Goal: Transaction & Acquisition: Download file/media

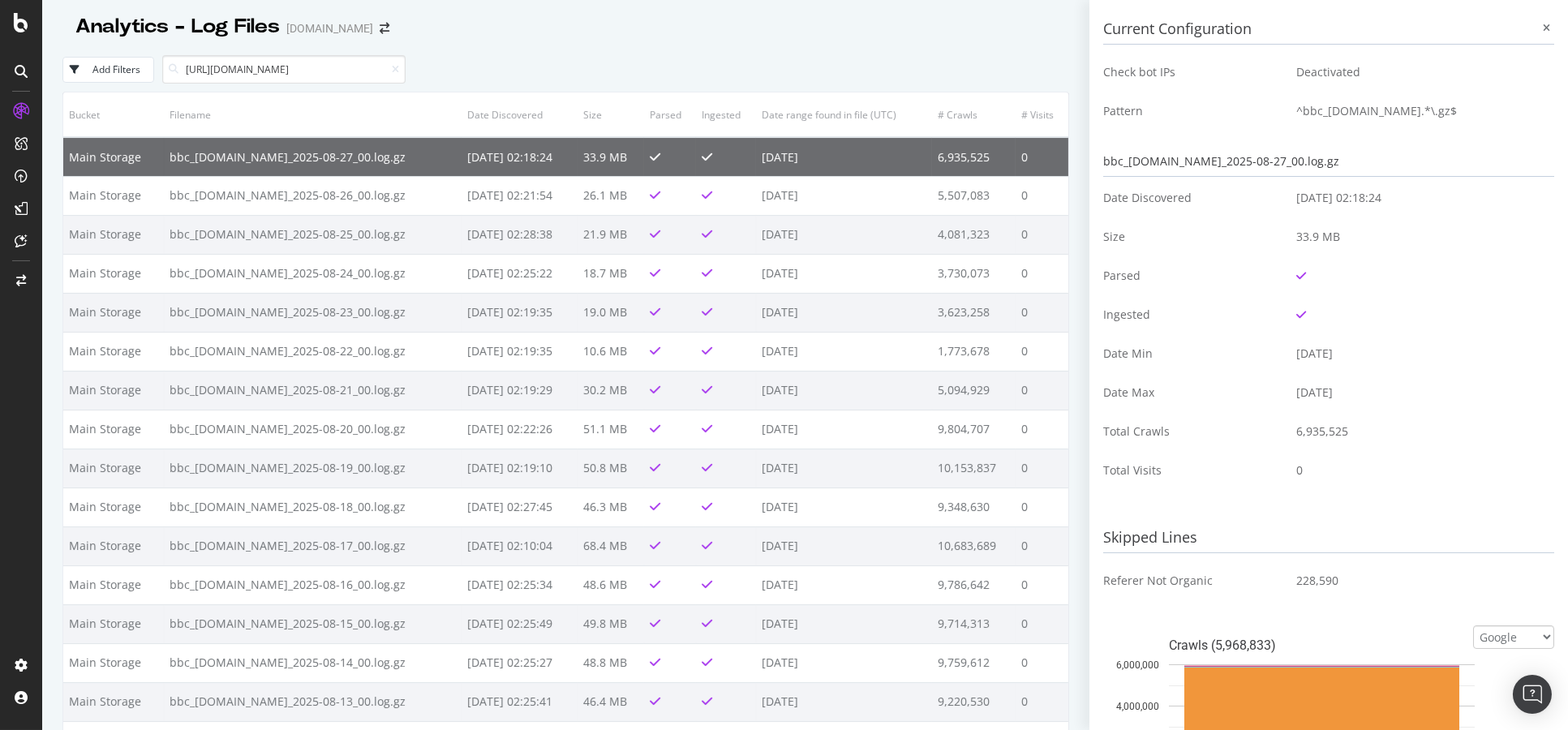
scroll to position [180, 0]
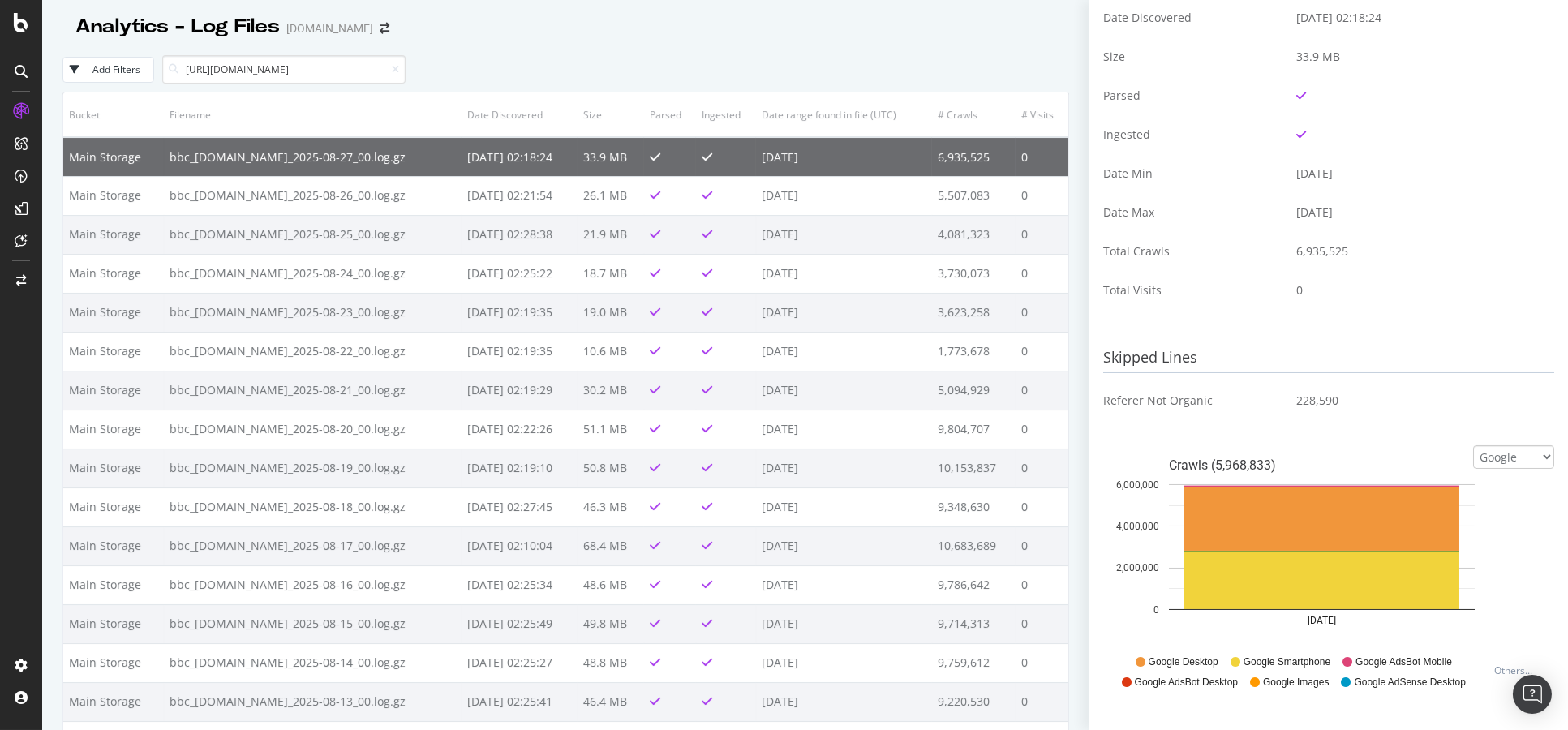
click at [1011, 12] on div "Analytics - Log Files www.bbc.co.uk" at bounding box center [565, 20] width 1007 height 40
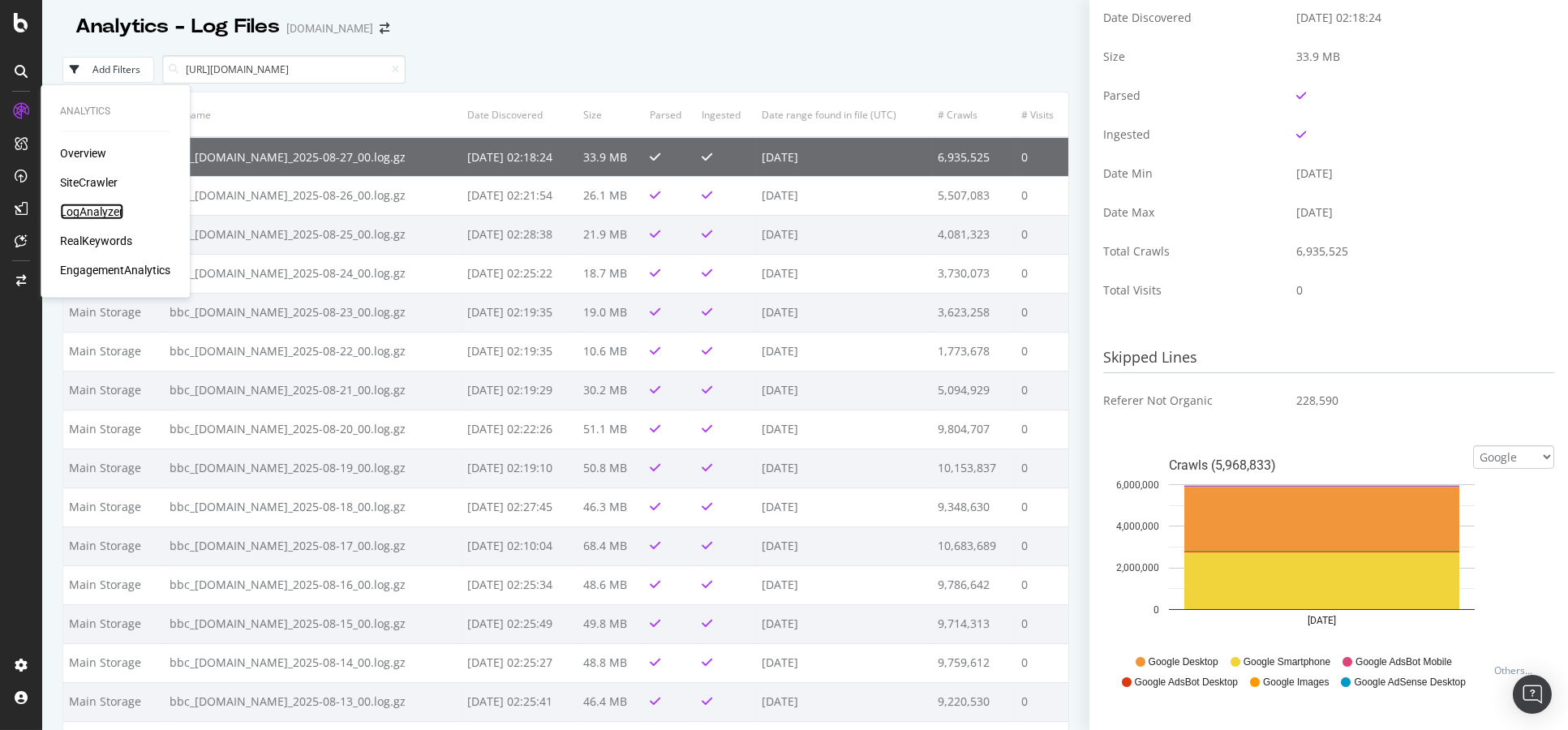
click at [100, 218] on div "LogAnalyzer" at bounding box center [92, 212] width 63 height 17
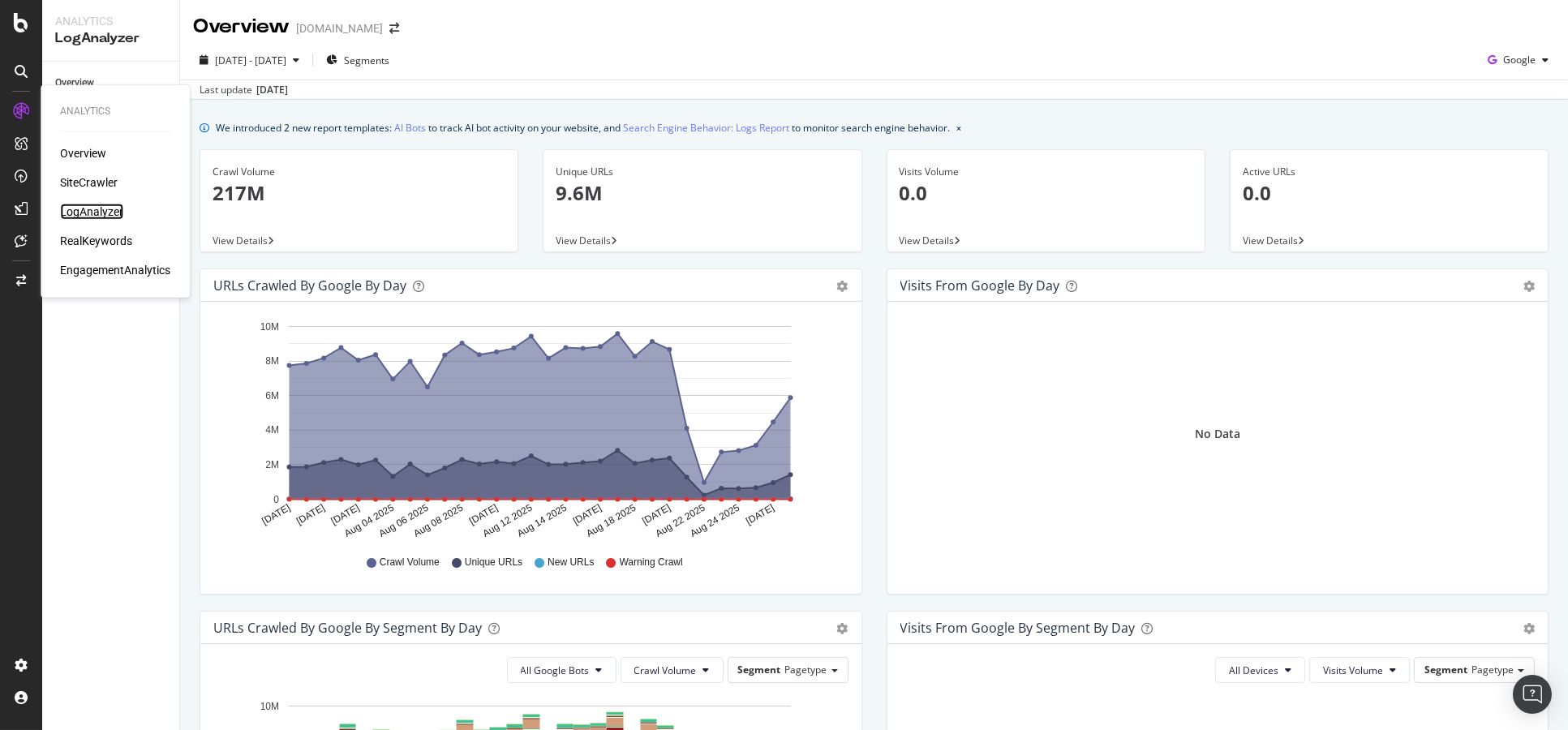
click at [86, 210] on div "LogAnalyzer" at bounding box center [92, 212] width 63 height 17
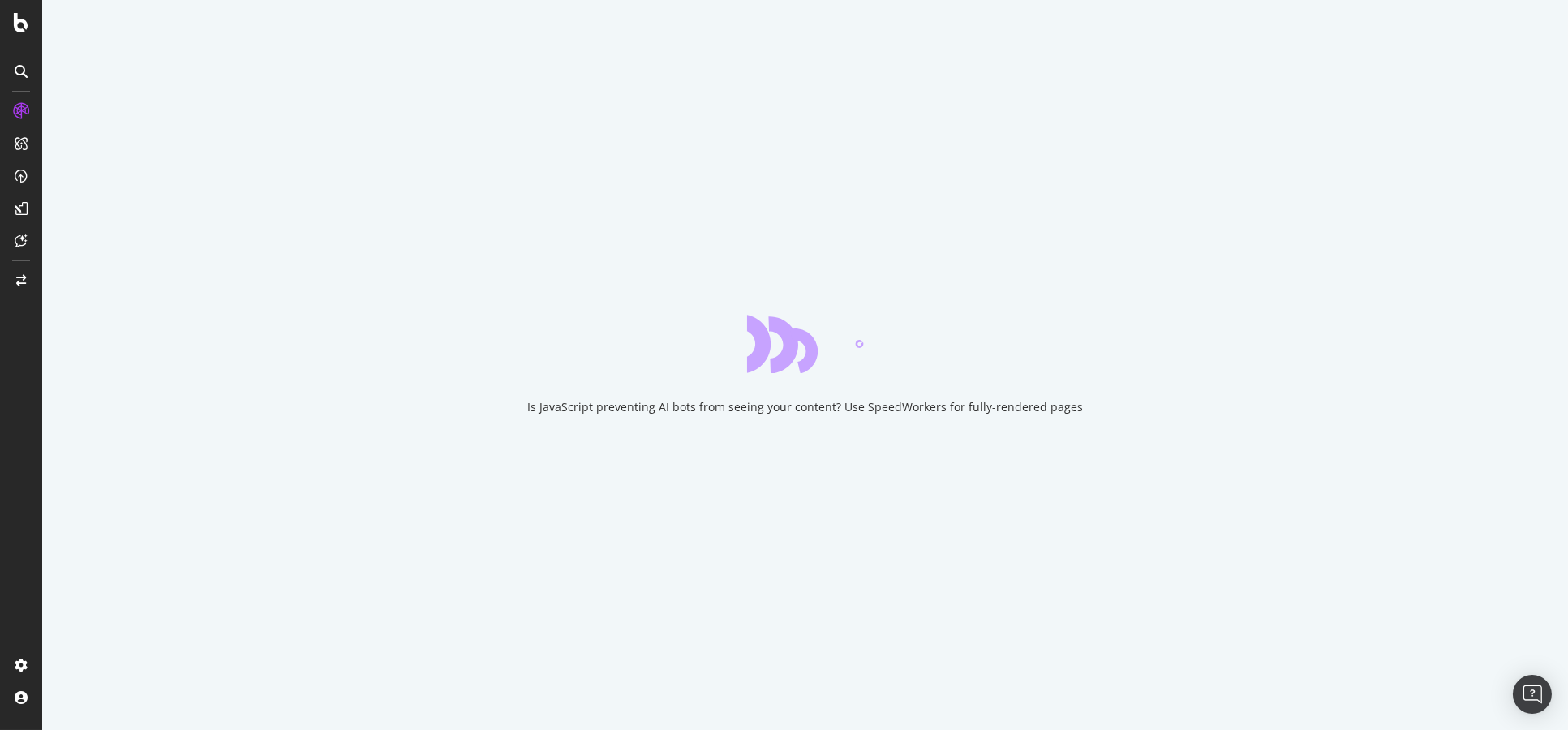
click at [1037, 497] on div "Is JavaScript preventing AI bots from seeing your content? Use SpeedWorkers for…" at bounding box center [805, 365] width 1526 height 730
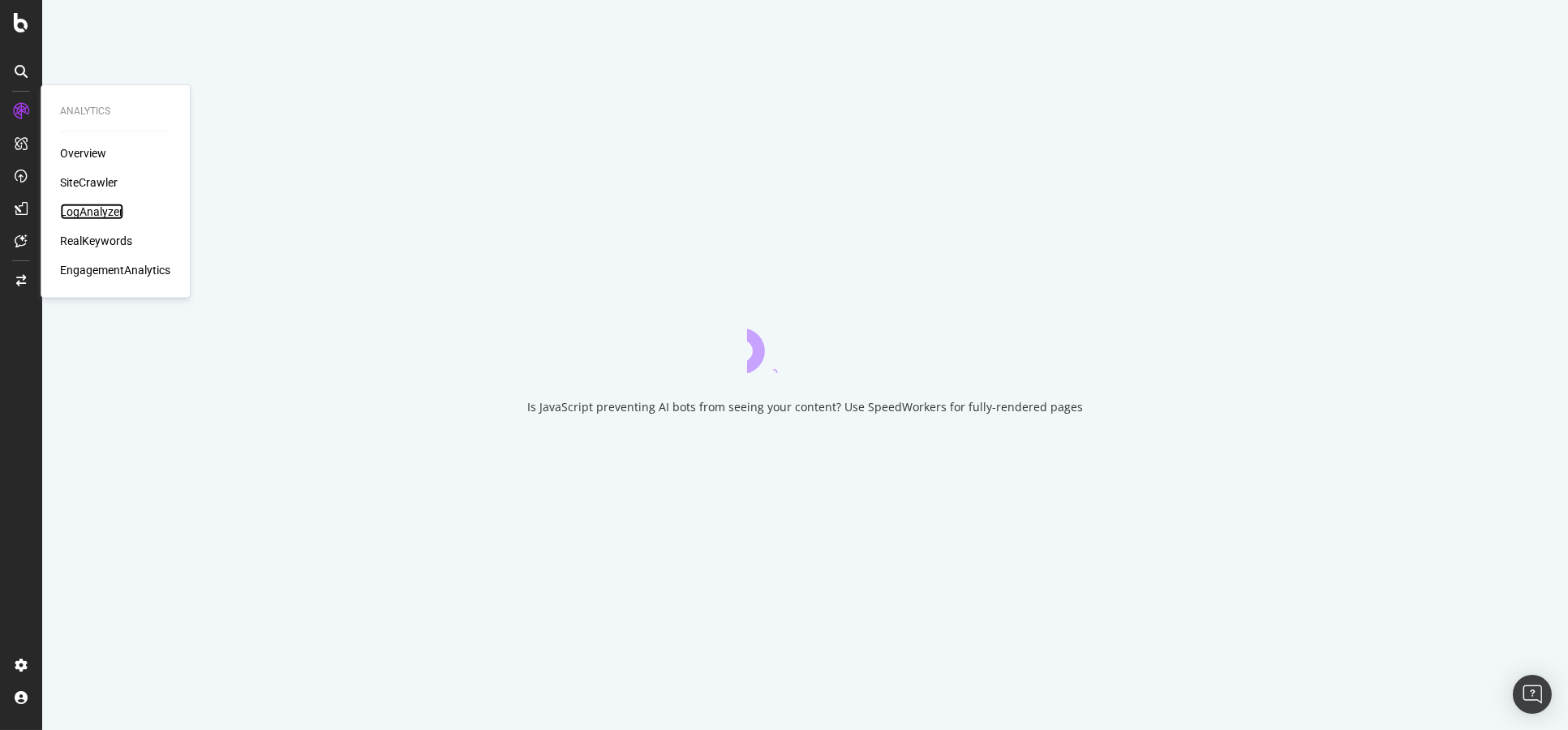
click at [97, 214] on div "LogAnalyzer" at bounding box center [92, 212] width 63 height 17
click at [101, 213] on div "LogAnalyzer" at bounding box center [92, 212] width 63 height 17
click at [104, 177] on div "SiteCrawler" at bounding box center [89, 182] width 58 height 17
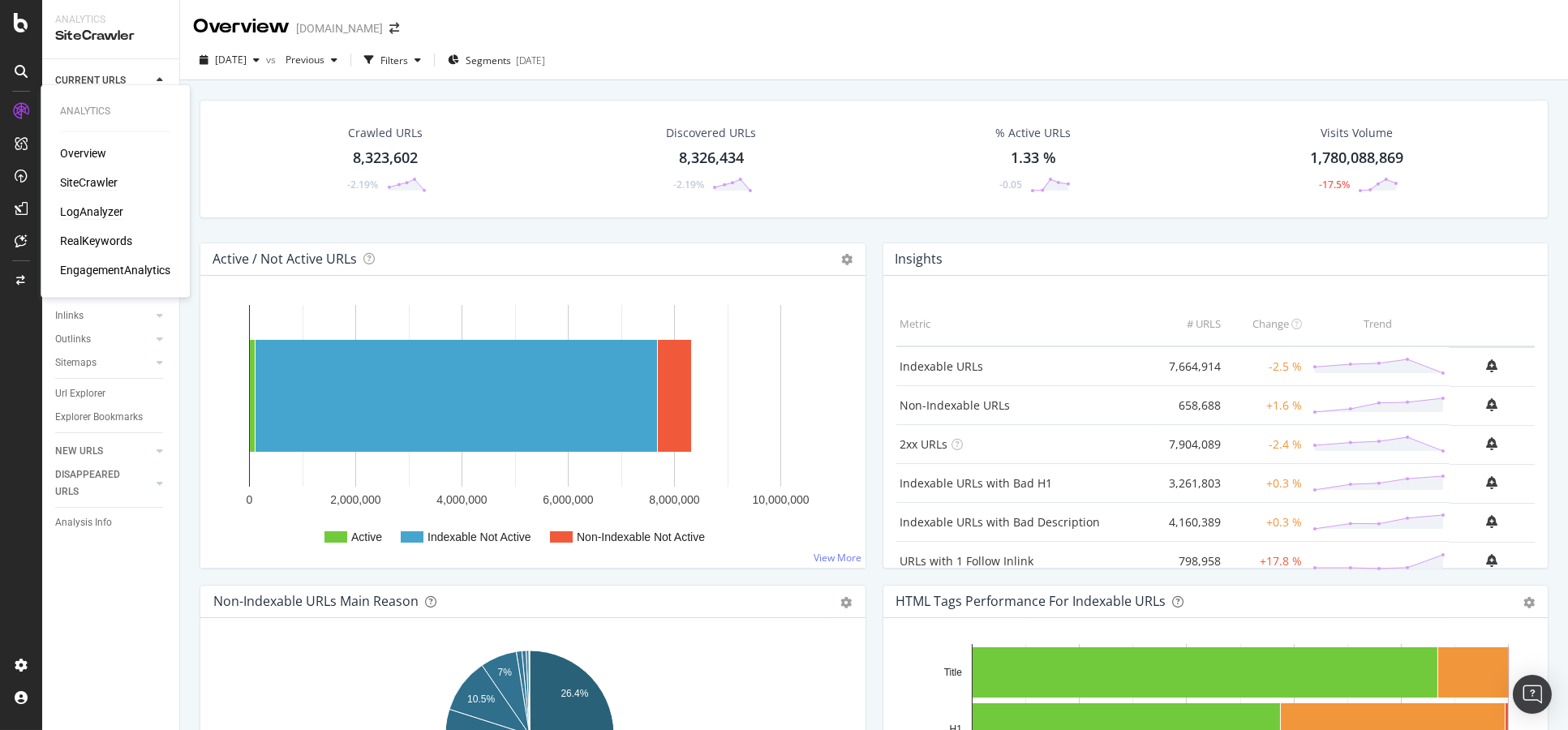
click at [84, 216] on div "LogAnalyzer" at bounding box center [92, 212] width 63 height 17
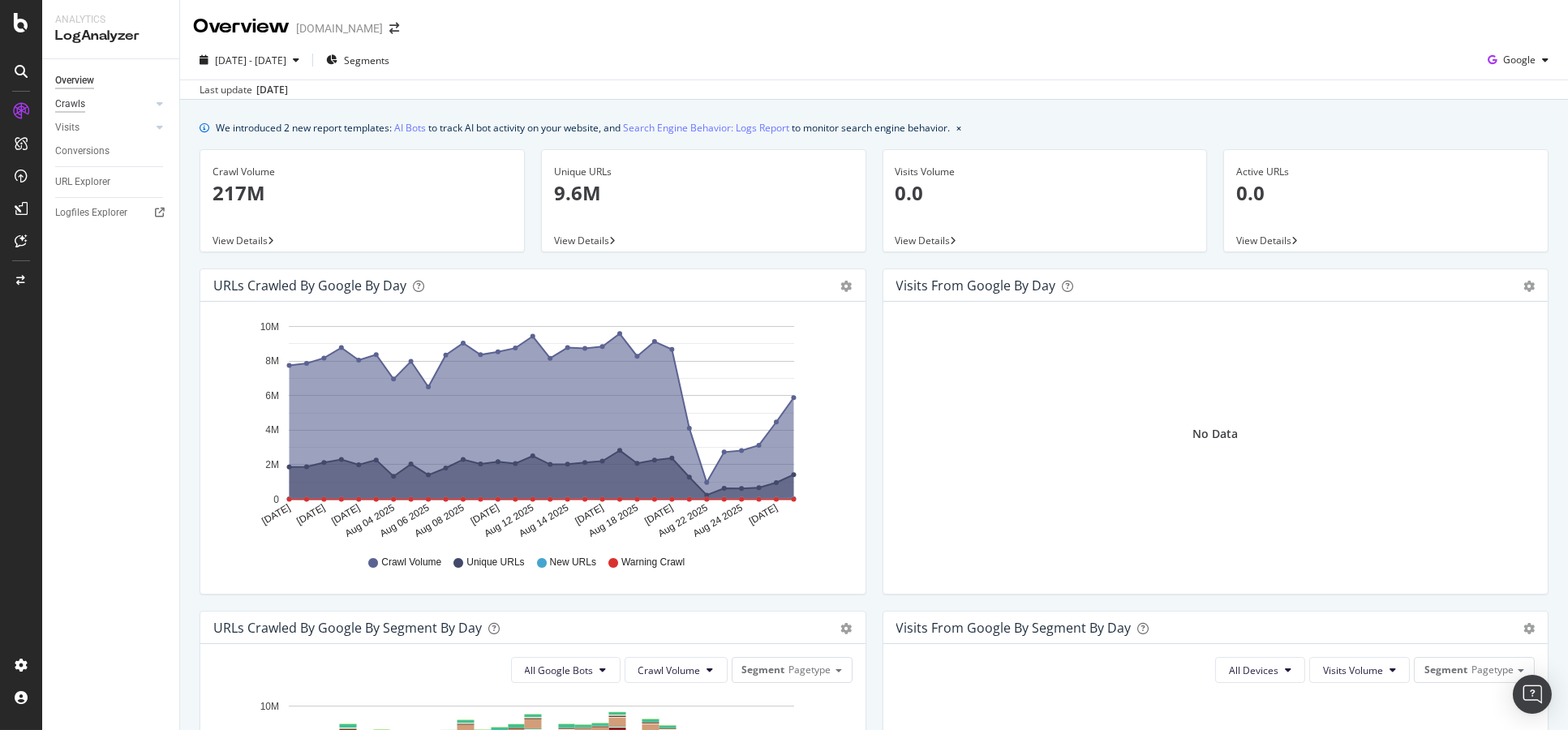
click at [72, 102] on div "Crawls" at bounding box center [70, 103] width 30 height 17
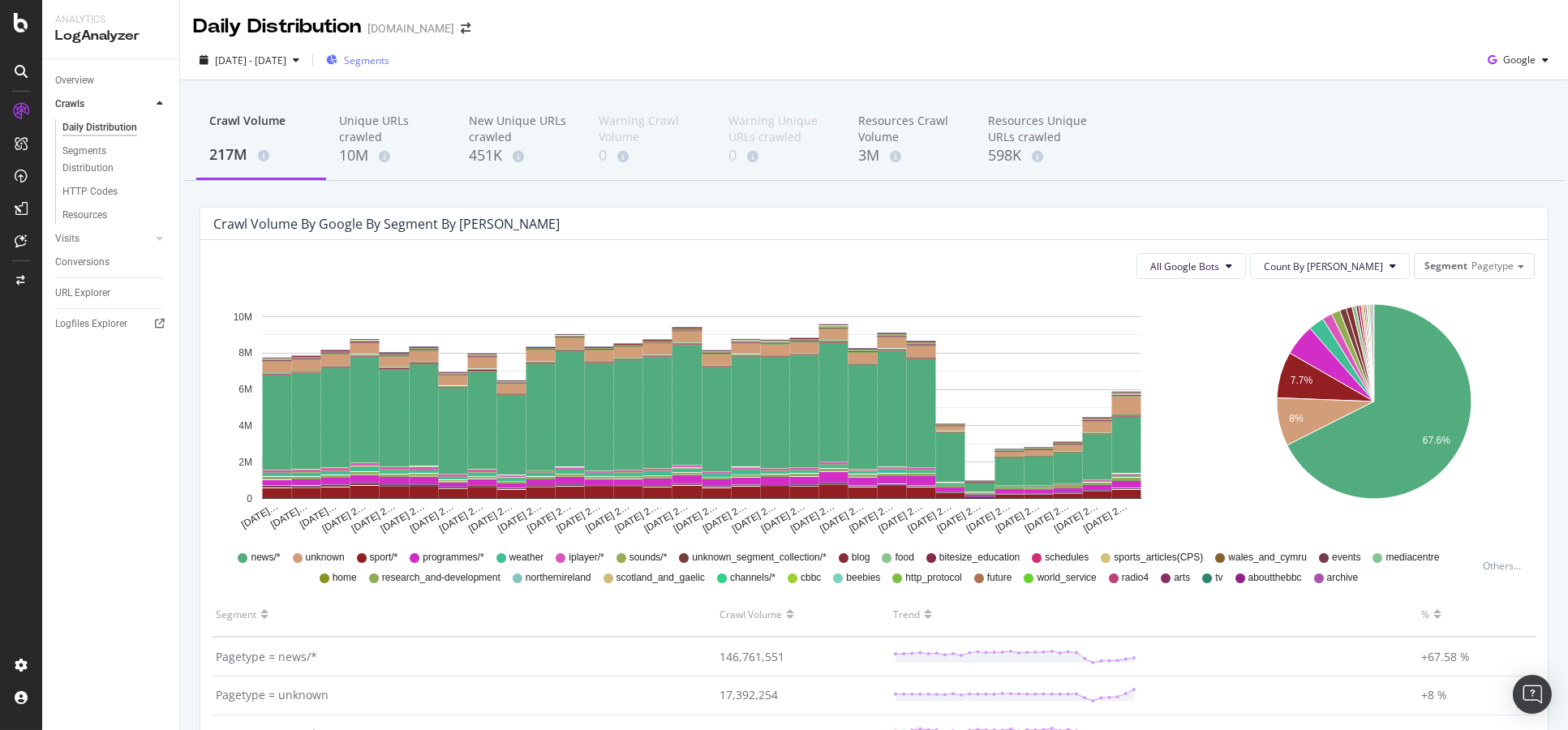
click at [380, 66] on div "Segments" at bounding box center [358, 60] width 63 height 14
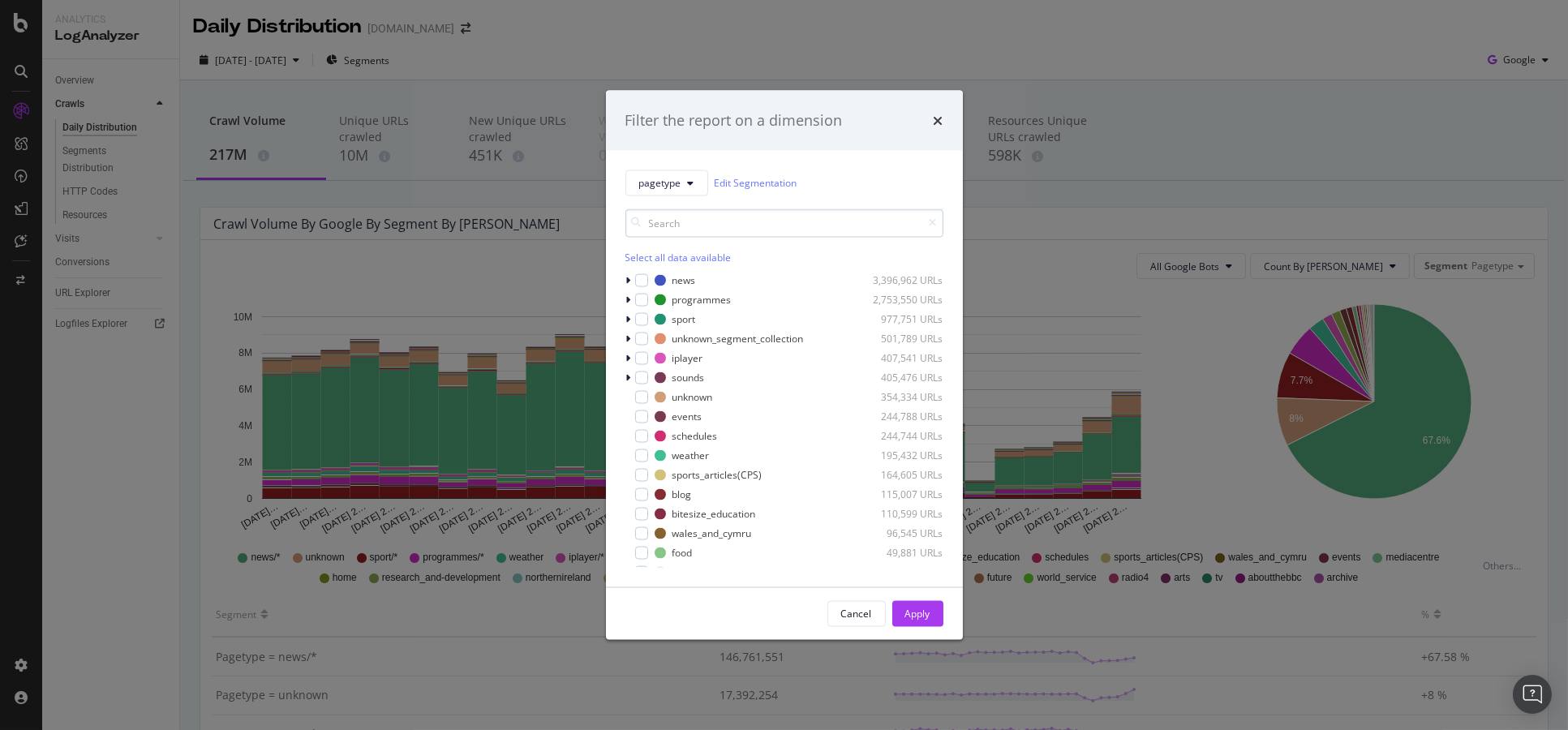
click at [760, 215] on input "modal" at bounding box center [784, 222] width 318 height 28
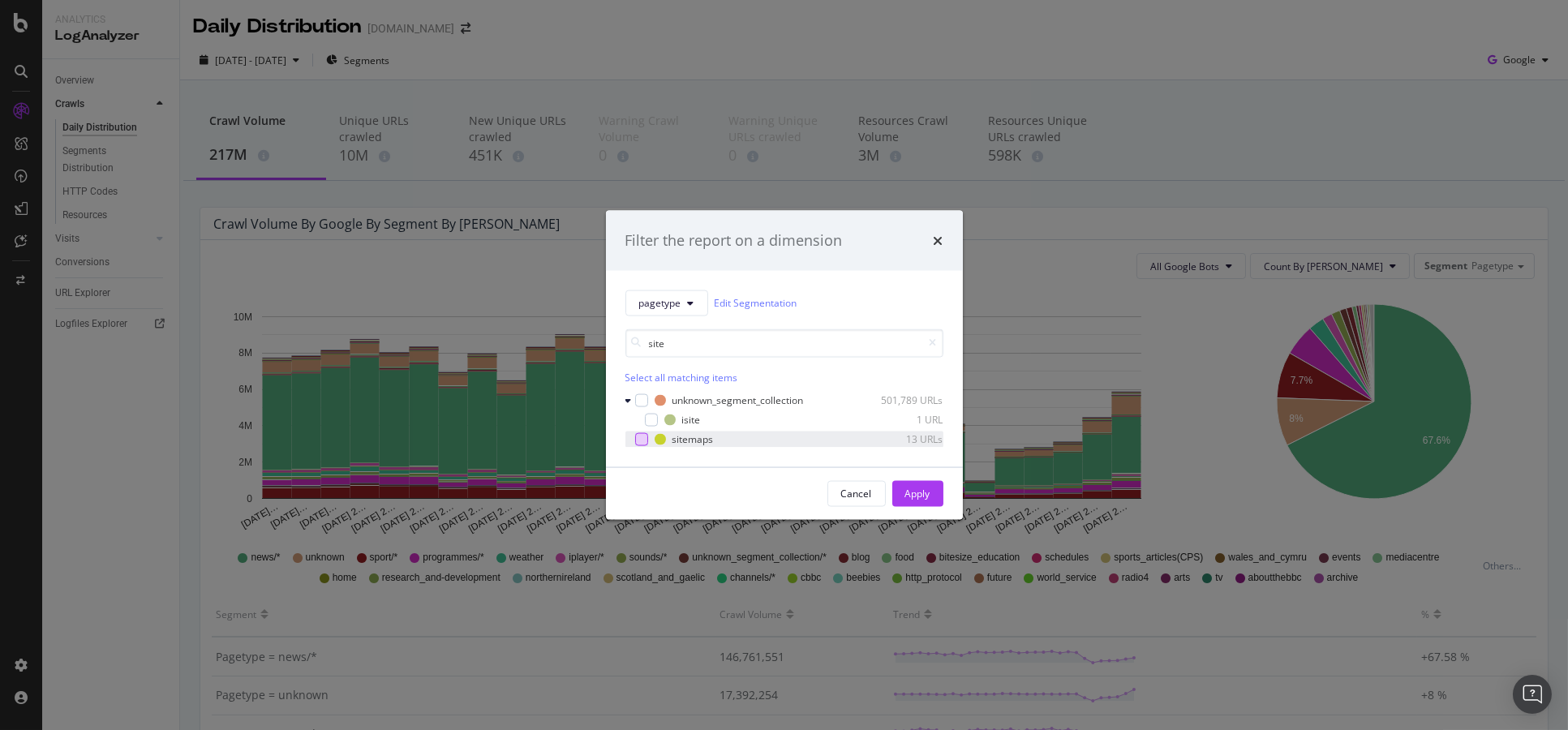
type input "site"
click at [635, 440] on div "modal" at bounding box center [641, 439] width 13 height 13
click at [903, 504] on button "Apply" at bounding box center [918, 493] width 51 height 26
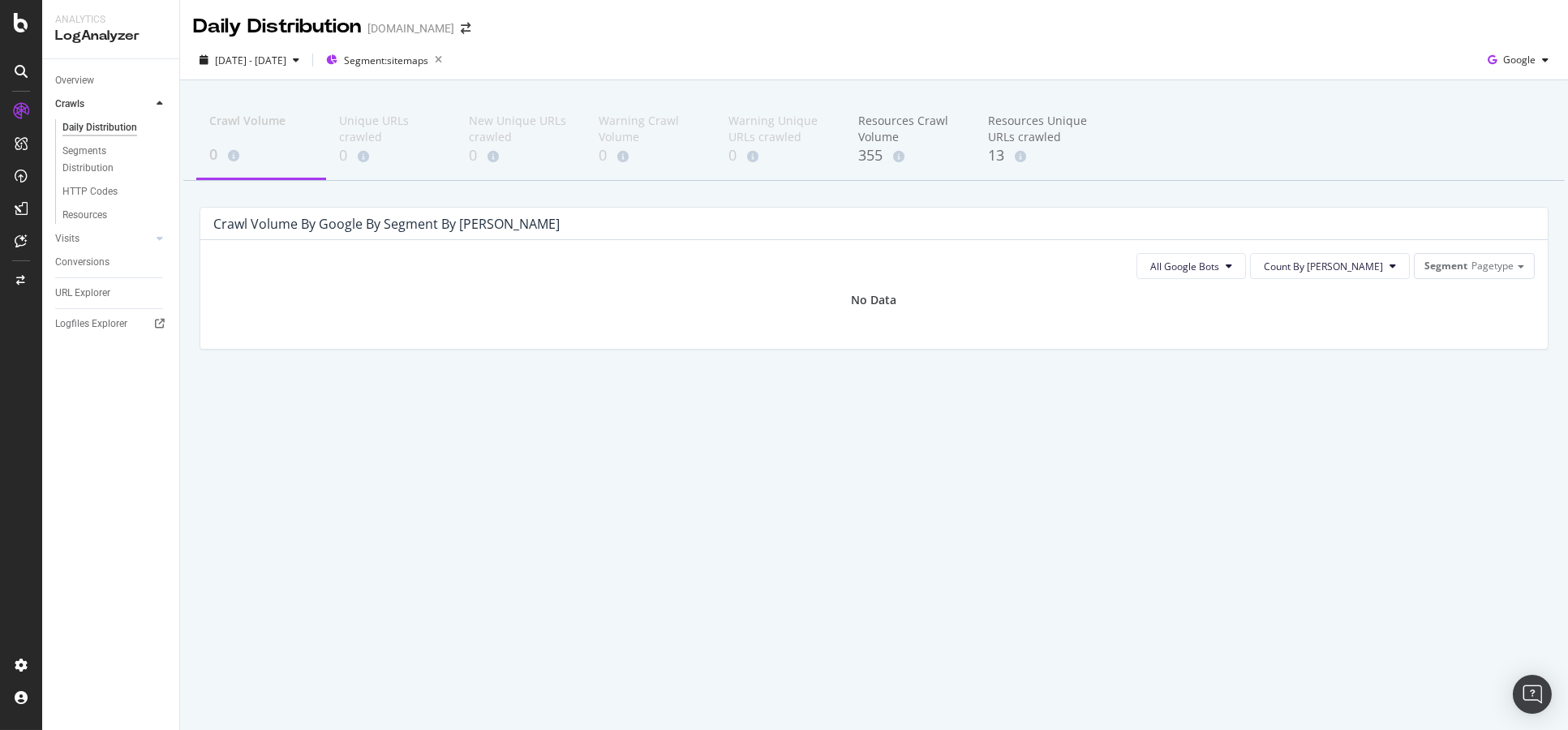
click at [989, 209] on div "Crawl Volume by google by Segment by Day" at bounding box center [874, 224] width 1348 height 32
click at [268, 62] on span "2025 Jul. 29th - Aug. 27th" at bounding box center [251, 60] width 72 height 14
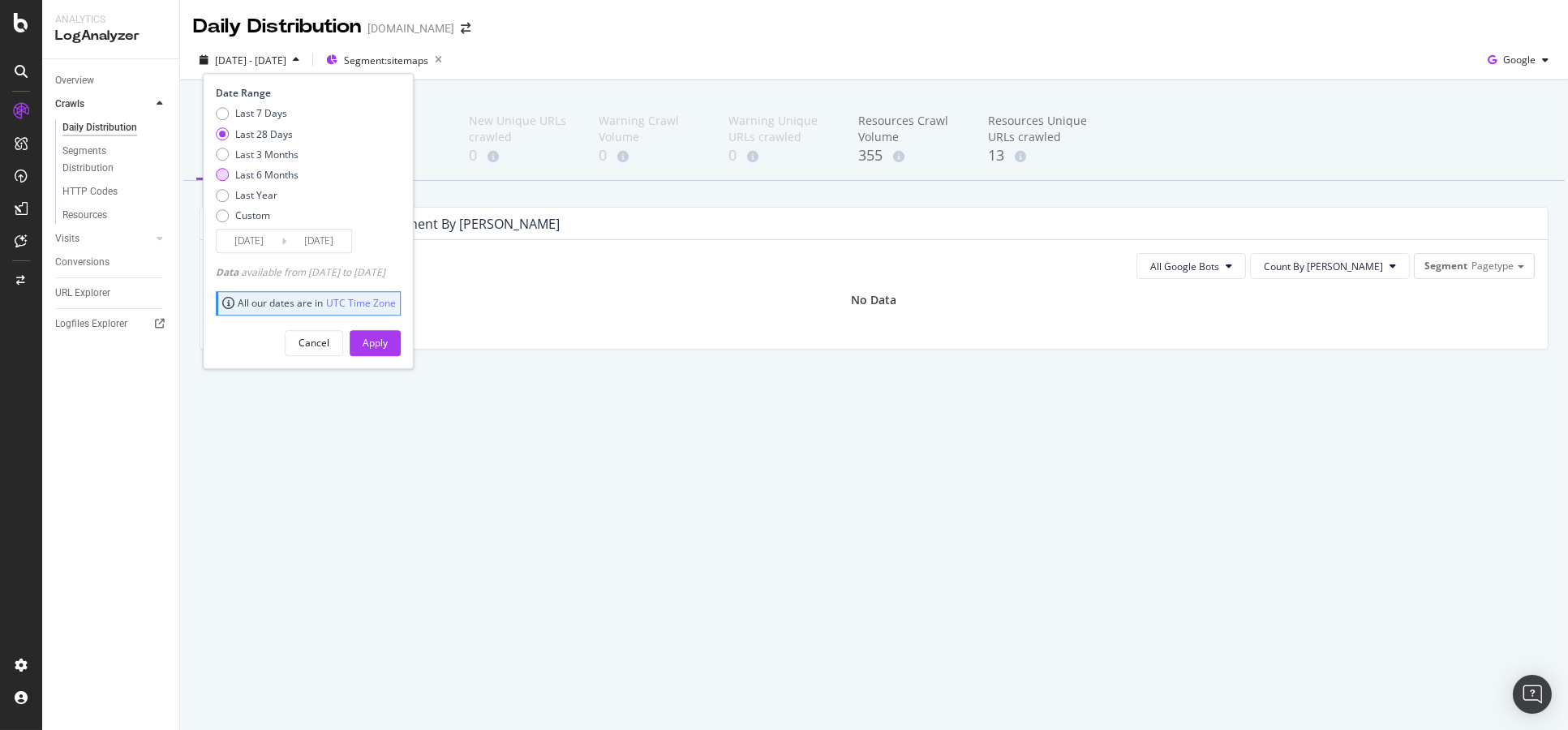
click at [262, 175] on div "Last 6 Months" at bounding box center [267, 175] width 63 height 14
type input "2025/02/28"
click at [387, 334] on div "Apply" at bounding box center [375, 344] width 25 height 24
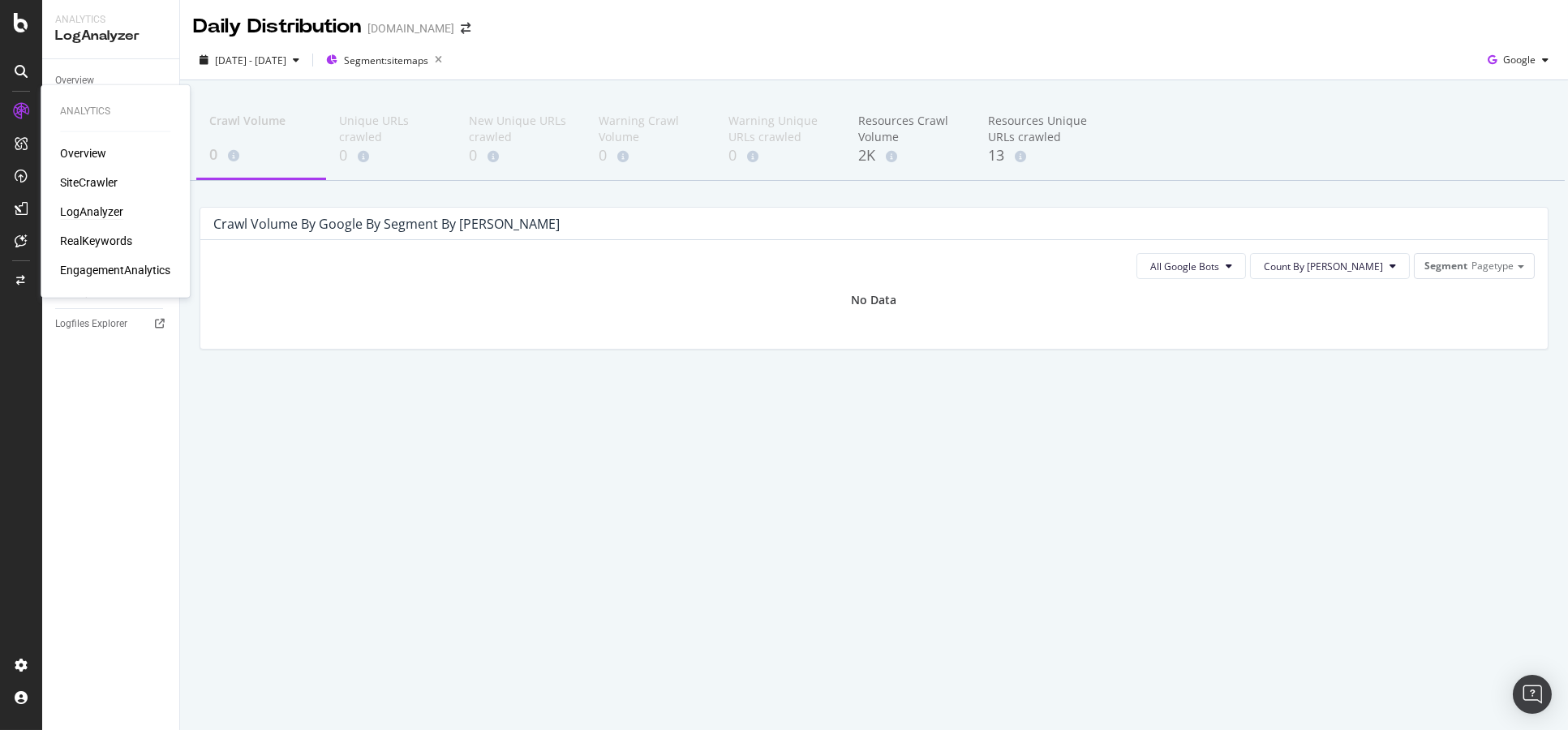
click at [115, 211] on div "LogAnalyzer" at bounding box center [92, 212] width 63 height 17
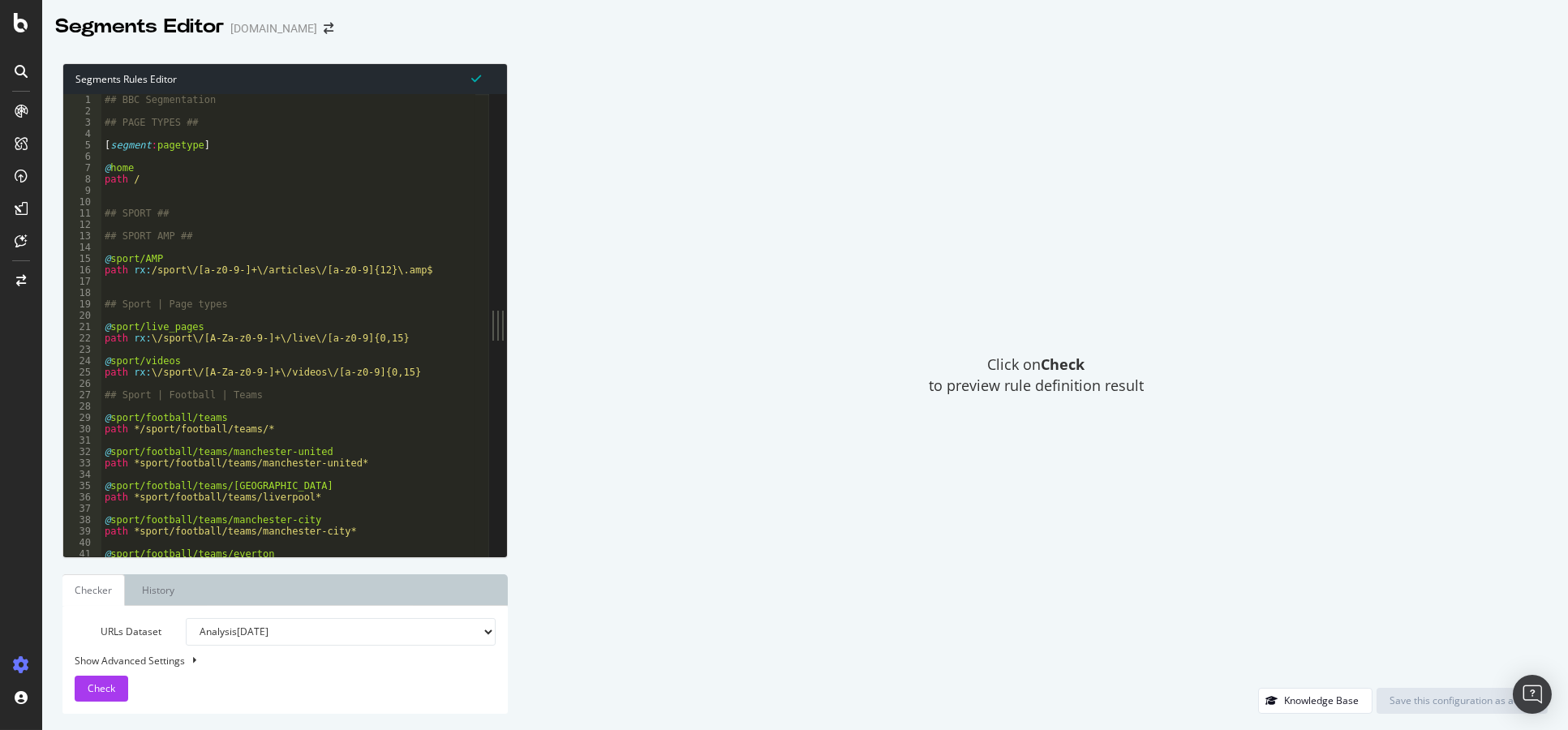
click at [238, 203] on div "## BBC Segmentation ## PAGE TYPES ## [ segment : pagetype ] @ home path / ## SP…" at bounding box center [313, 330] width 423 height 472
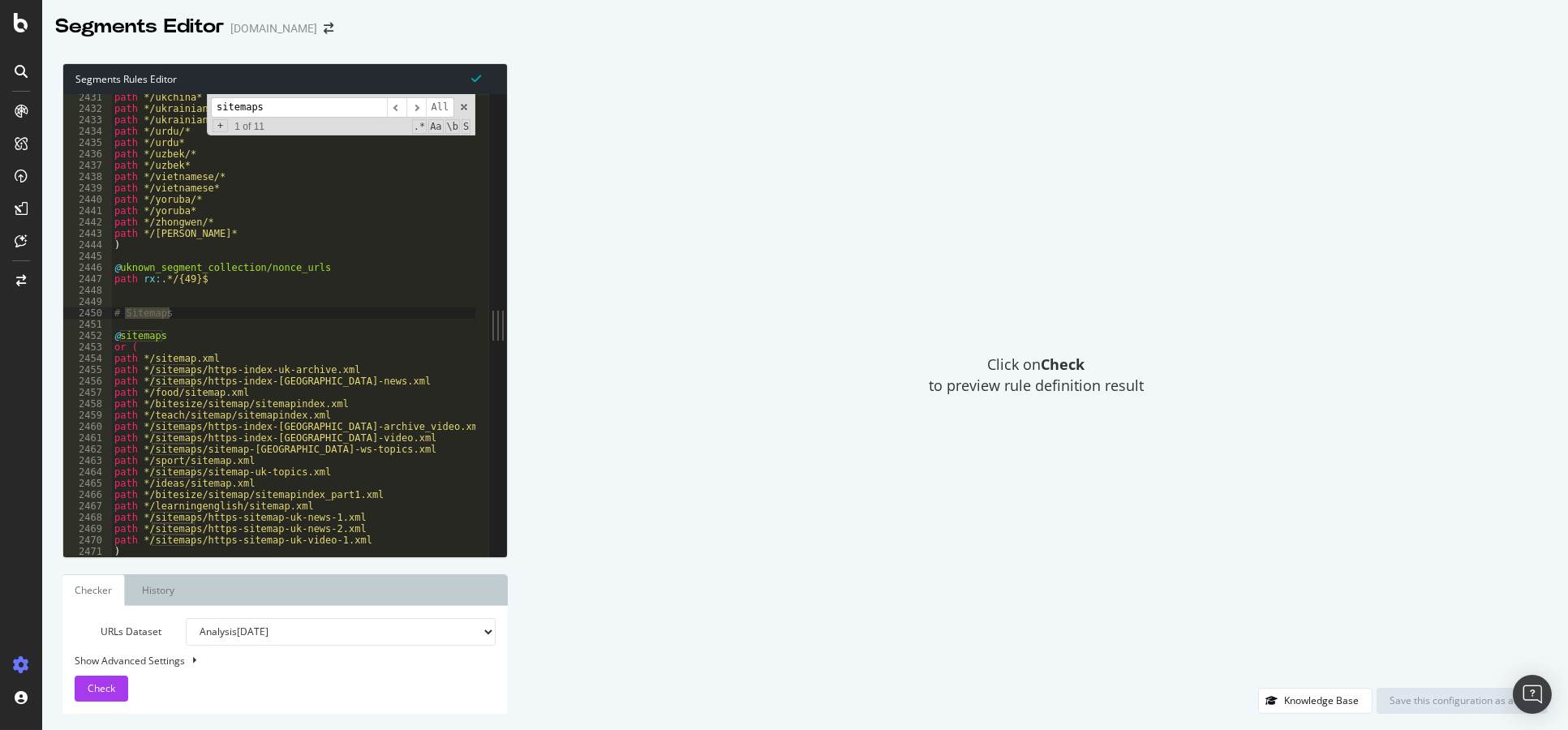
scroll to position [25480, 0]
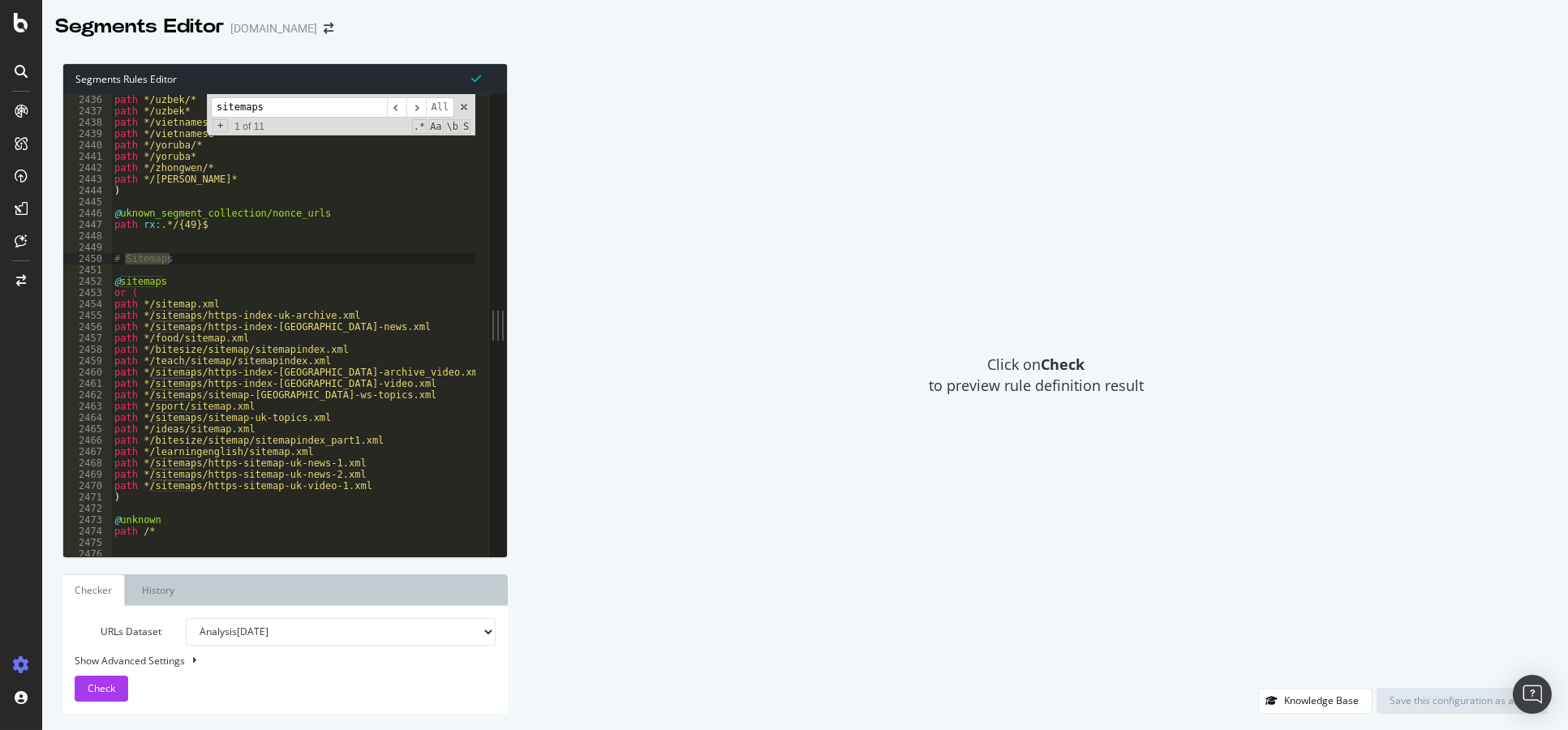
type input "sitemaps"
type textarea "path */sitemap.xml"
drag, startPoint x: 226, startPoint y: 302, endPoint x: 142, endPoint y: 305, distance: 84.1
click at [142, 305] on div "path */urdu* path */uzbek/* path */uzbek* path */vietnamese/* path */vietnamese…" at bounding box center [323, 319] width 423 height 472
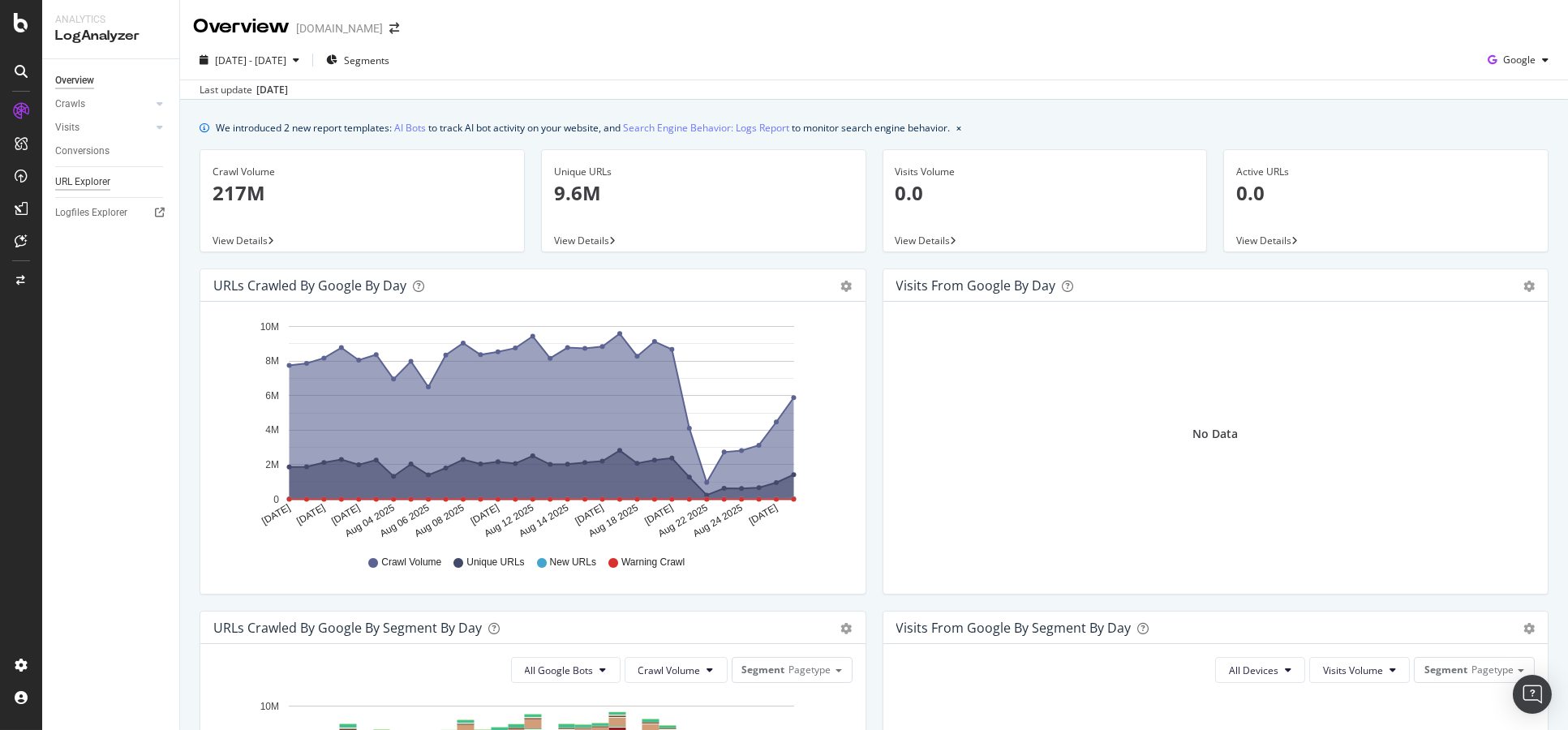
click at [80, 187] on div "URL Explorer" at bounding box center [82, 182] width 55 height 17
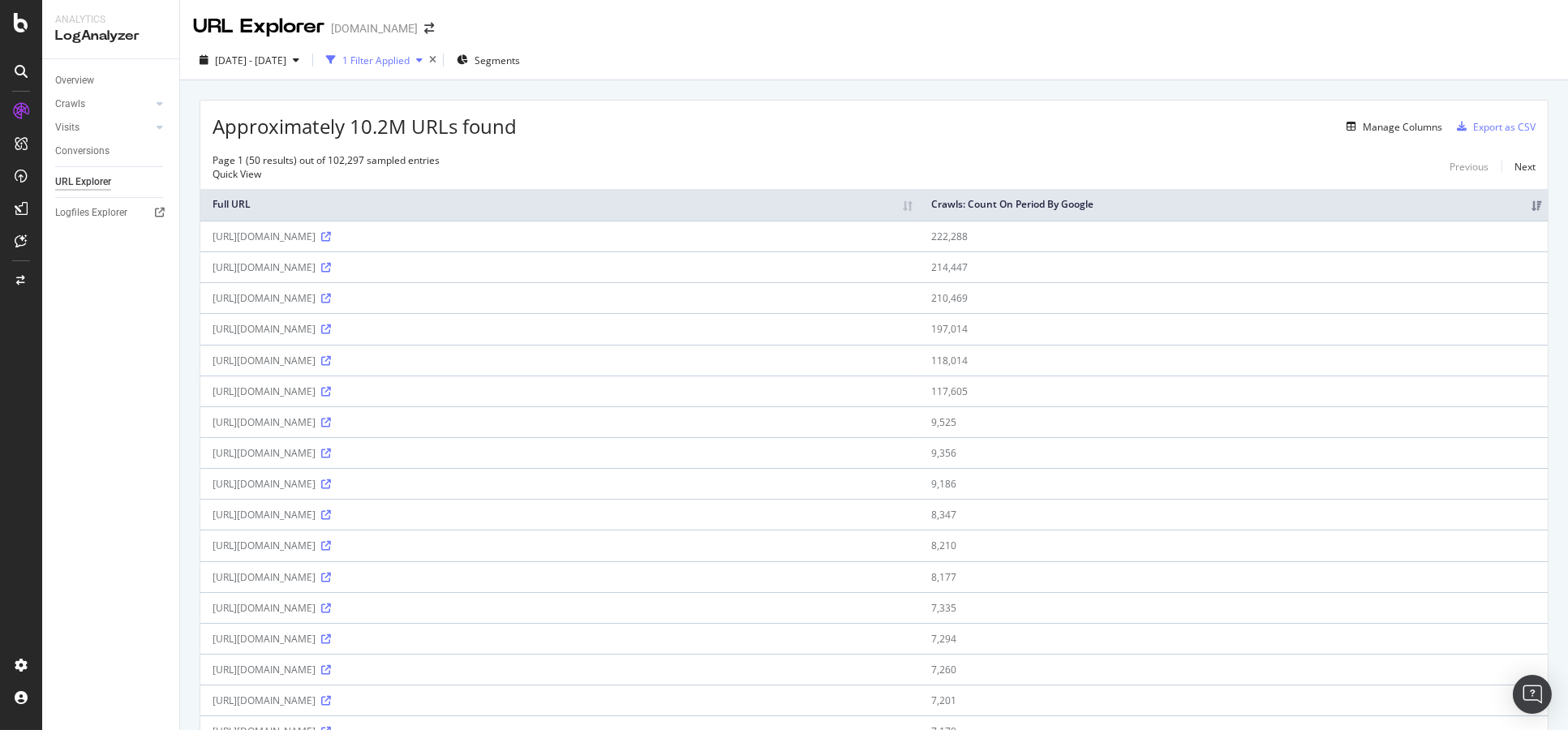
click at [429, 63] on div "button" at bounding box center [420, 59] width 19 height 10
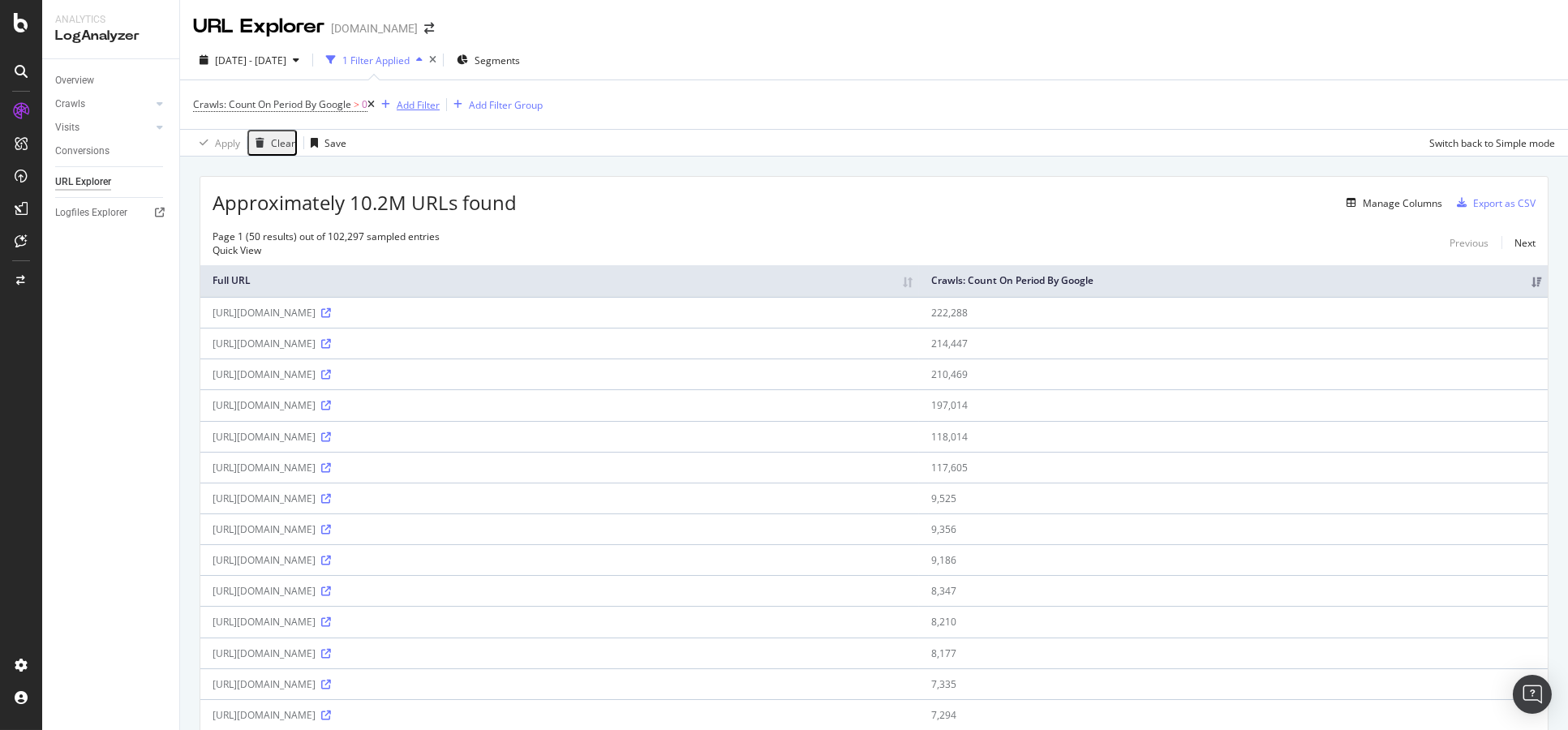
click at [415, 107] on div "Add Filter" at bounding box center [418, 105] width 43 height 14
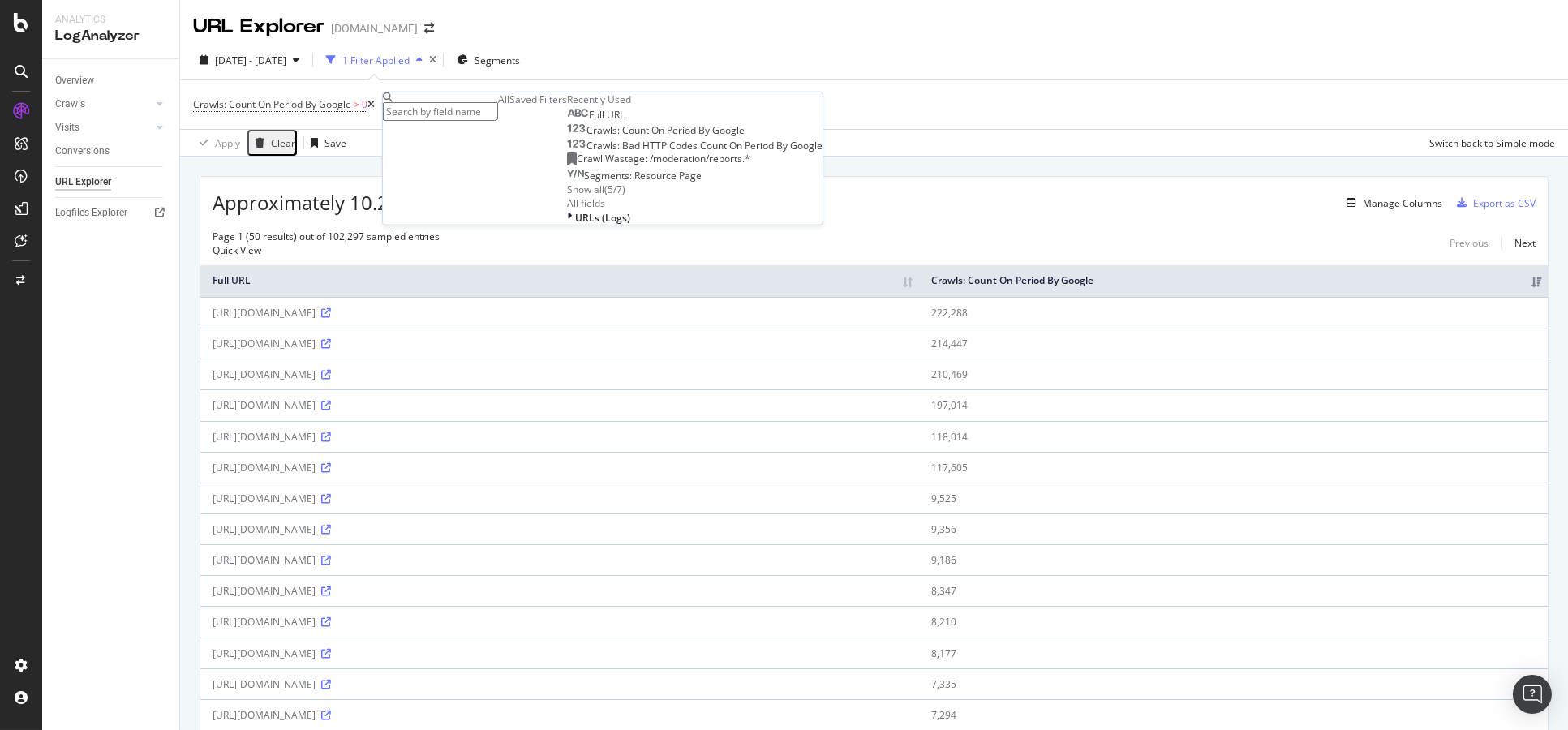
click at [568, 137] on div "Crawls: Count On Period By Google" at bounding box center [656, 130] width 178 height 13
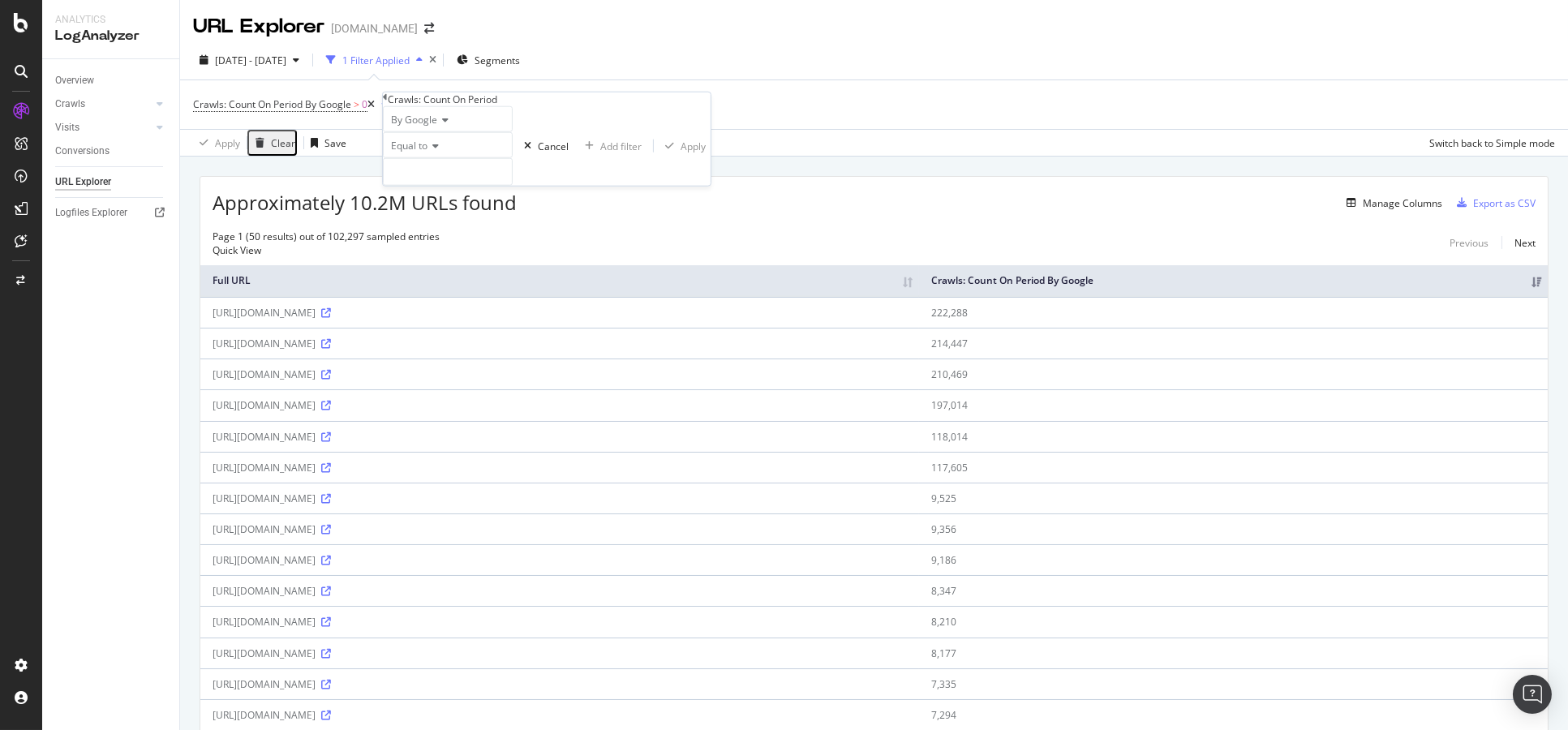
click at [707, 133] on div "Apply Clear Save Switch back to Simple mode" at bounding box center [874, 143] width 1388 height 27
click at [649, 108] on icon at bounding box center [645, 104] width 7 height 10
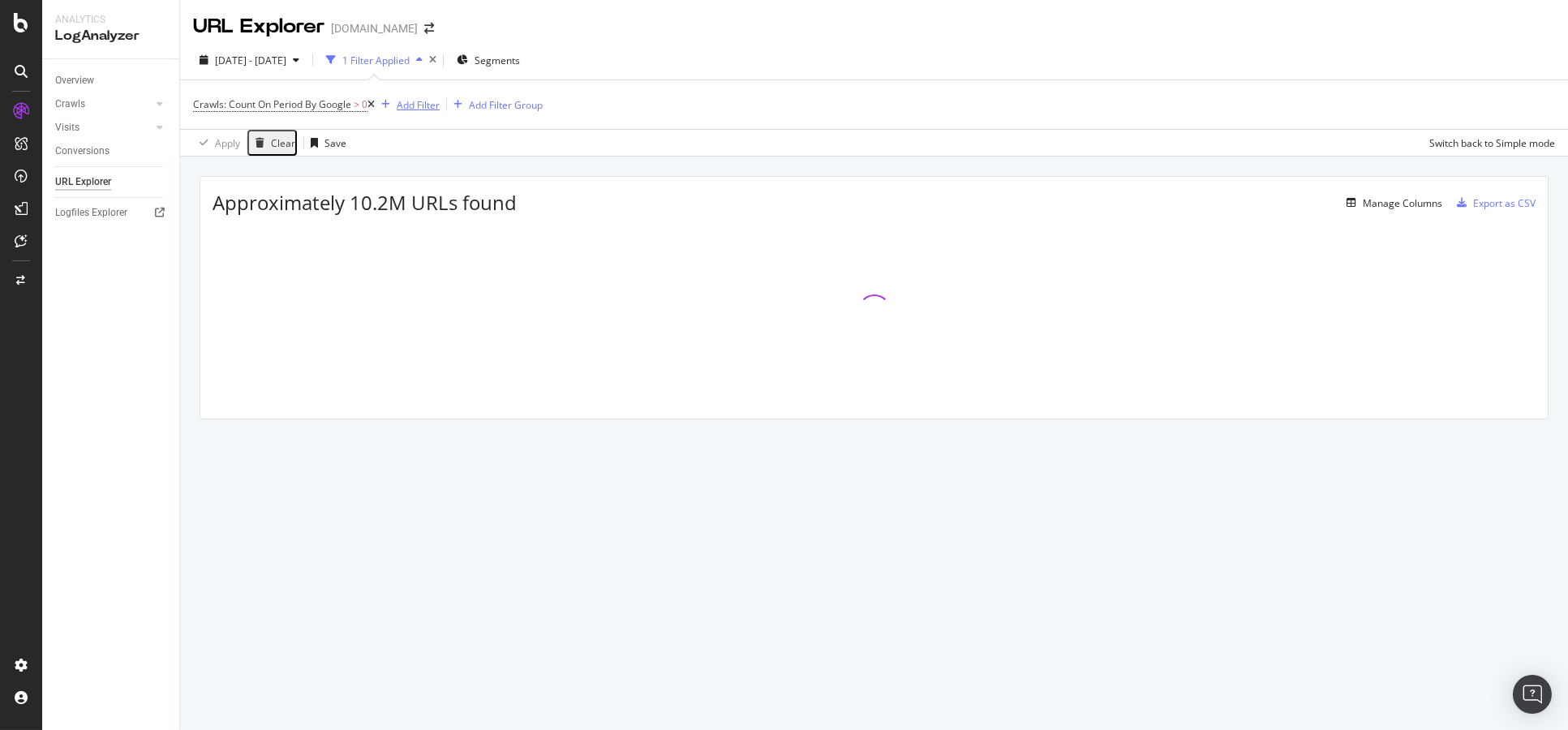
click at [390, 102] on icon "button" at bounding box center [386, 104] width 9 height 10
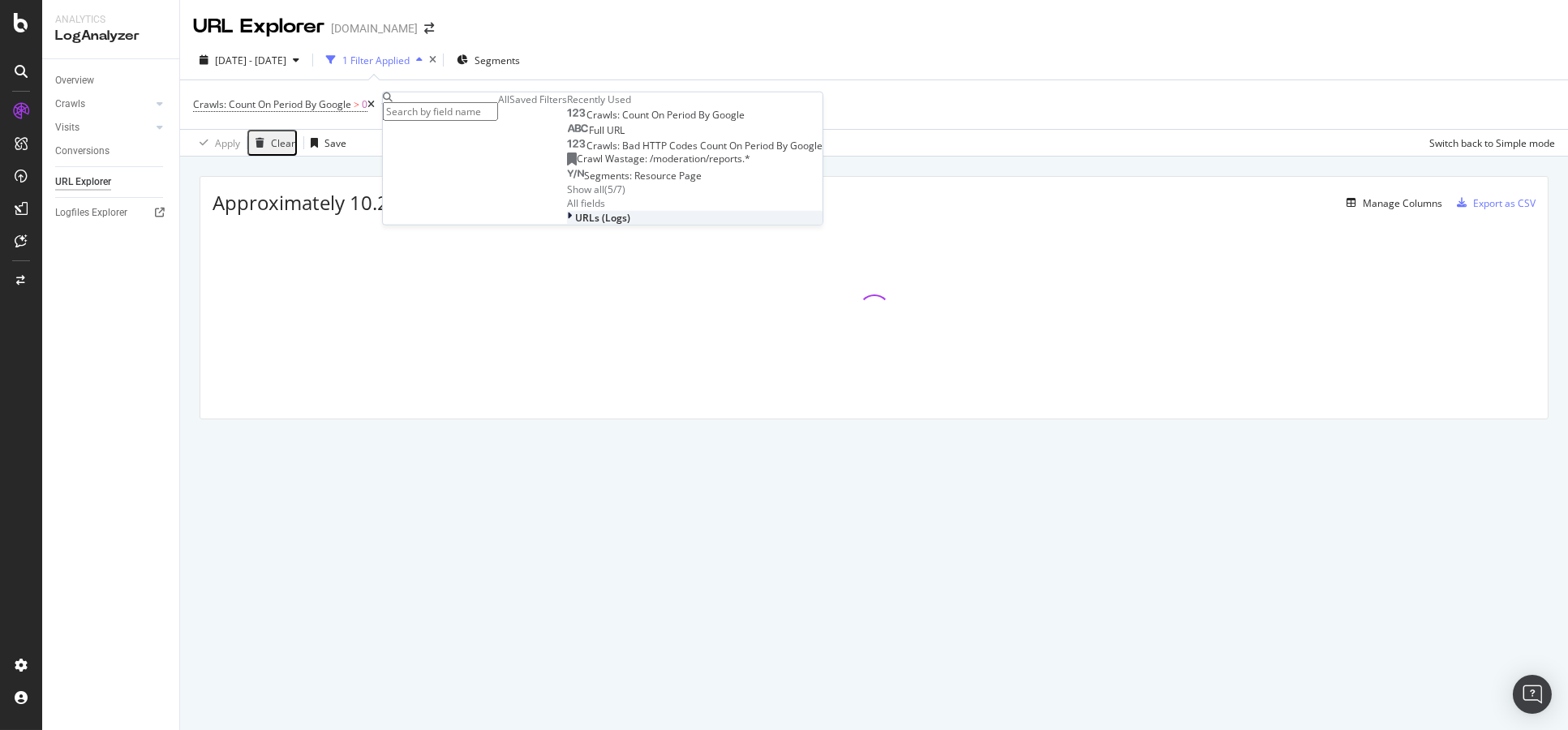
click at [575, 224] on span "URLs (Logs)" at bounding box center [603, 217] width 55 height 14
click at [575, 238] on div "URL Scheme" at bounding box center [699, 231] width 247 height 14
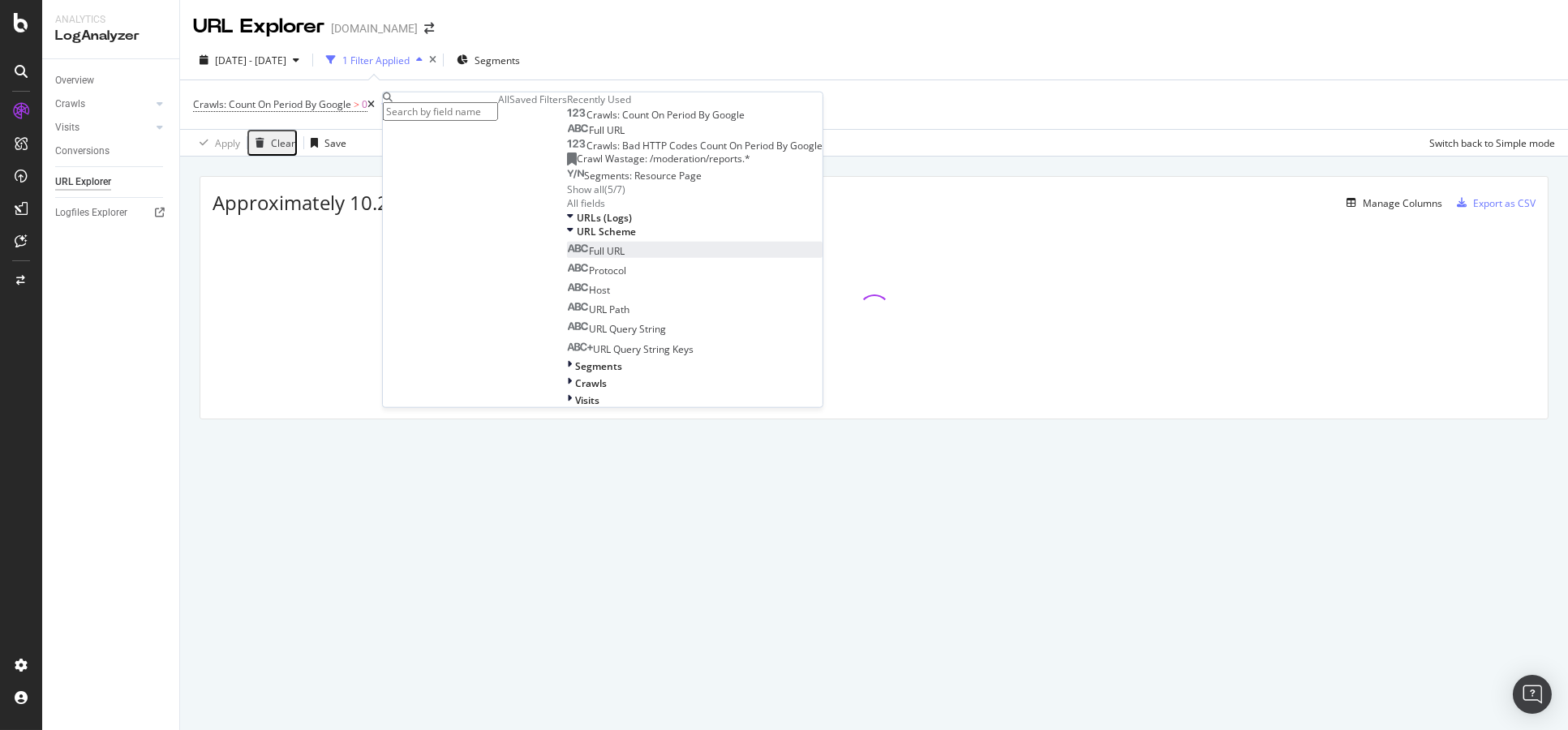
click at [589, 258] on span "Full URL" at bounding box center [607, 251] width 36 height 14
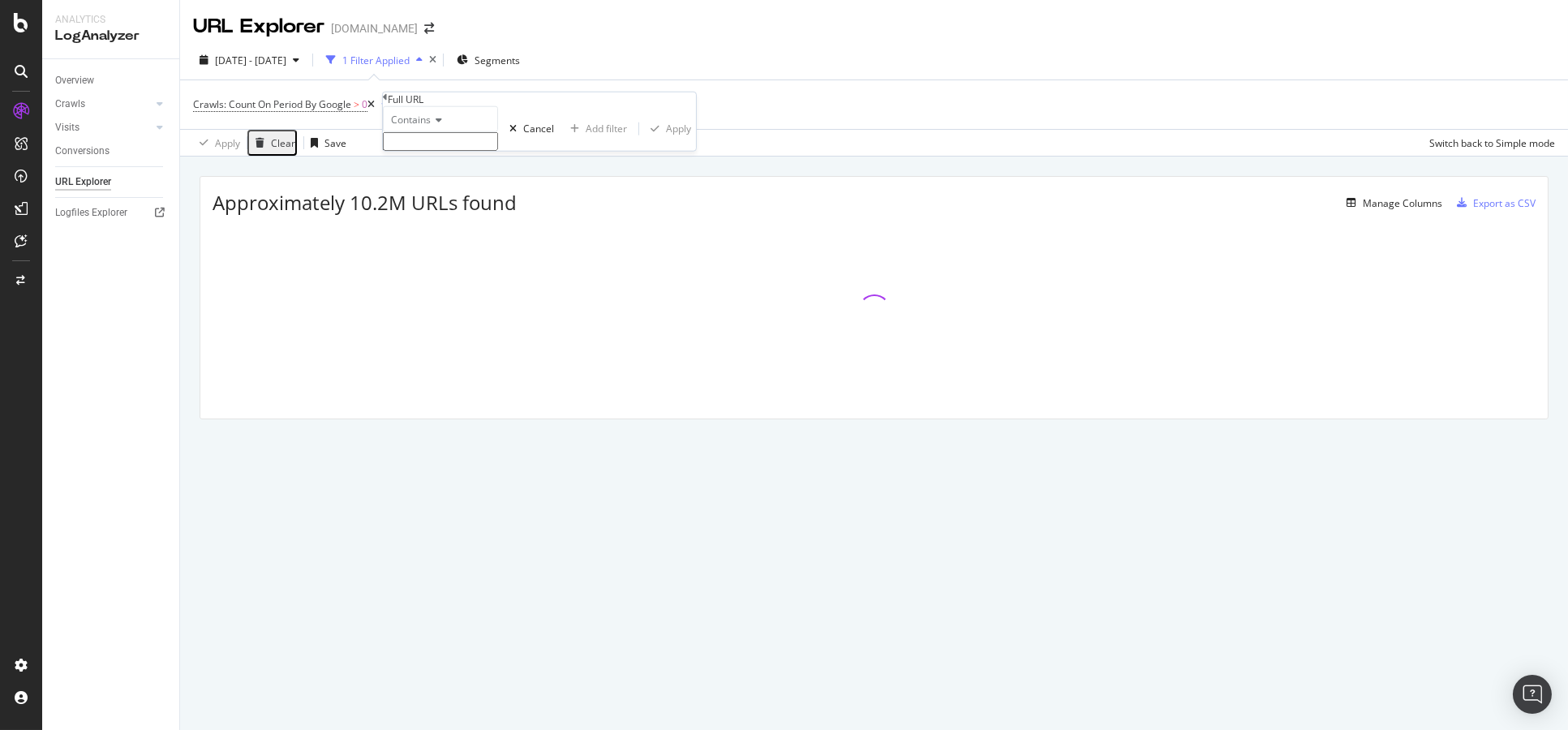
click at [453, 151] on input "text" at bounding box center [441, 141] width 115 height 18
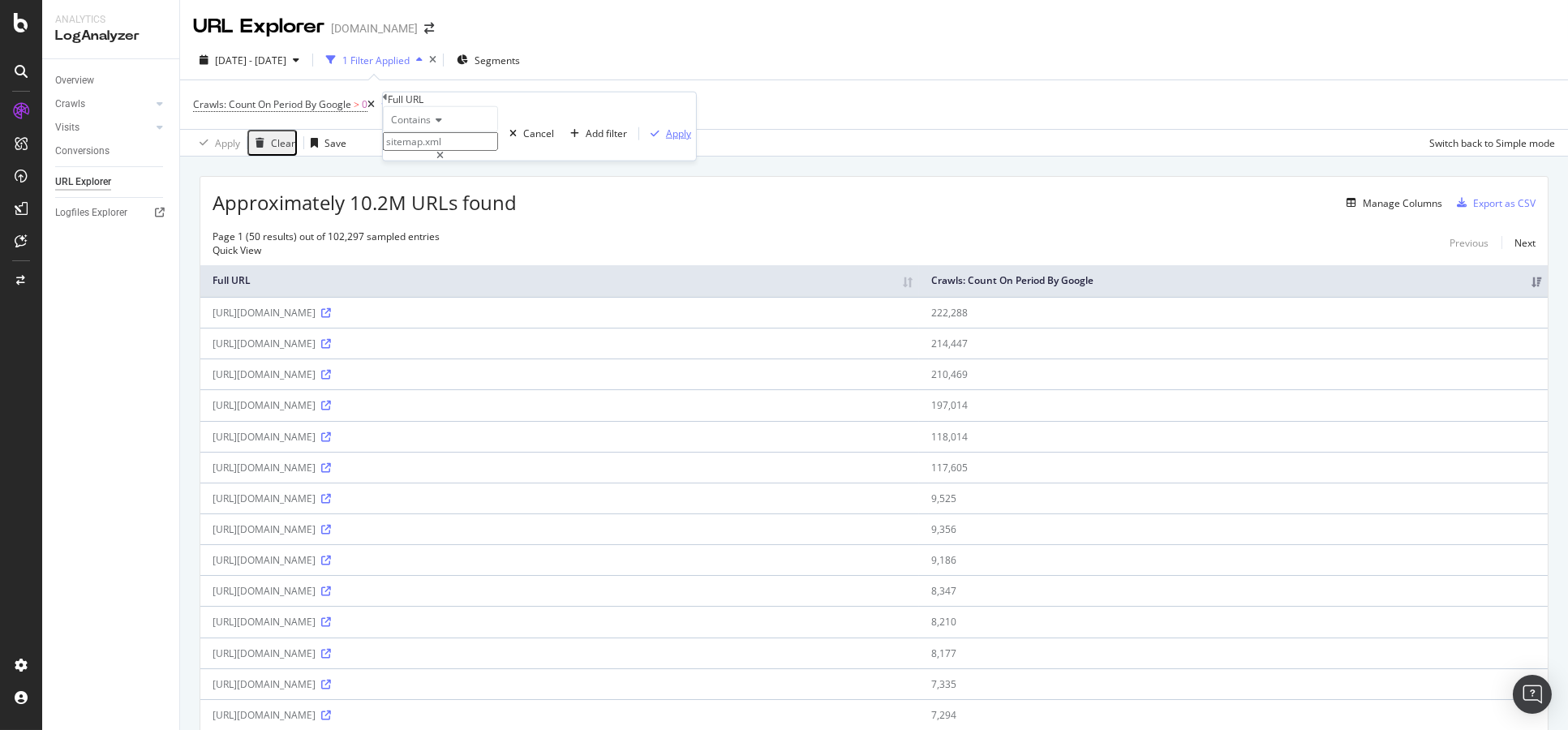
type input "sitemap.xml"
click at [666, 141] on div "Apply" at bounding box center [679, 134] width 25 height 14
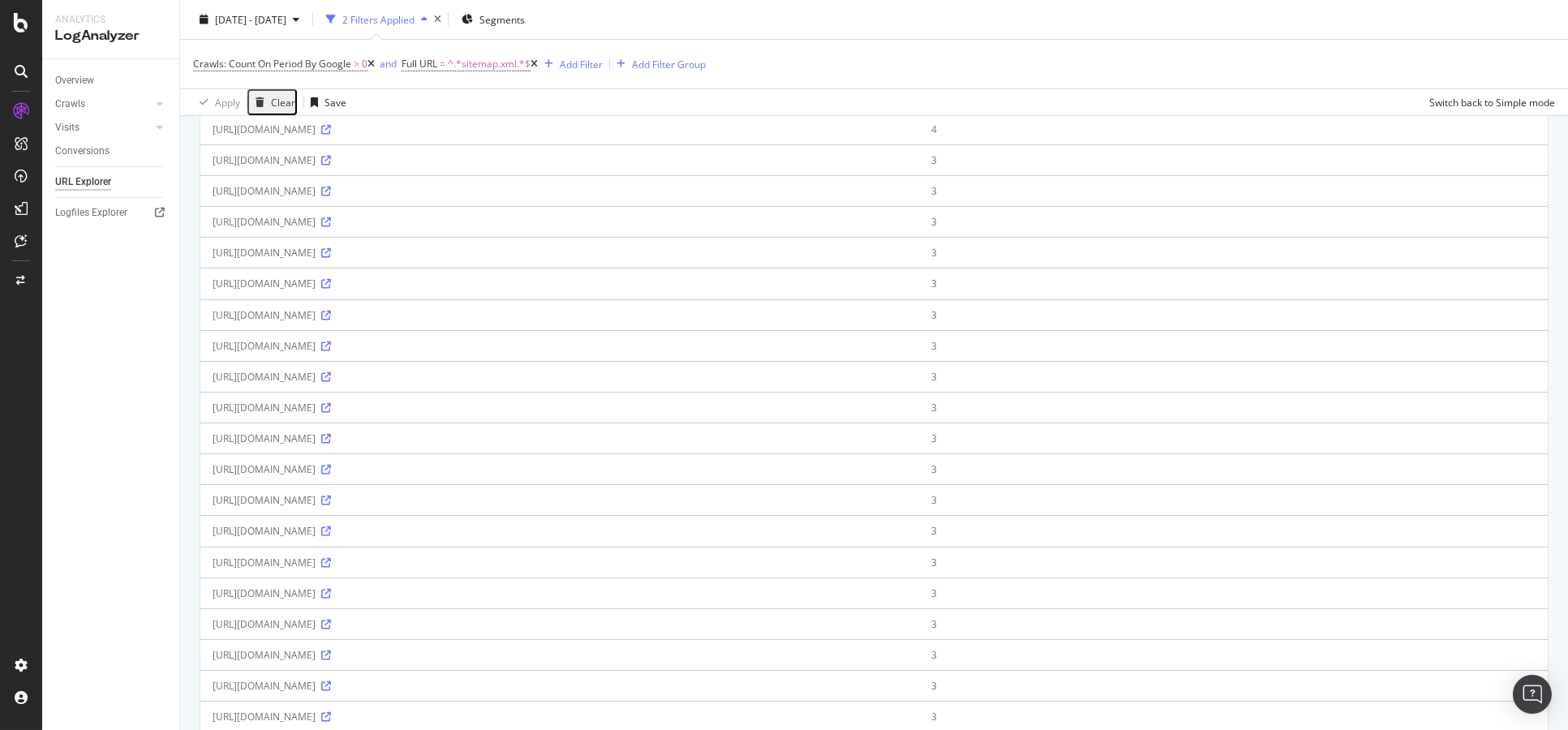
scroll to position [900, 0]
click at [331, 336] on icon at bounding box center [325, 340] width 10 height 10
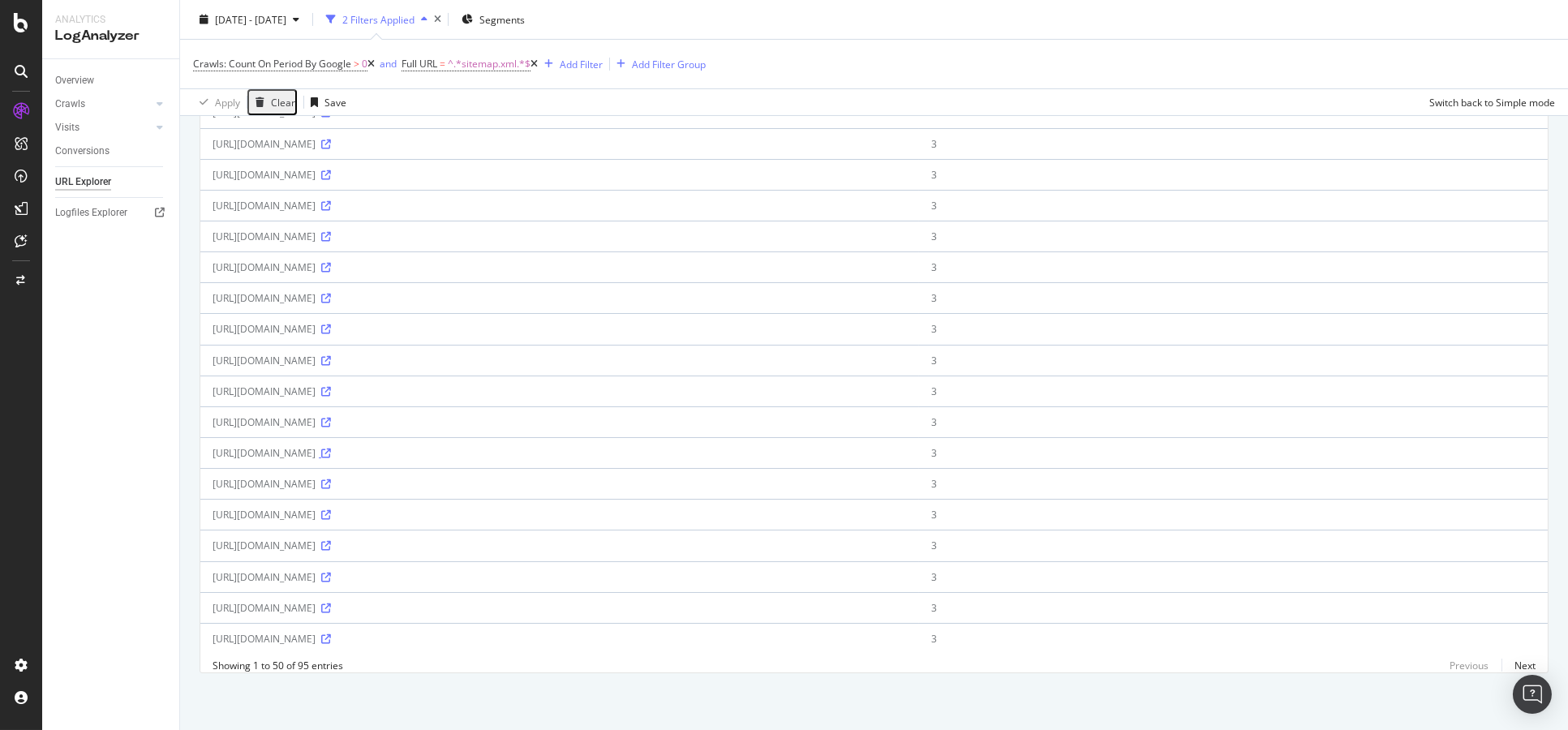
click at [331, 448] on icon at bounding box center [325, 453] width 10 height 10
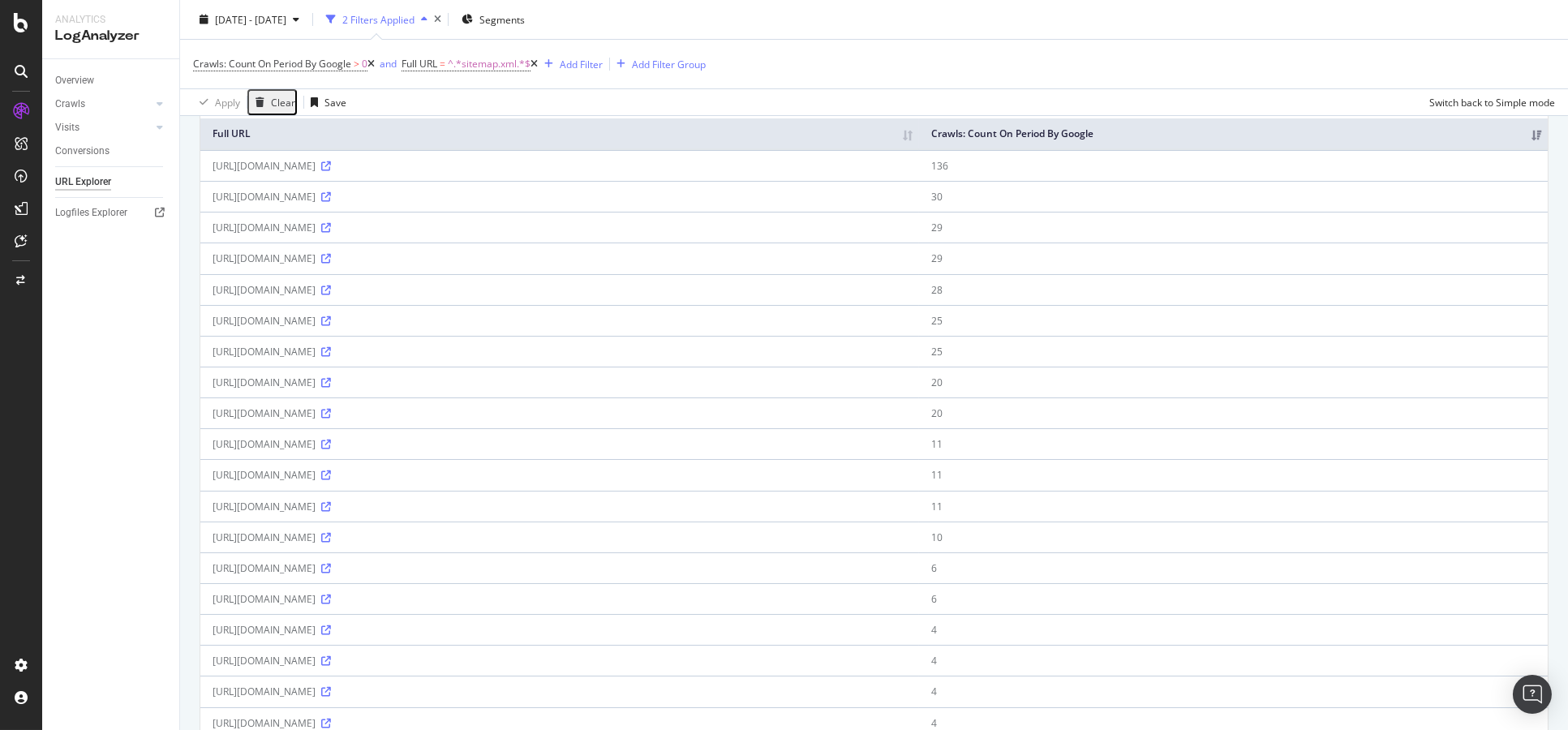
scroll to position [115, 0]
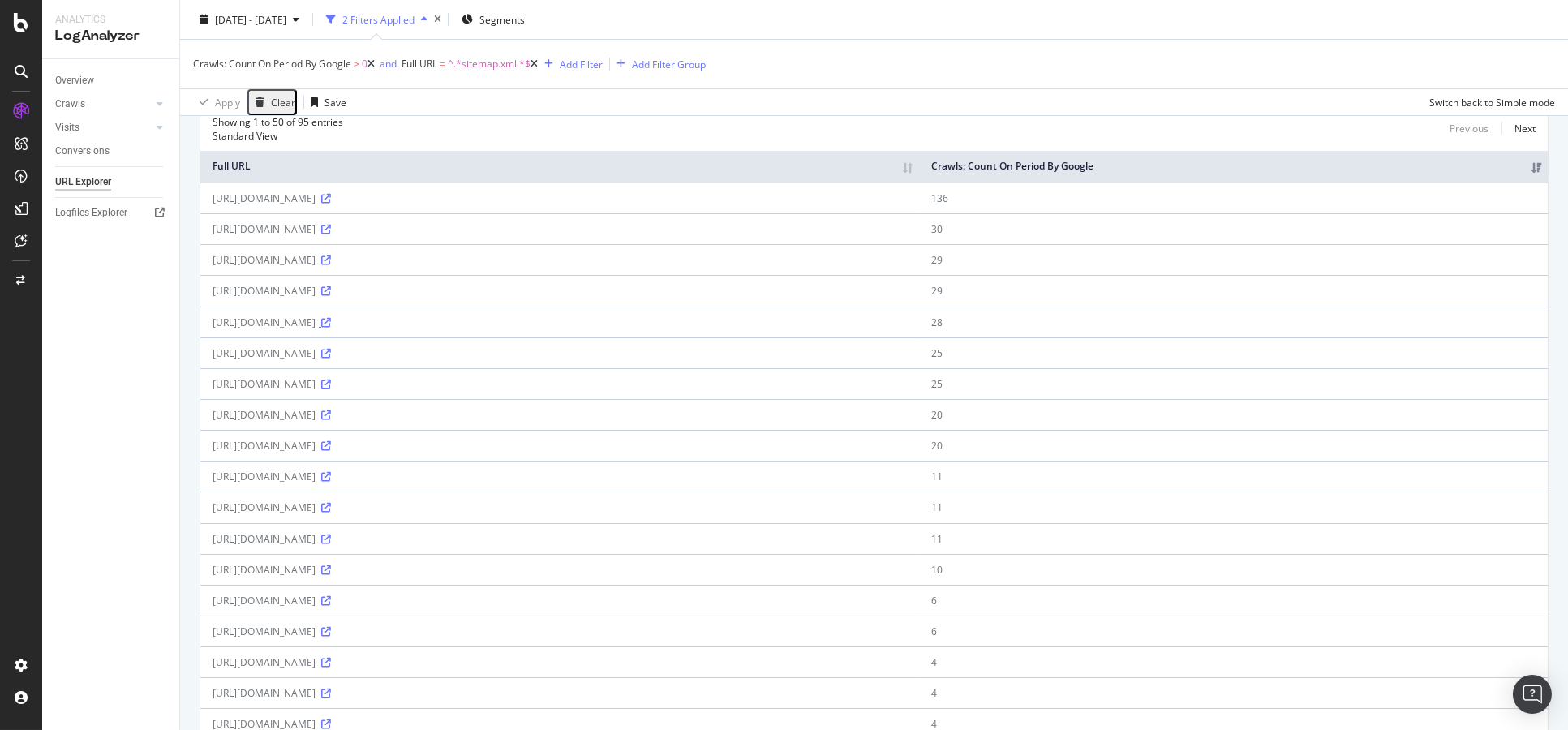
click at [331, 319] on icon at bounding box center [325, 323] width 10 height 10
drag, startPoint x: 1077, startPoint y: 316, endPoint x: 1096, endPoint y: 313, distance: 19.2
click at [1096, 313] on td "28" at bounding box center [1233, 322] width 629 height 31
click at [331, 194] on icon at bounding box center [325, 198] width 10 height 10
click at [1506, 124] on link "Next" at bounding box center [1518, 129] width 34 height 24
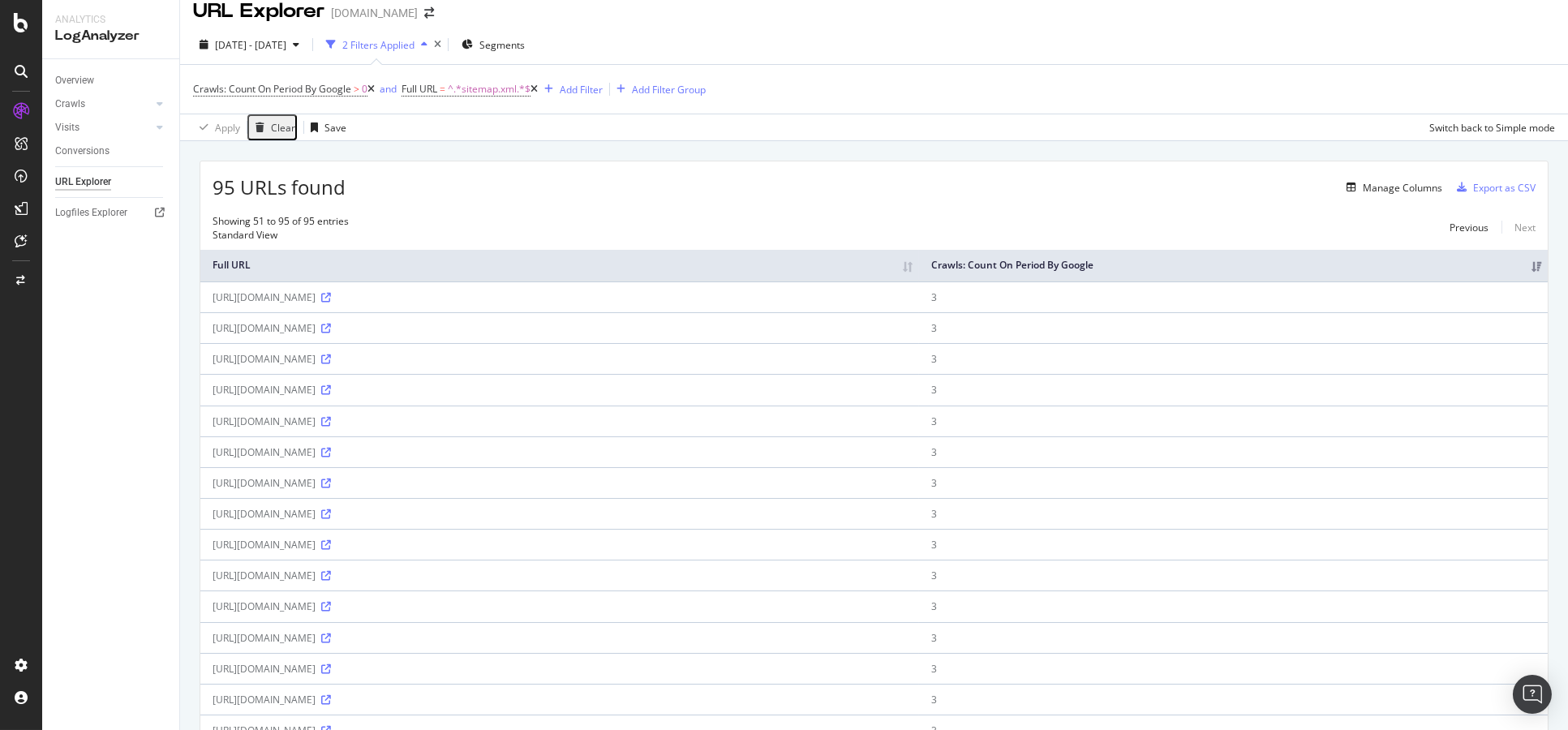
scroll to position [0, 0]
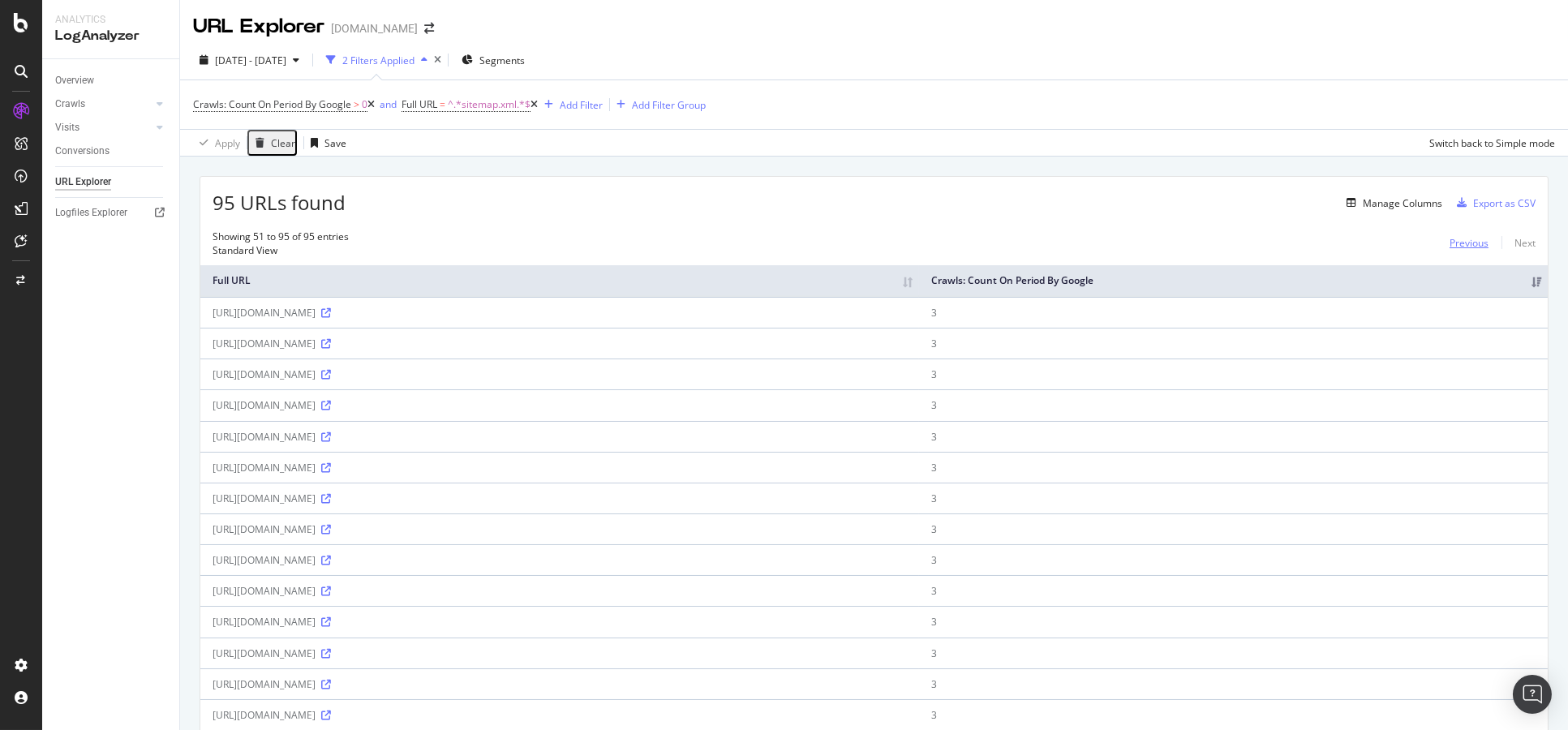
click at [1440, 241] on link "Previous" at bounding box center [1469, 242] width 65 height 24
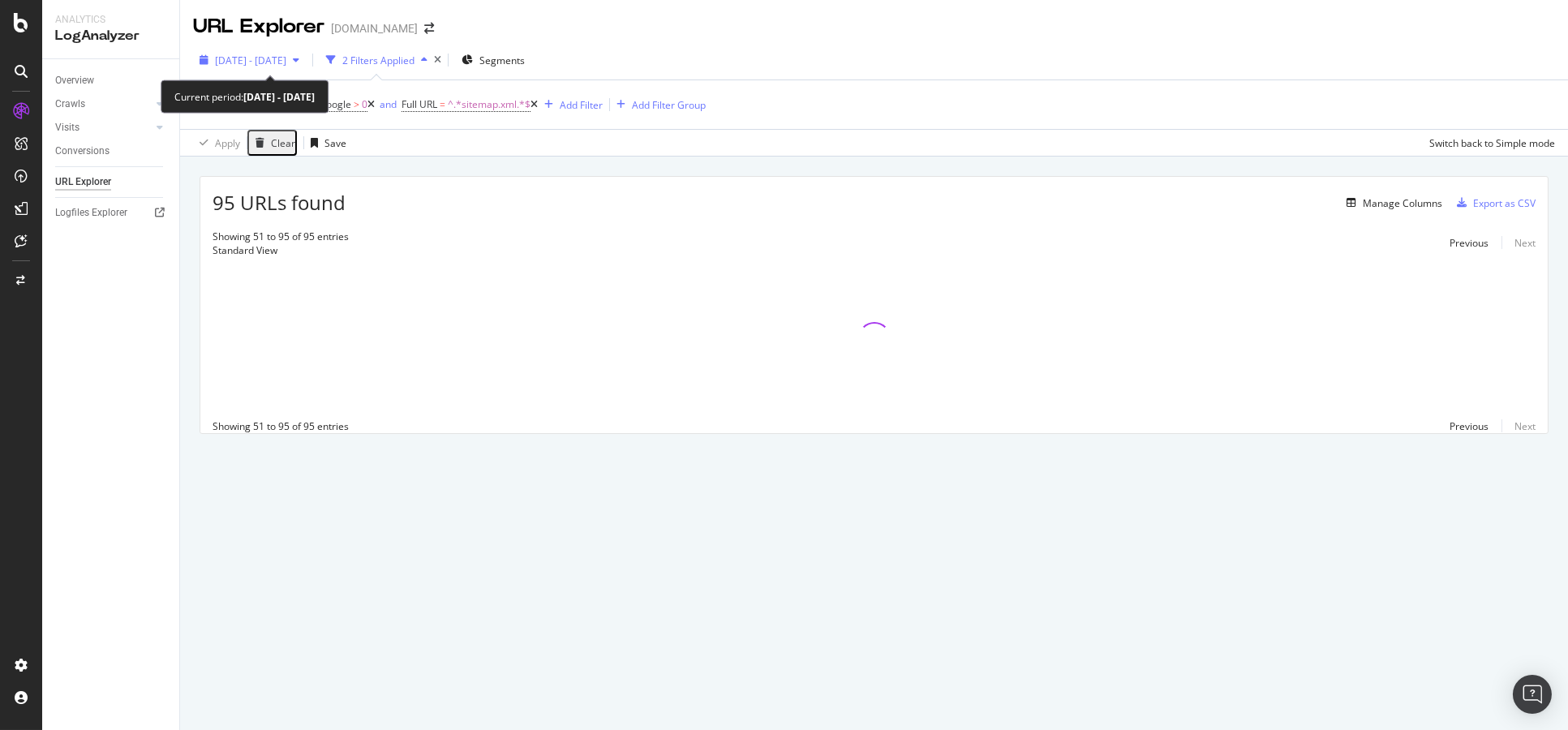
click at [287, 66] on div "[DATE] - [DATE]" at bounding box center [251, 60] width 72 height 14
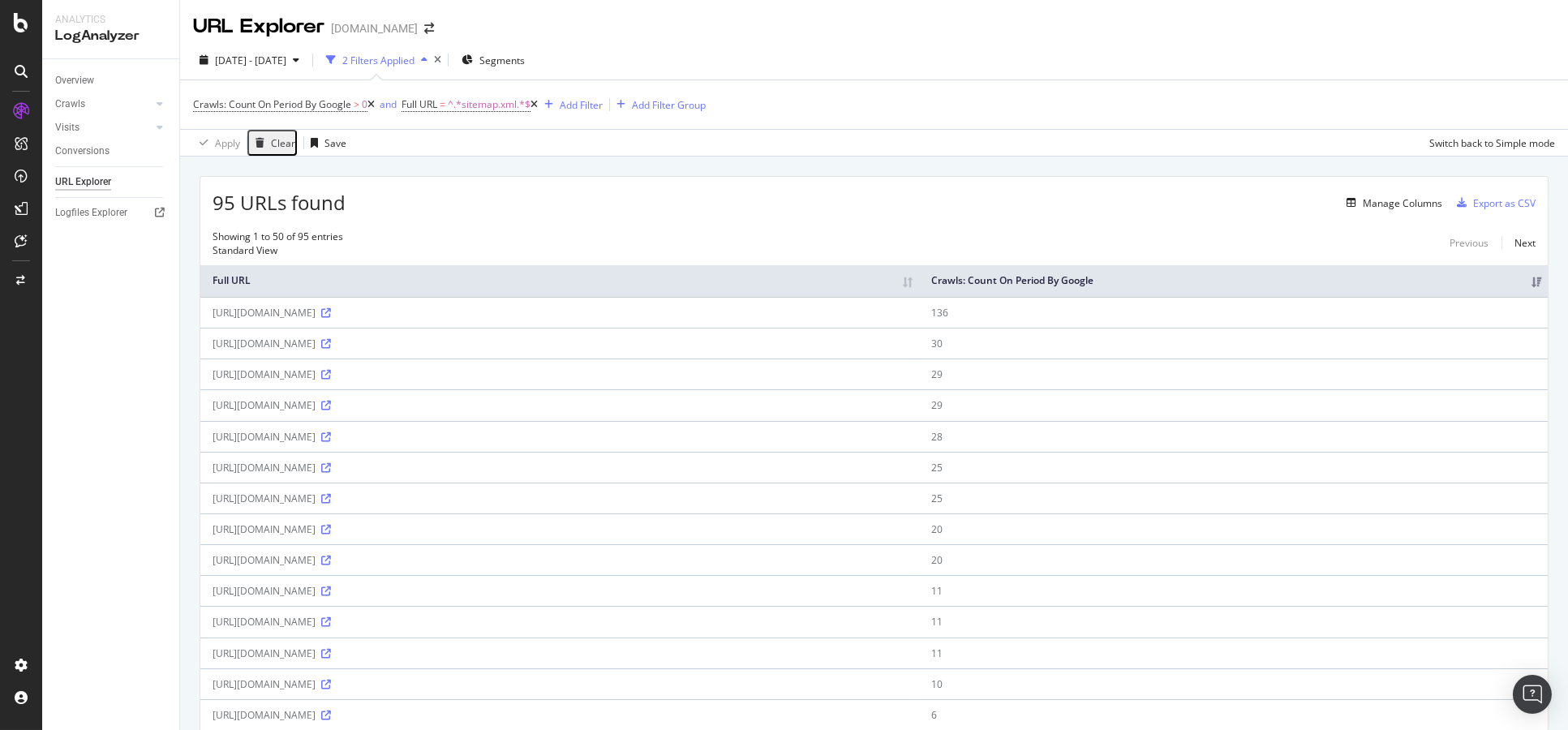
click at [94, 80] on div "Overview" at bounding box center [74, 80] width 39 height 17
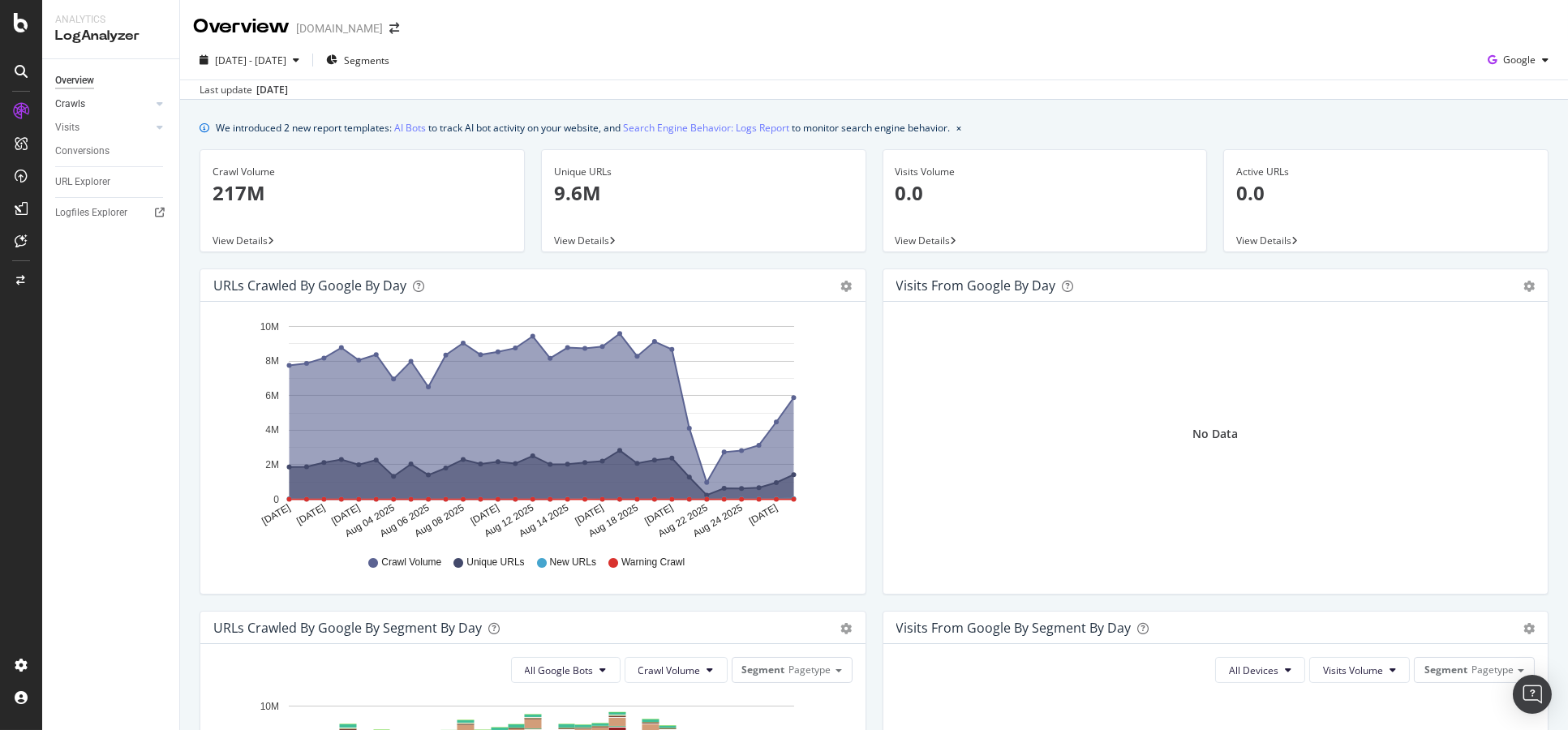
click at [100, 108] on link "Crawls" at bounding box center [103, 103] width 96 height 17
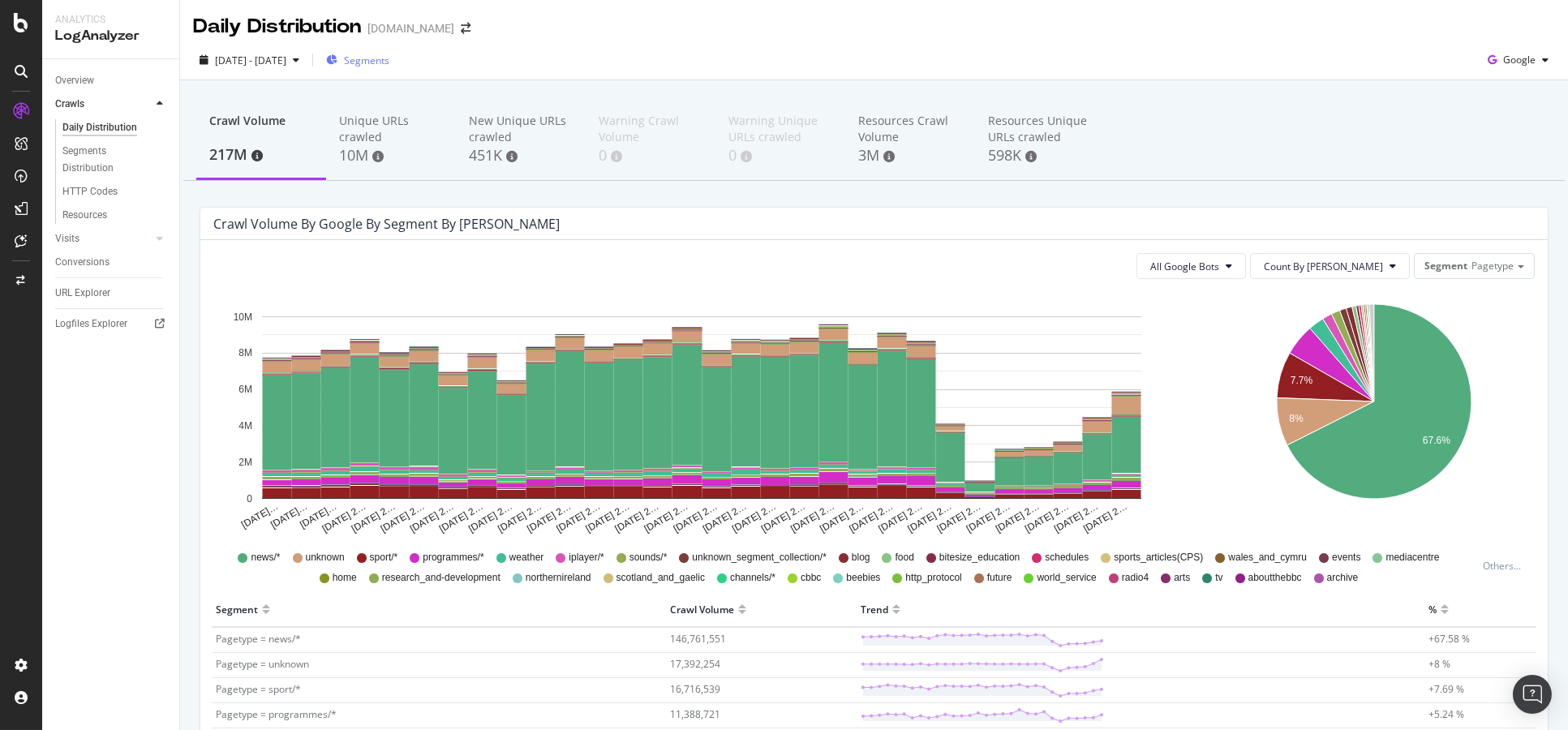
click at [389, 57] on span "Segments" at bounding box center [366, 60] width 45 height 14
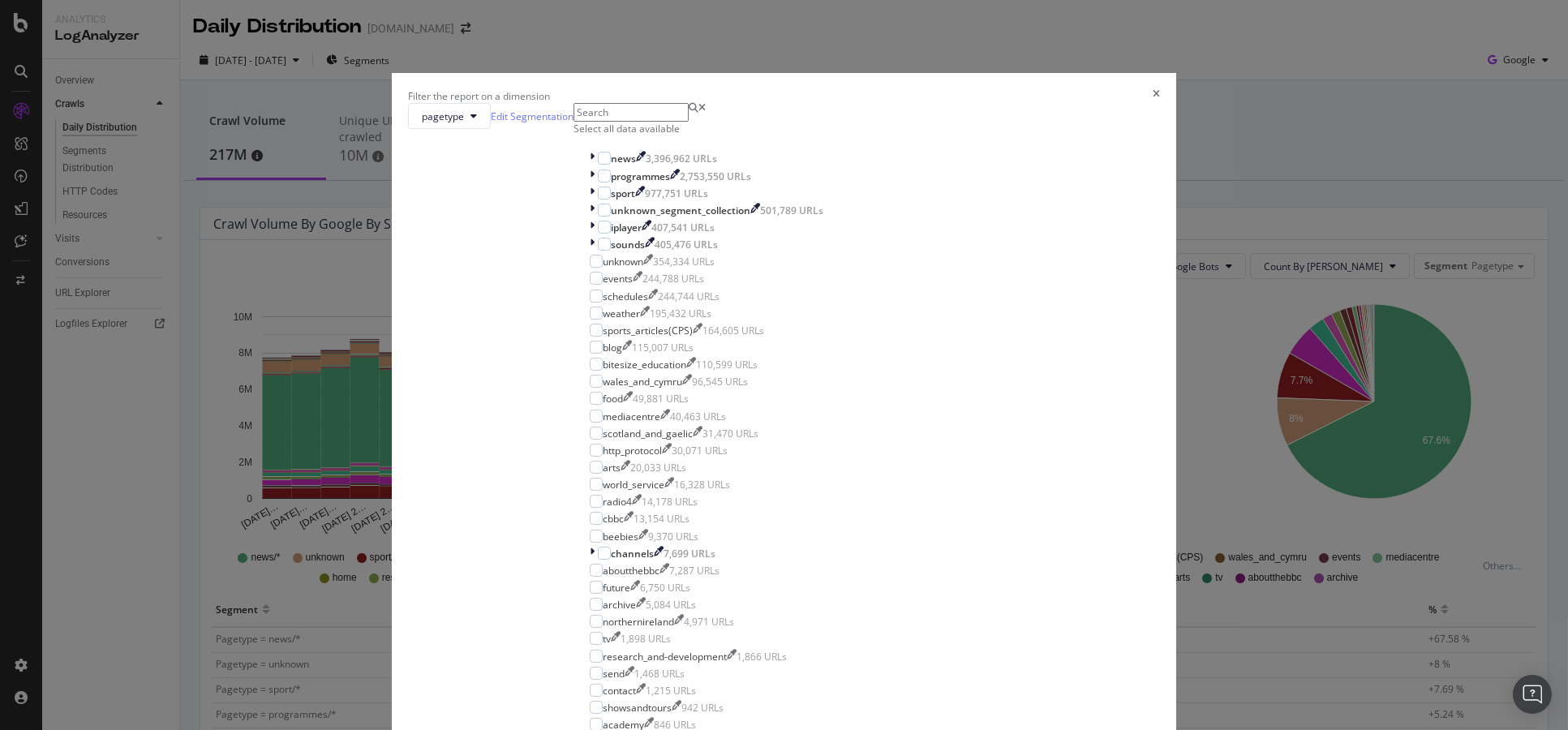
click at [689, 122] on input "modal" at bounding box center [631, 112] width 115 height 18
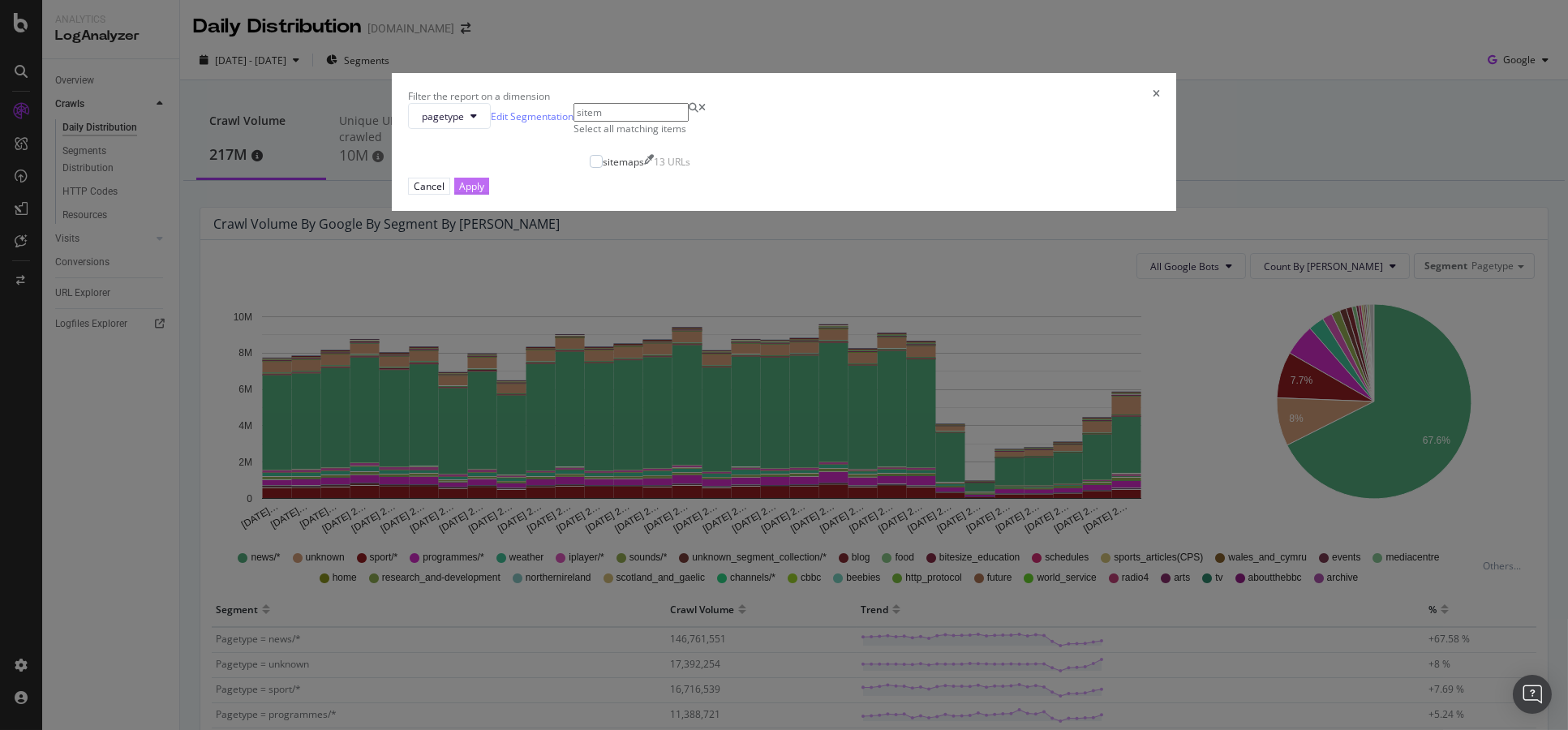
type input "sitem"
click at [484, 193] on div "Apply" at bounding box center [471, 186] width 25 height 14
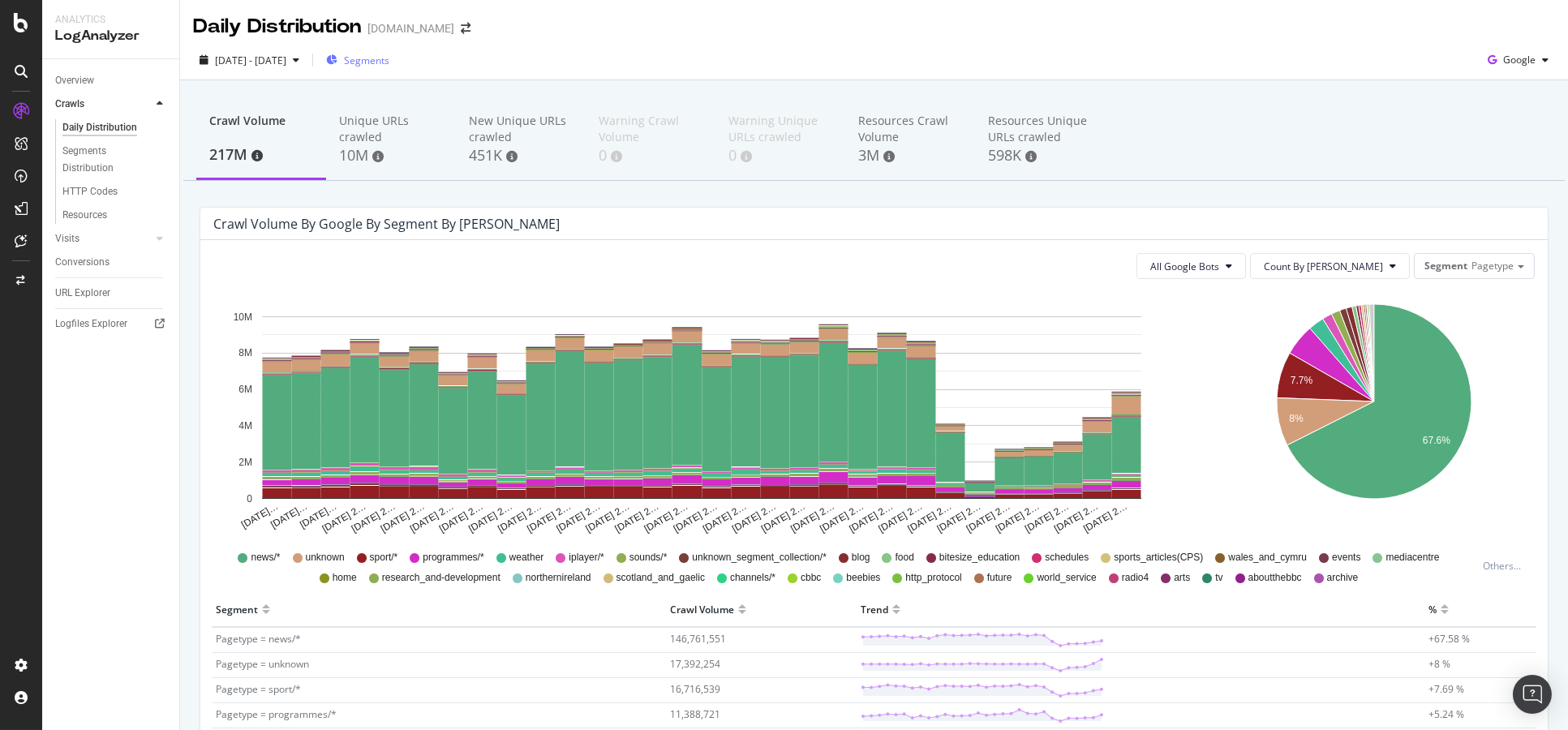
click at [389, 66] on span "Segments" at bounding box center [366, 60] width 45 height 14
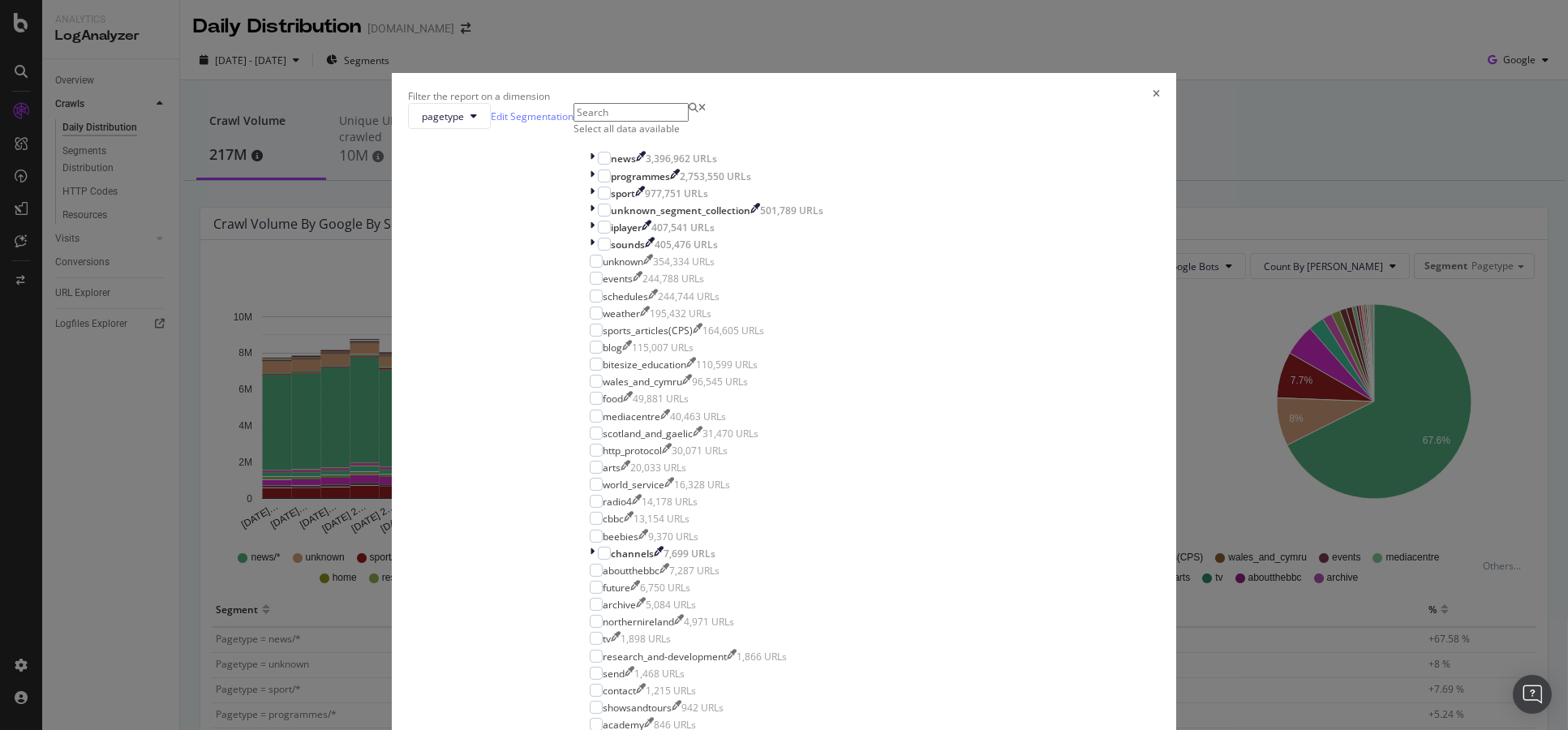
click at [689, 122] on input "modal" at bounding box center [631, 112] width 115 height 18
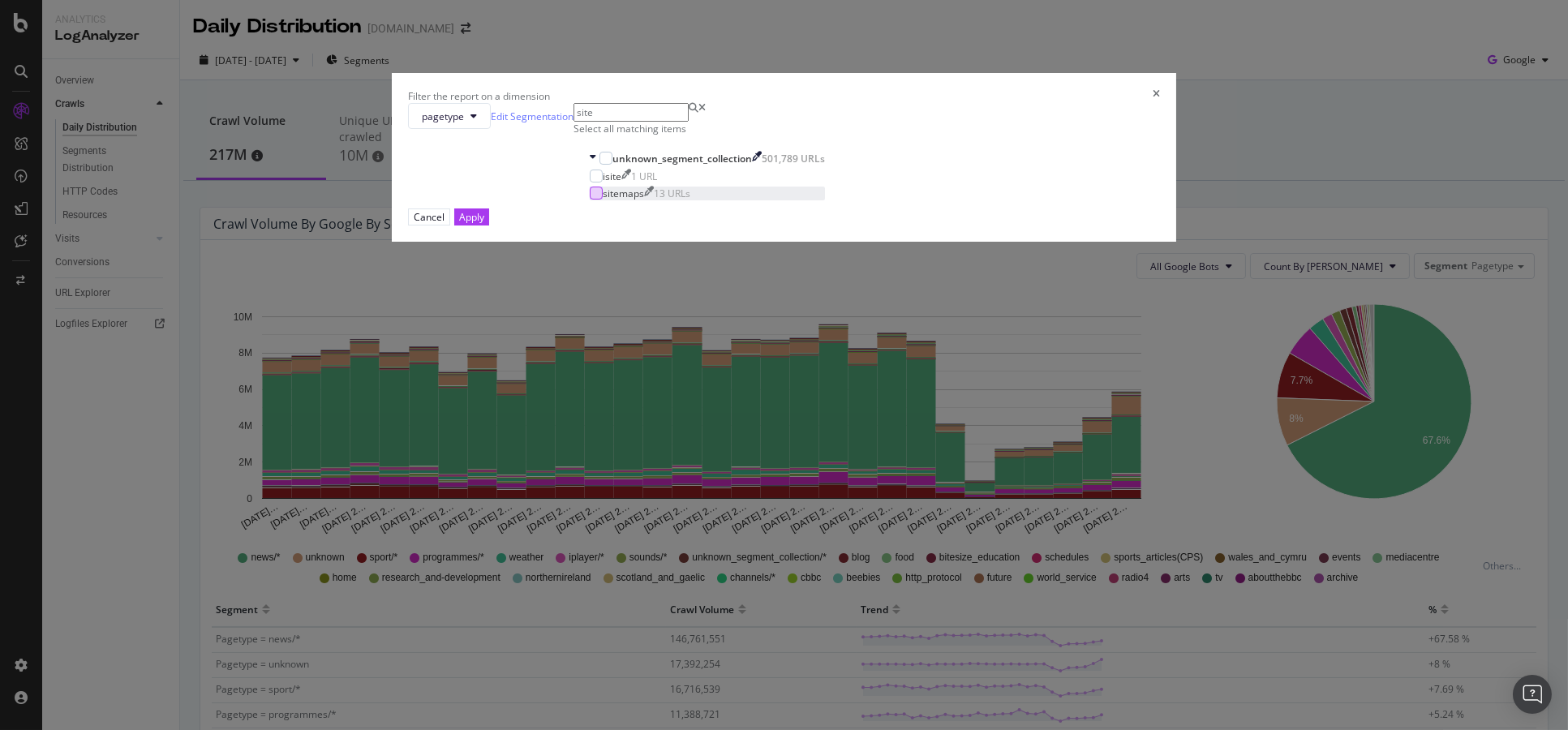
type input "site"
click at [603, 199] on div "modal" at bounding box center [596, 192] width 13 height 13
click at [489, 226] on button "Apply" at bounding box center [472, 216] width 35 height 17
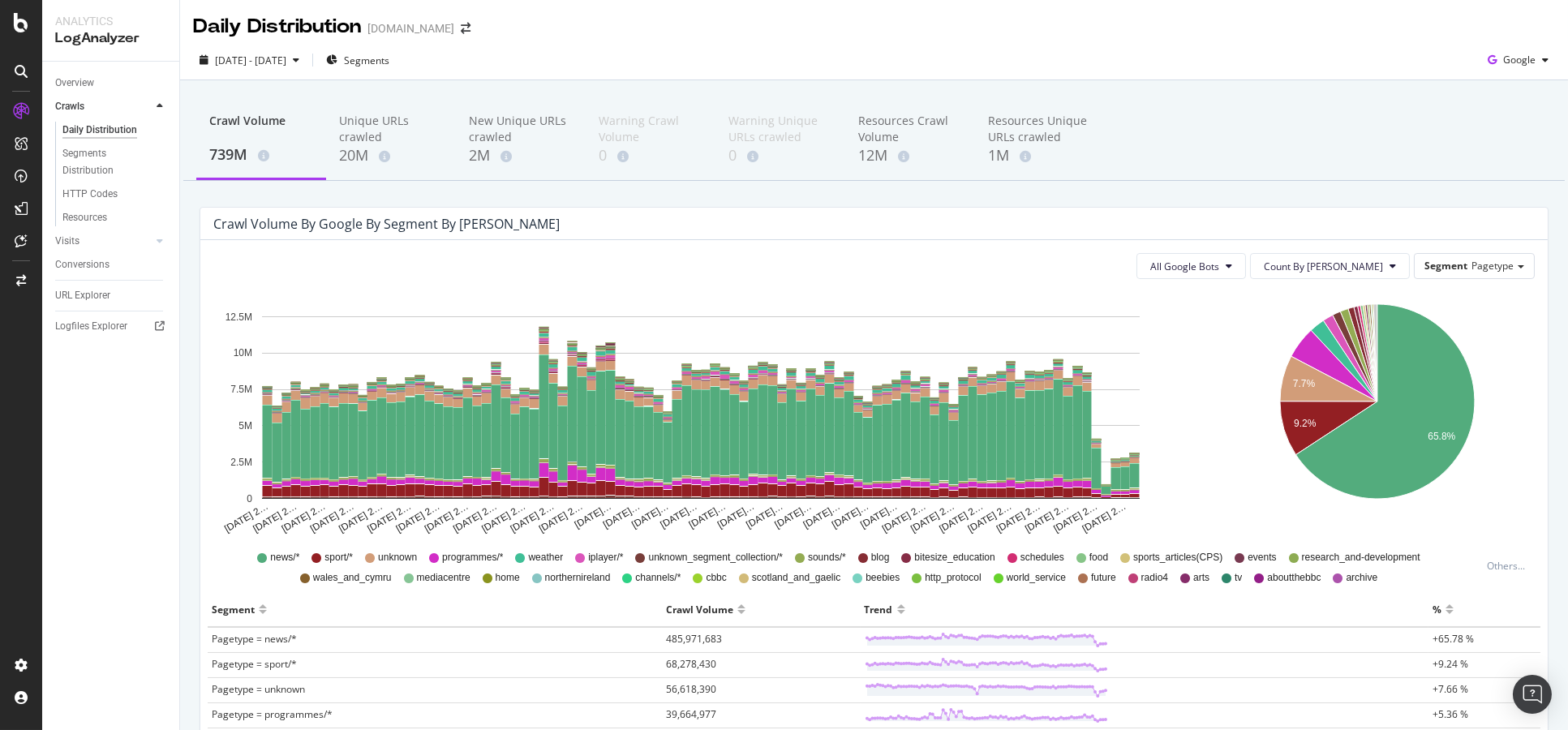
drag, startPoint x: 141, startPoint y: 426, endPoint x: 136, endPoint y: 414, distance: 13.0
click at [141, 426] on div "Overview Crawls Daily Distribution Segments Distribution HTTP Codes Resources V…" at bounding box center [110, 396] width 137 height 668
click at [118, 325] on div "Logfiles Explorer" at bounding box center [91, 326] width 73 height 17
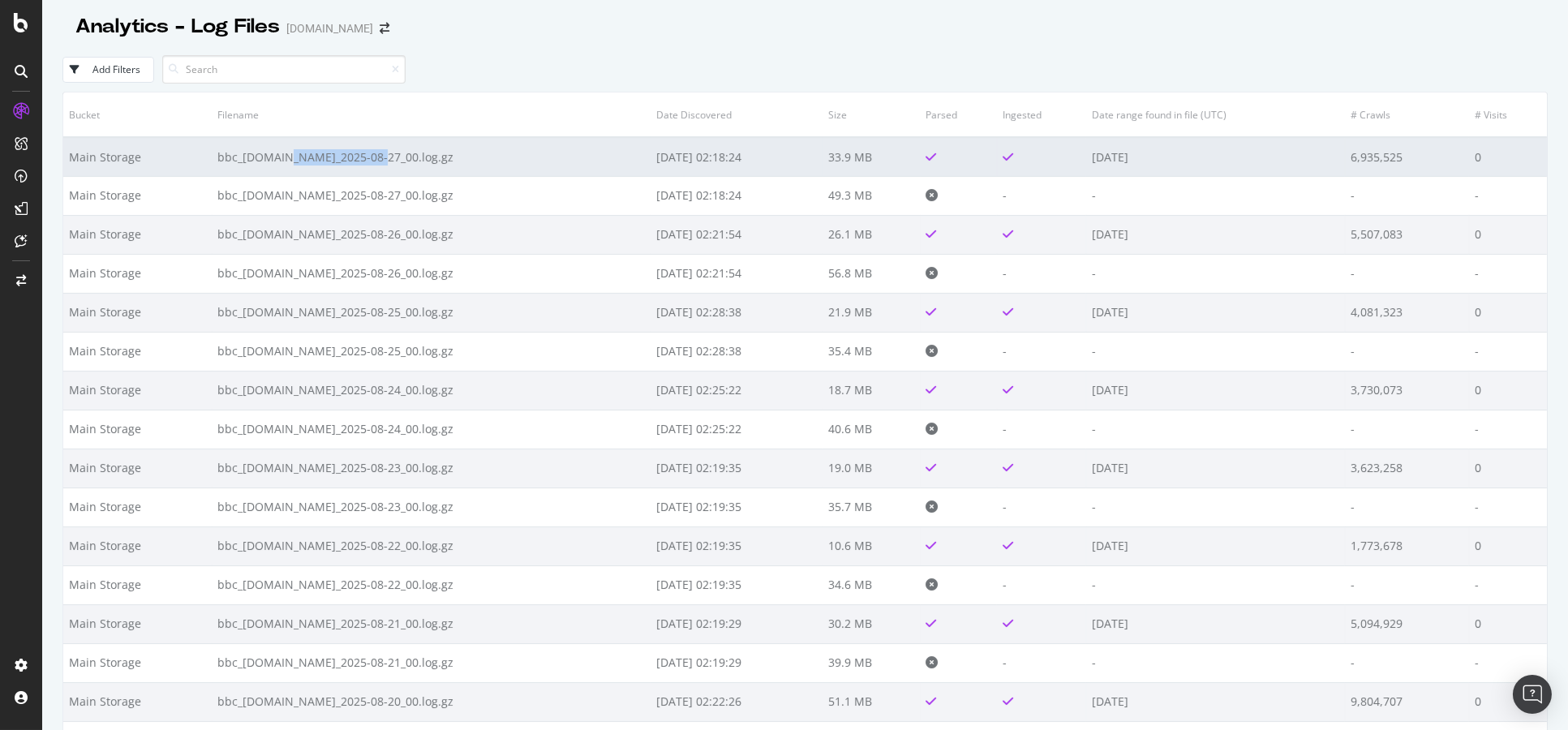
drag, startPoint x: 282, startPoint y: 157, endPoint x: 368, endPoint y: 165, distance: 86.4
click at [368, 165] on td "bbc_[DOMAIN_NAME]_2025-08-27_00.log.gz" at bounding box center [431, 156] width 440 height 39
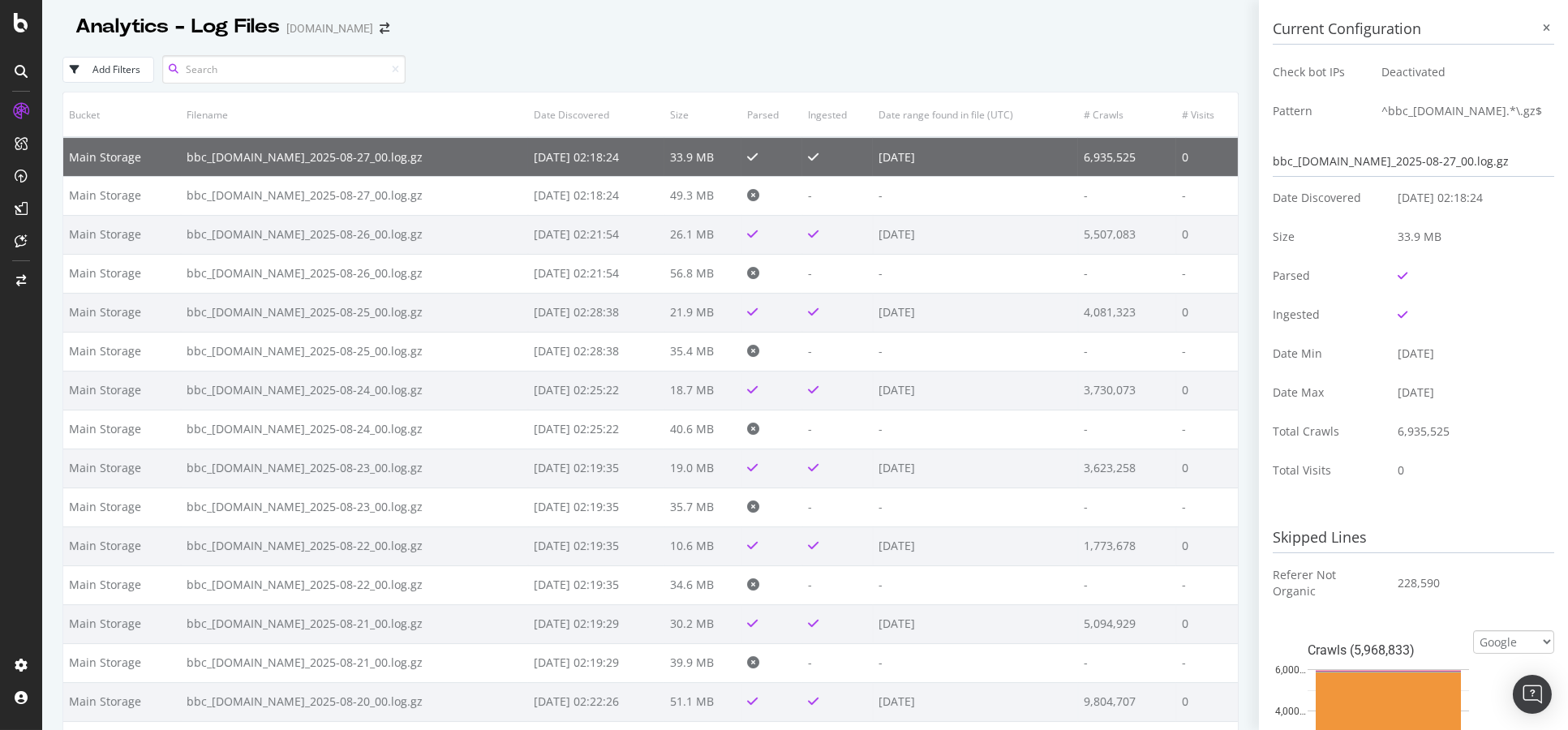
click at [343, 58] on input at bounding box center [284, 69] width 243 height 28
type input "[DOMAIN_NAME]"
click at [1049, 51] on div "Add Filters [DOMAIN_NAME]" at bounding box center [650, 69] width 1176 height 45
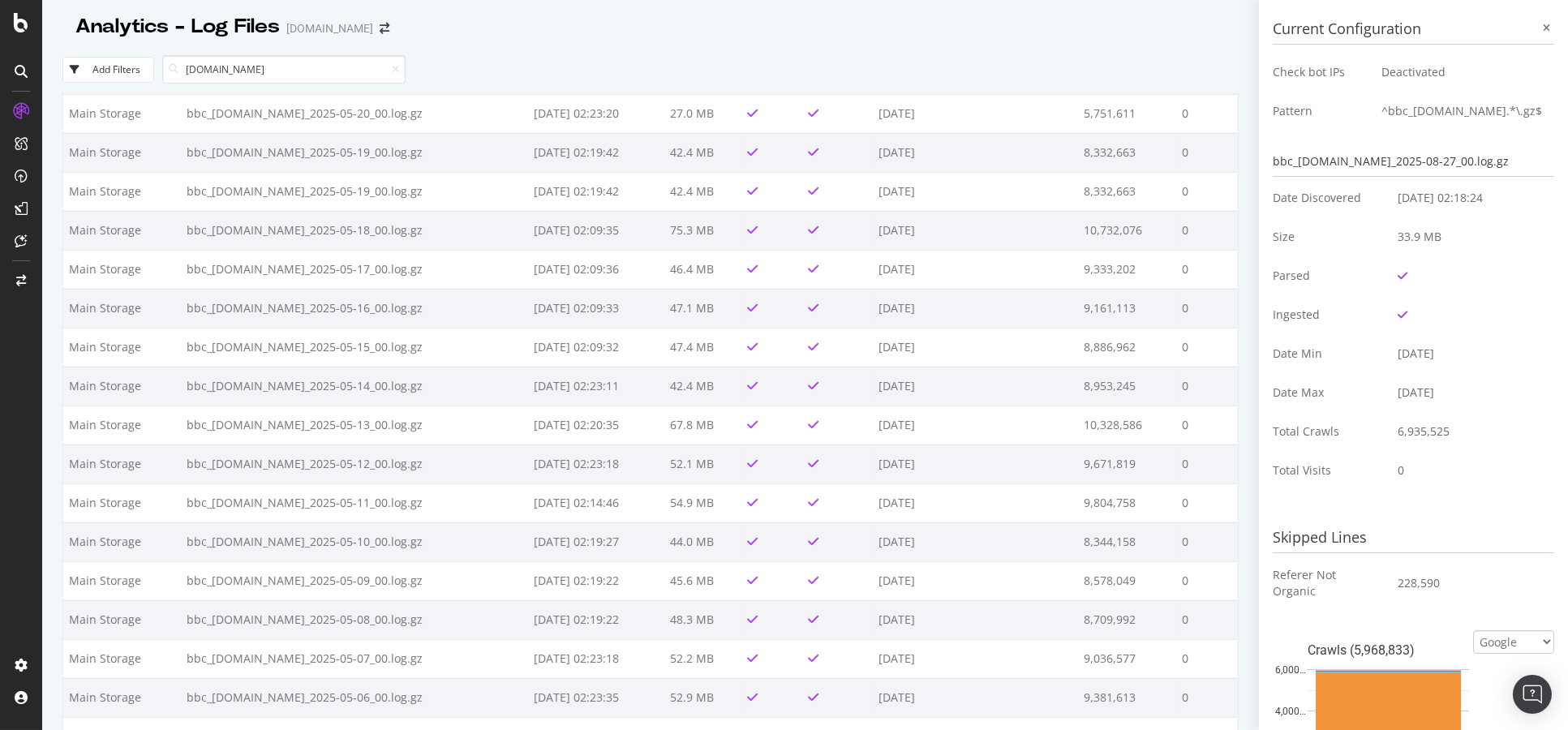
scroll to position [3859, 0]
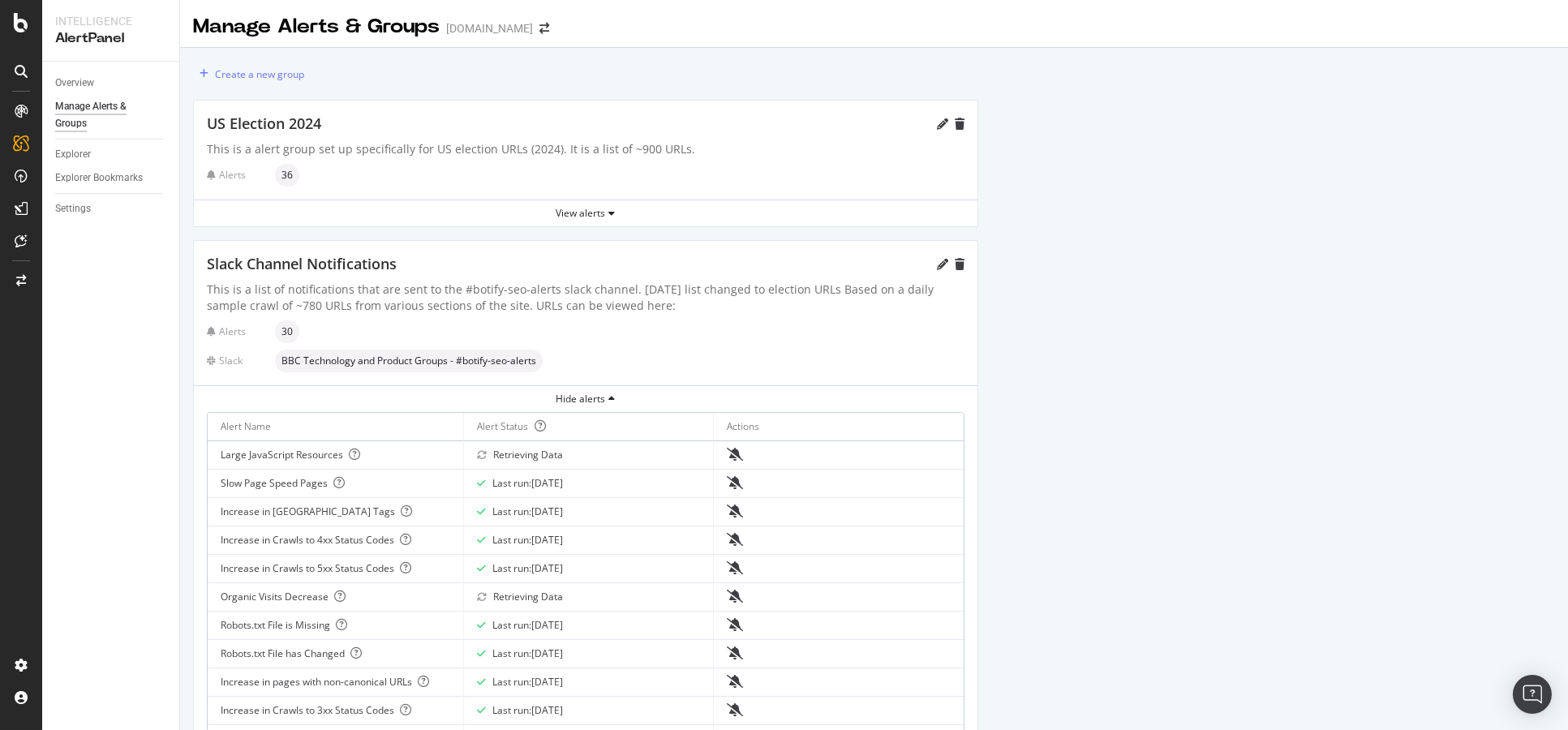
scroll to position [270, 0]
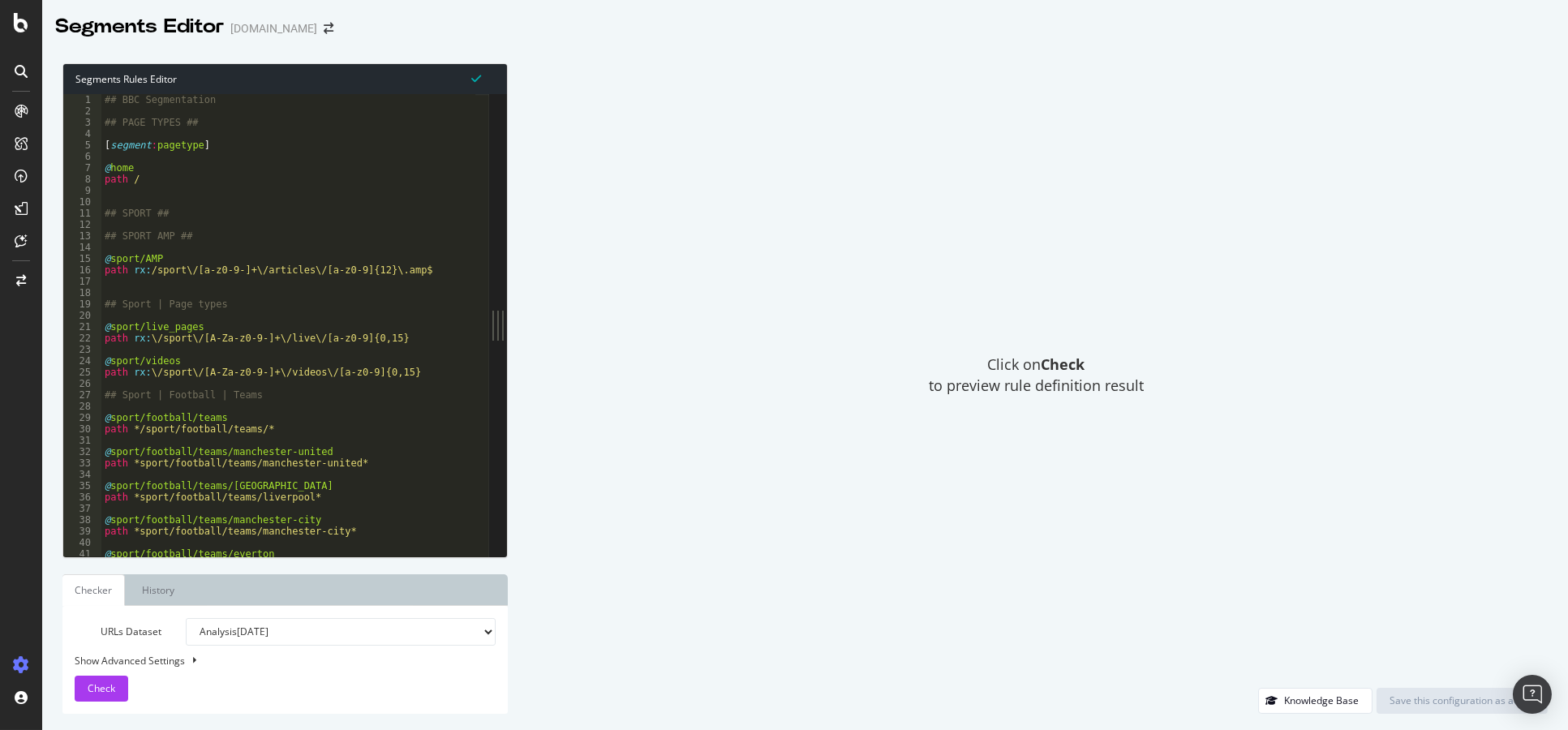
click at [331, 193] on div "## BBC Segmentation ## PAGE TYPES ## [ segment : pagetype ] @ home path / ## SP…" at bounding box center [313, 330] width 423 height 472
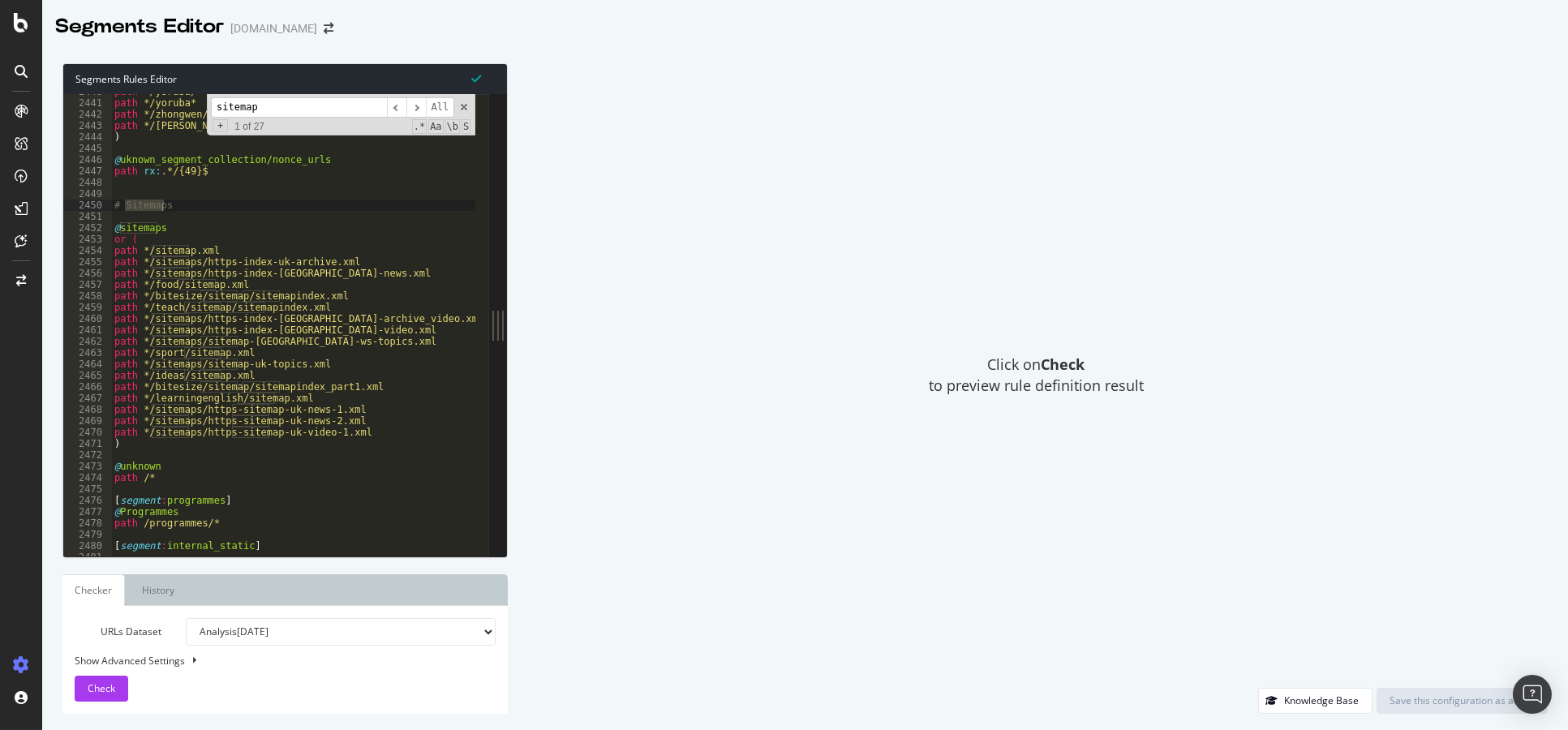
scroll to position [25529, 0]
type input "sitemap"
click at [147, 251] on div "path */yoruba/* path */yoruba* path */zhongwen/* path */zhongwen* ) @ uknown_se…" at bounding box center [323, 322] width 423 height 472
type textarea "path /sitemap.xml"
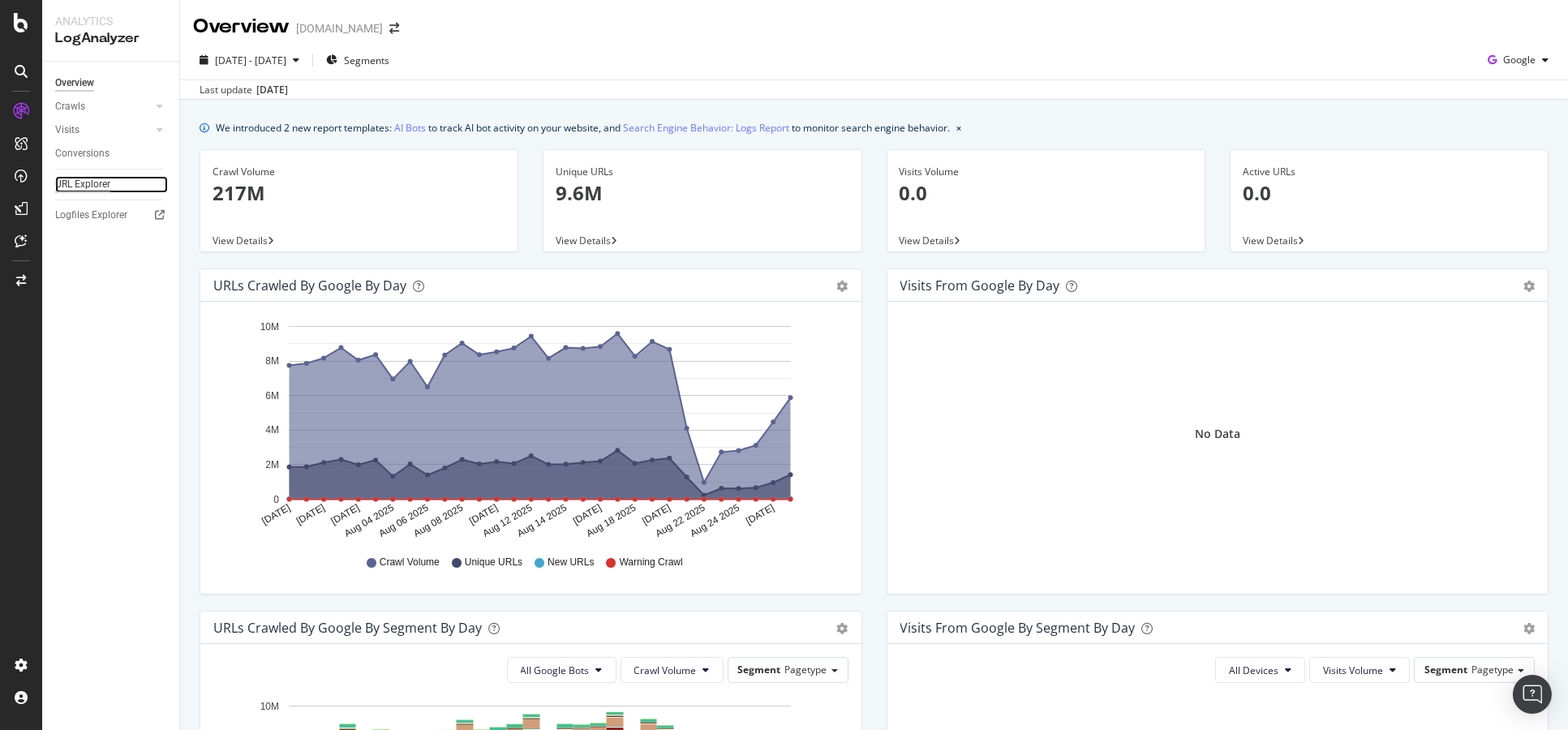
click at [88, 186] on div "URL Explorer" at bounding box center [82, 184] width 55 height 17
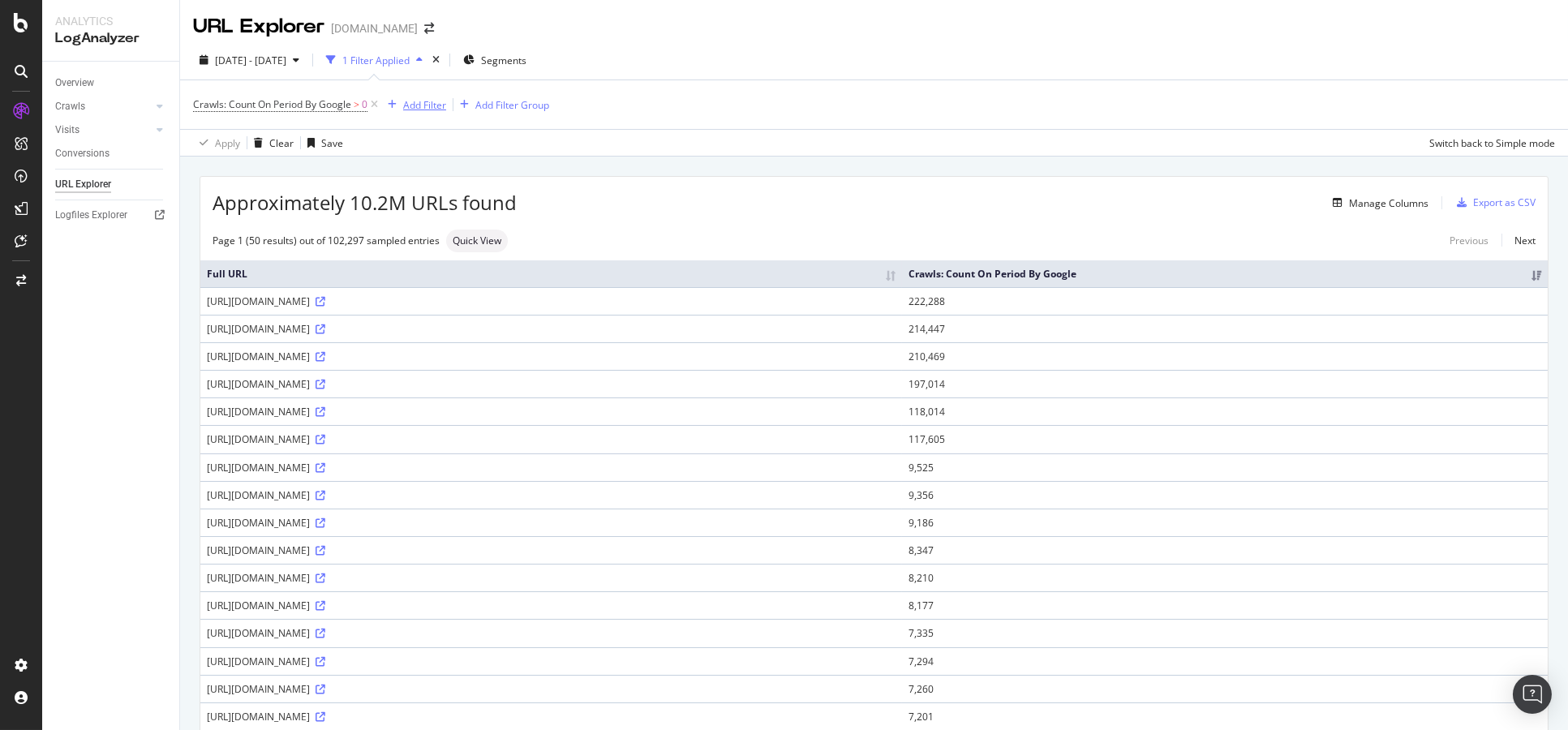
click at [435, 104] on div "Add Filter" at bounding box center [424, 105] width 43 height 14
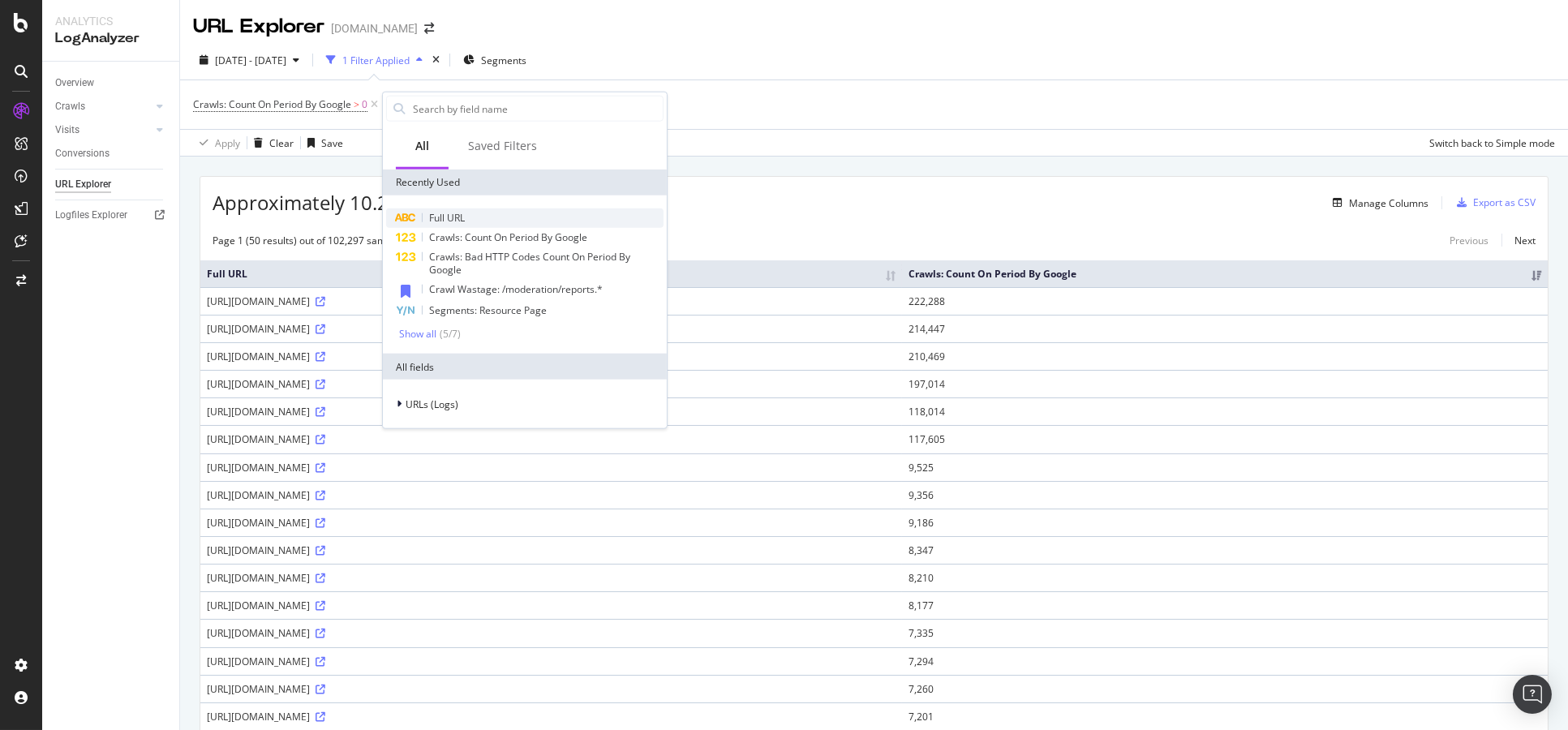
click at [443, 212] on span "Full URL" at bounding box center [447, 218] width 36 height 14
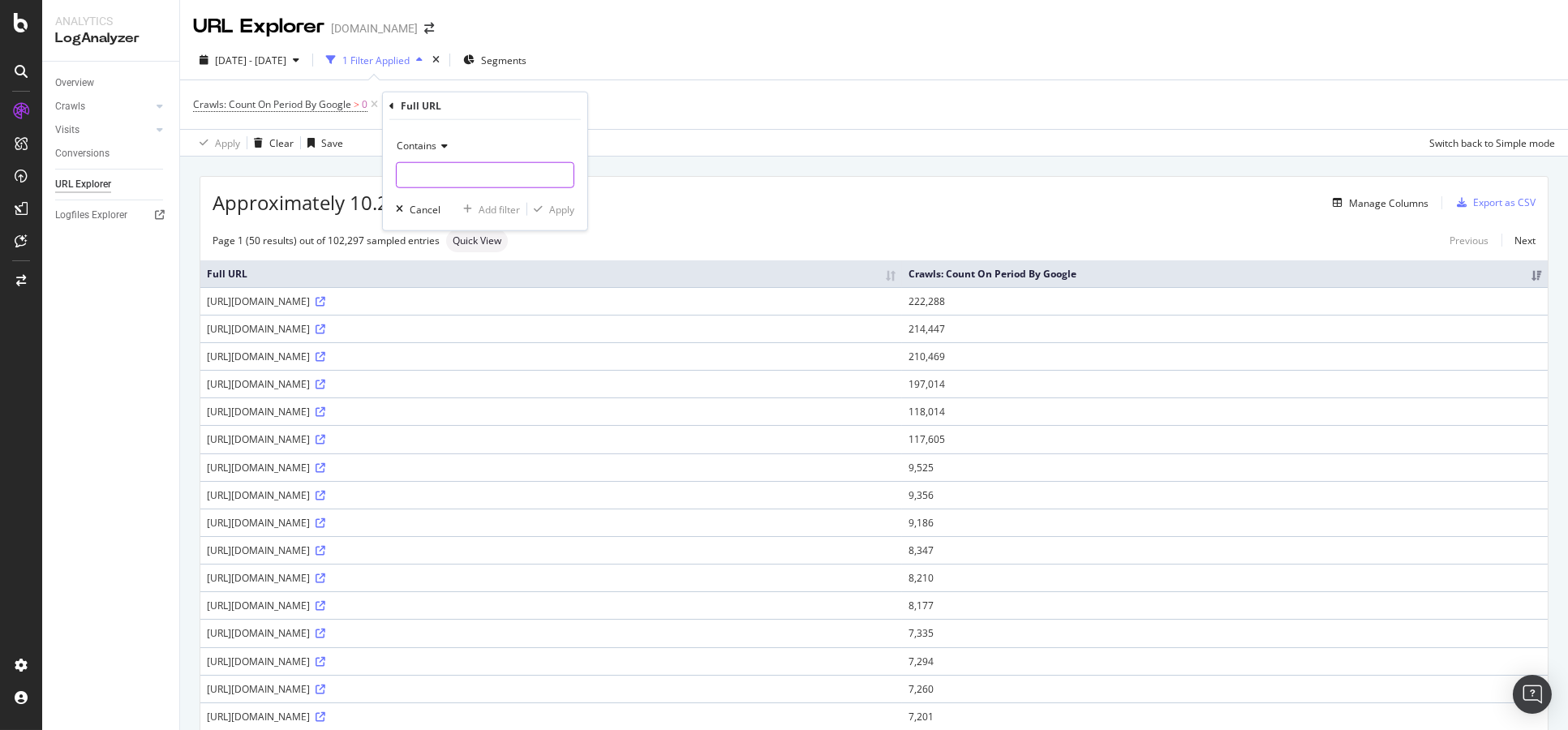
click at [443, 174] on input "text" at bounding box center [485, 176] width 177 height 26
click at [413, 153] on div "Contains" at bounding box center [485, 146] width 178 height 26
click at [469, 269] on div "Ends with" at bounding box center [486, 263] width 174 height 21
click at [468, 169] on input "text" at bounding box center [485, 176] width 177 height 26
type input "."
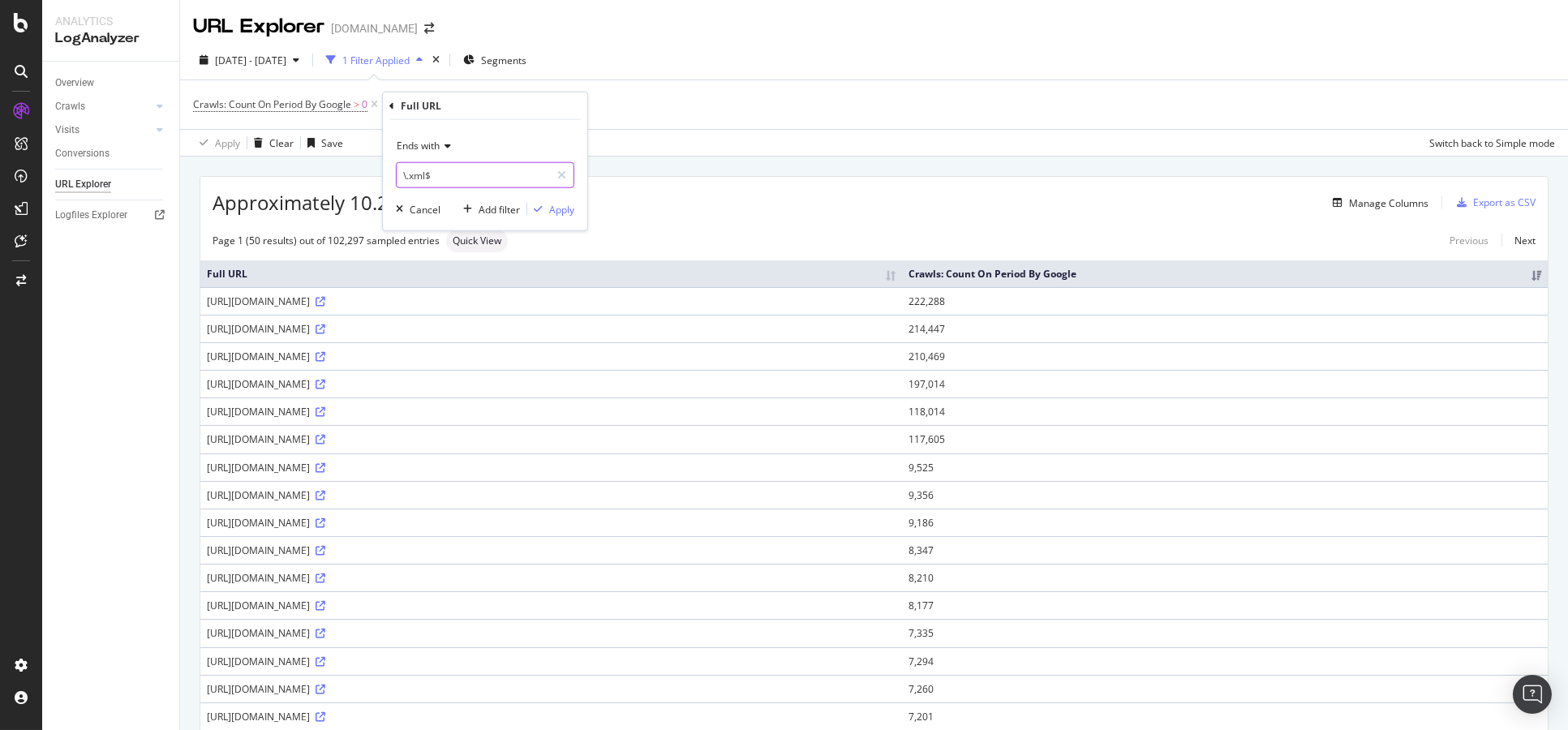
type input "\.xml$"
click at [425, 149] on span "Ends with" at bounding box center [418, 146] width 43 height 14
click at [465, 351] on span "Matches regex" at bounding box center [437, 348] width 67 height 14
click at [561, 206] on div "Apply" at bounding box center [561, 209] width 25 height 14
click at [523, 99] on div "Add Filter" at bounding box center [533, 105] width 43 height 14
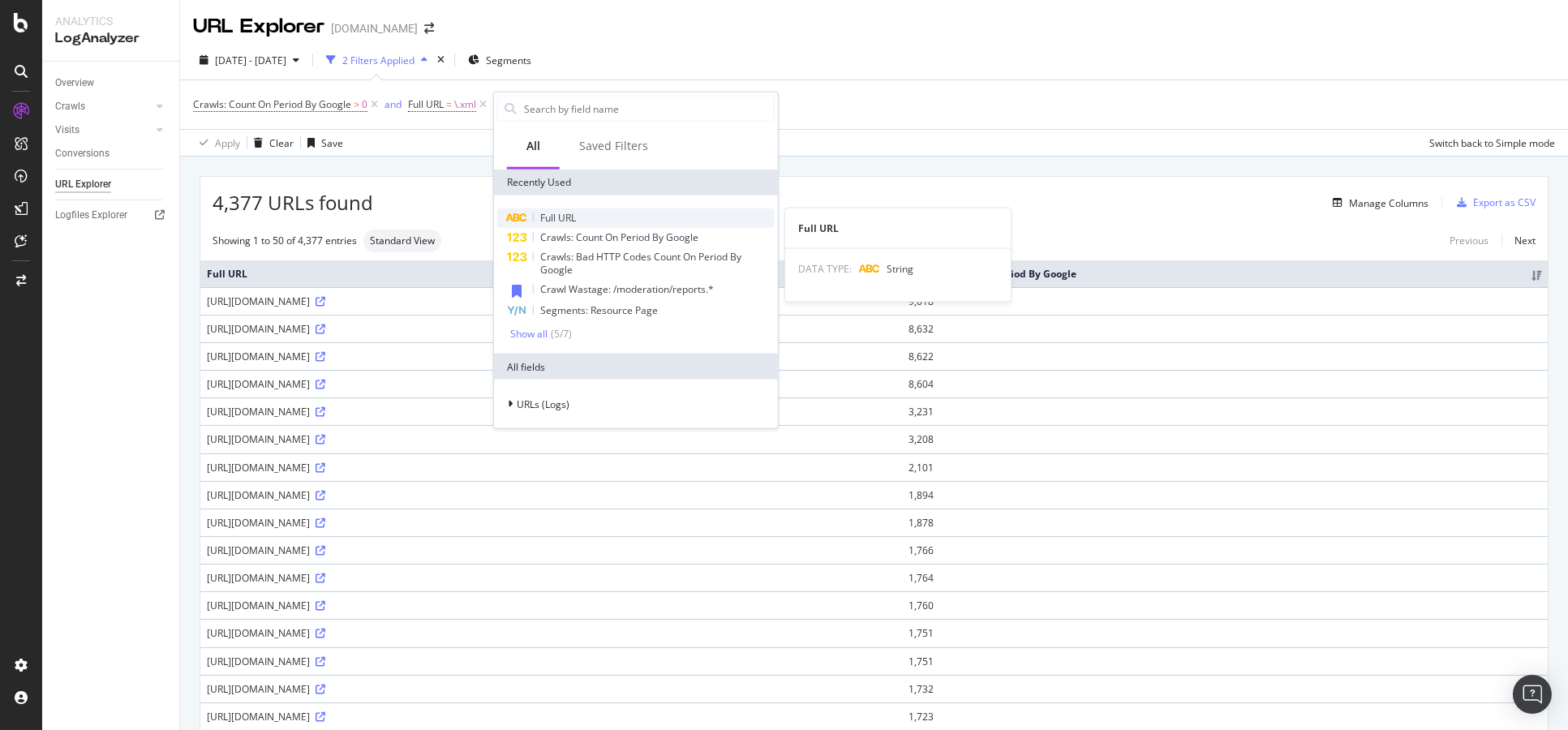
click at [581, 213] on div "Full URL" at bounding box center [636, 218] width 277 height 19
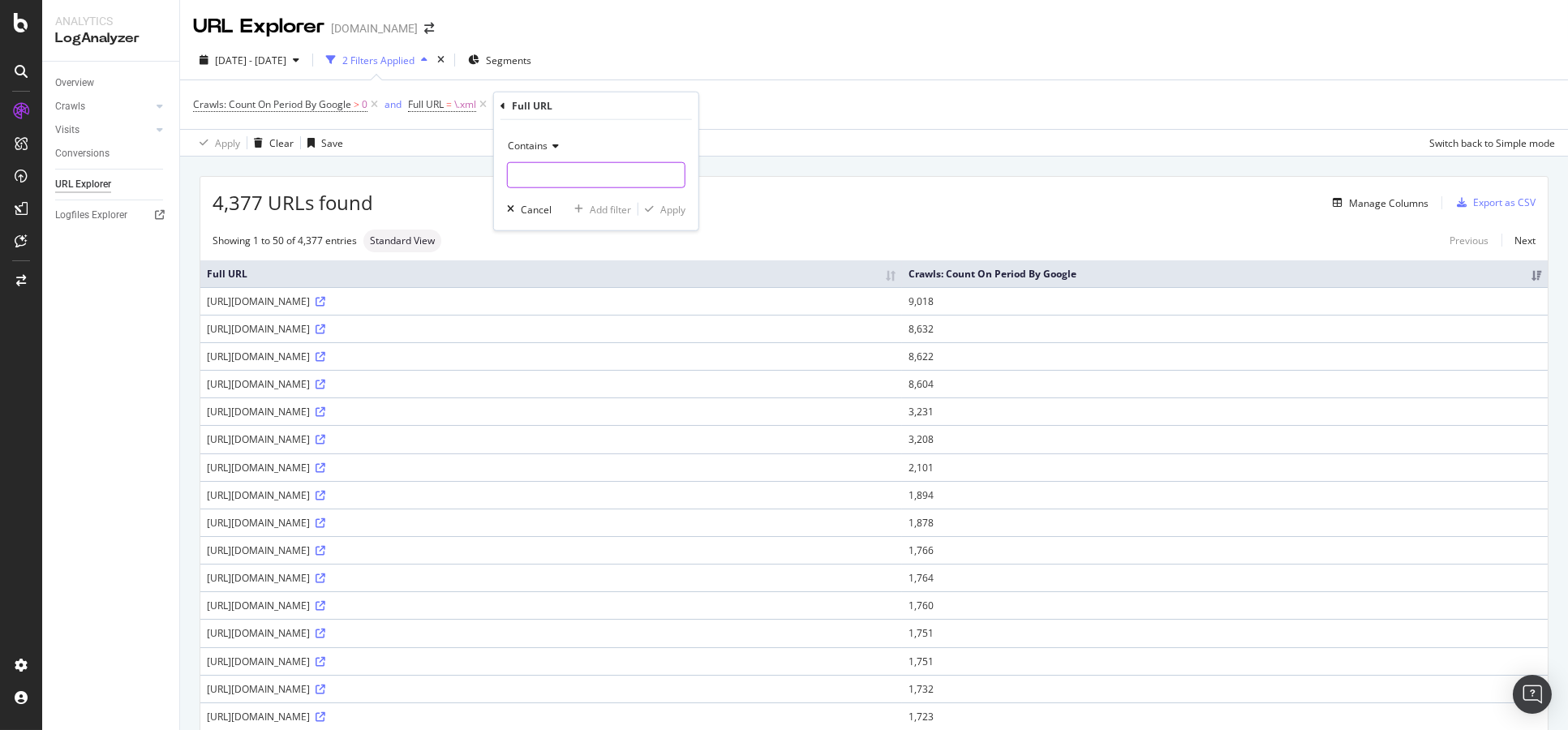
click at [592, 178] on input "text" at bounding box center [596, 176] width 177 height 26
type input "sitemap"
click at [668, 206] on div "Apply" at bounding box center [672, 209] width 25 height 14
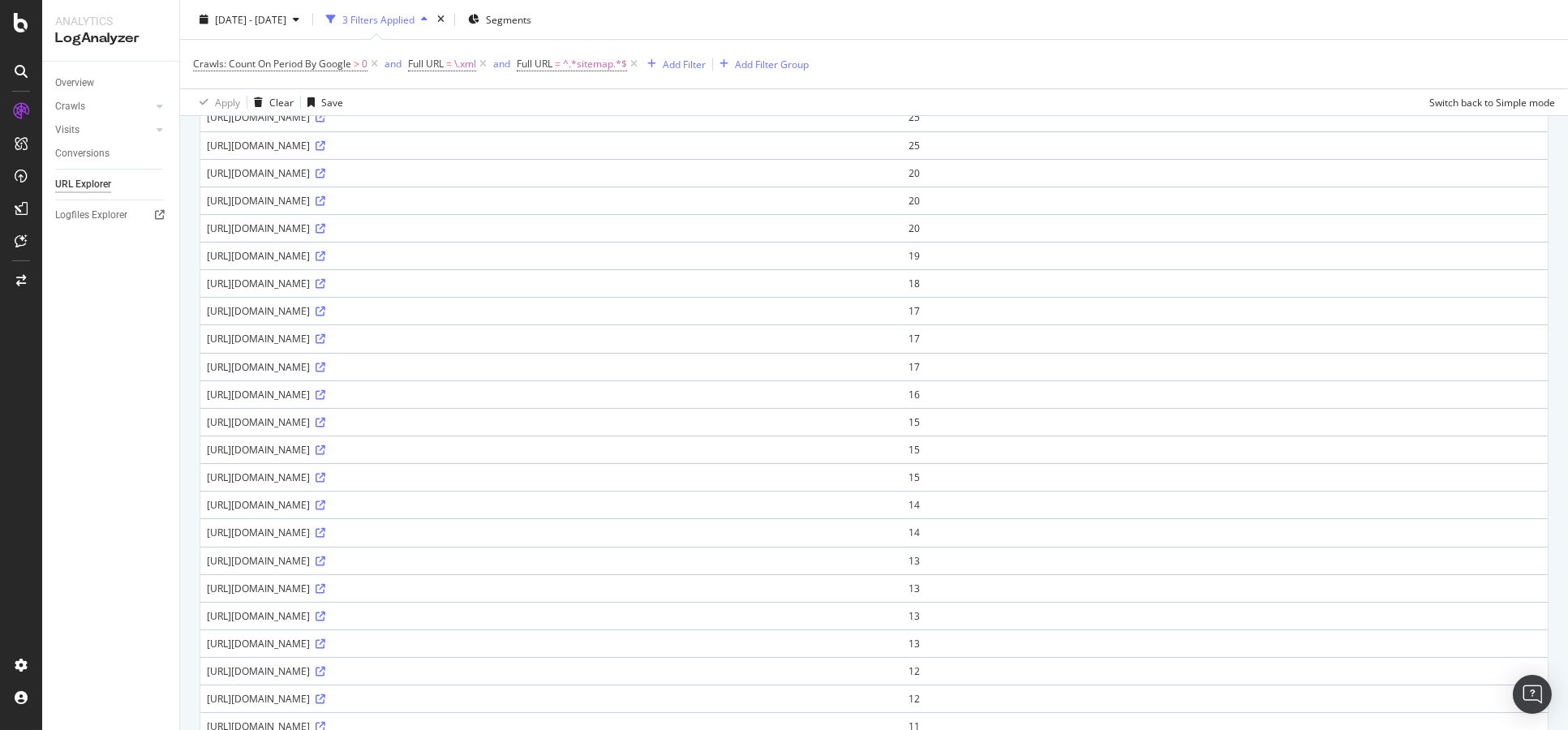
scroll to position [1029, 0]
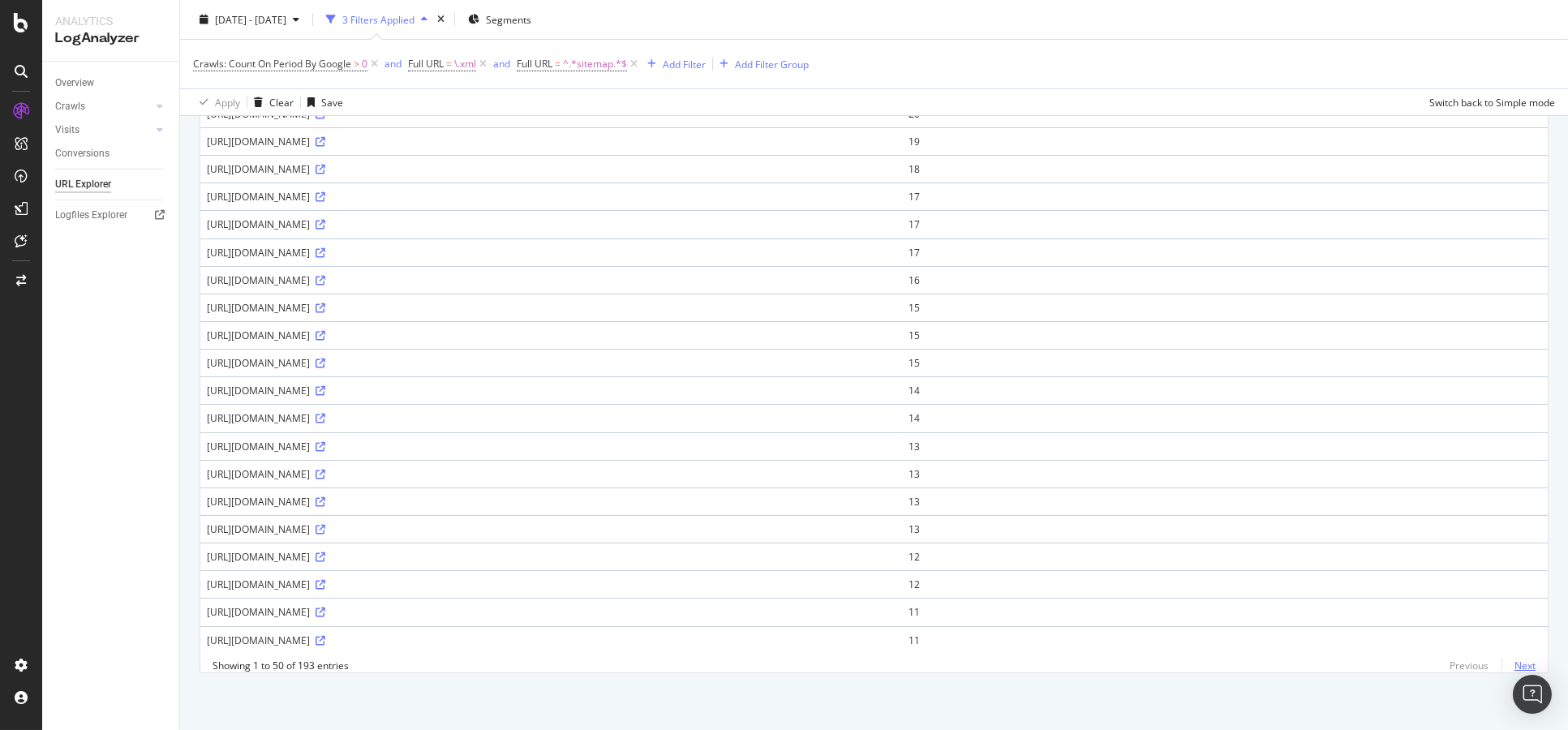
click at [1518, 668] on link "Next" at bounding box center [1518, 665] width 34 height 24
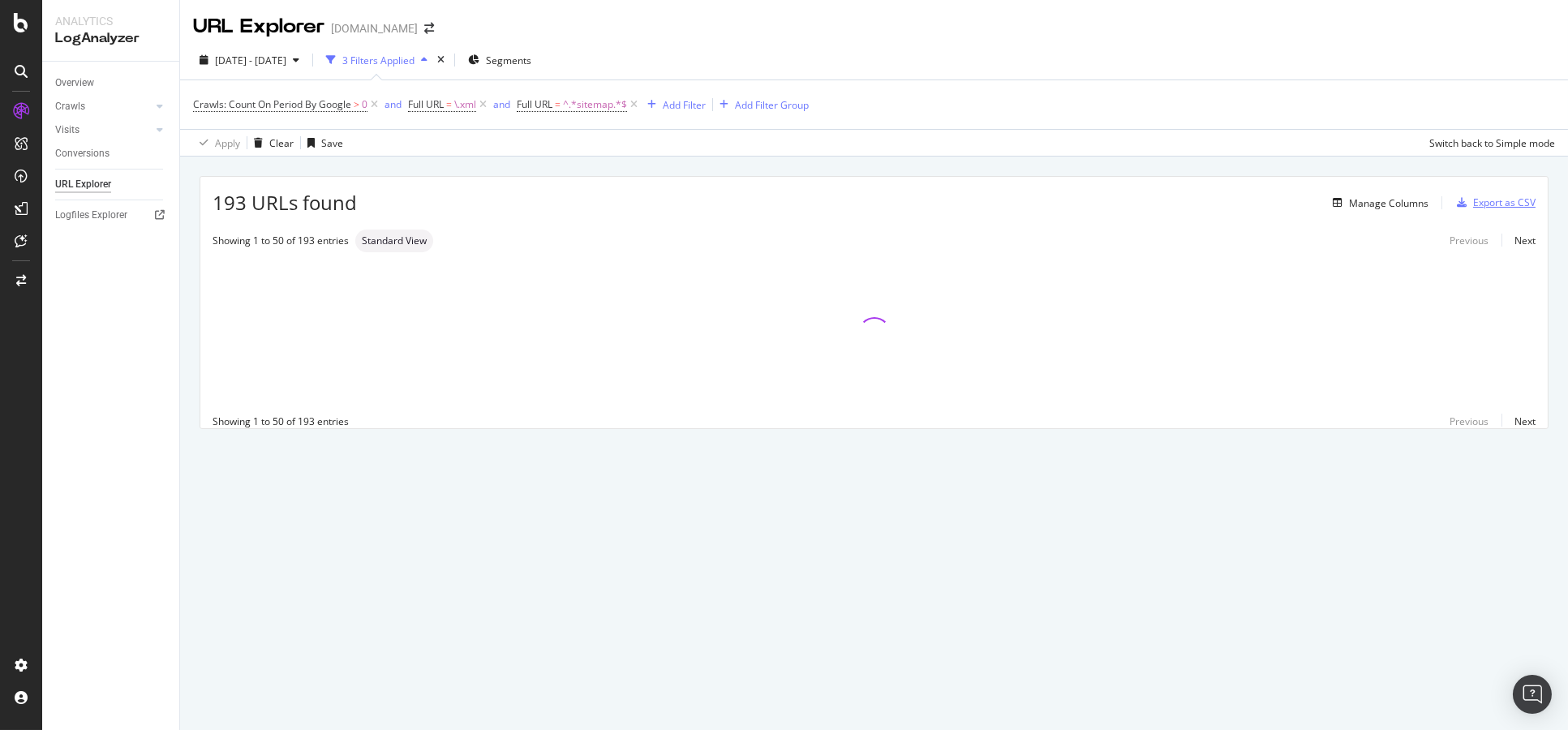
click at [1480, 203] on div "Export as CSV" at bounding box center [1504, 203] width 62 height 14
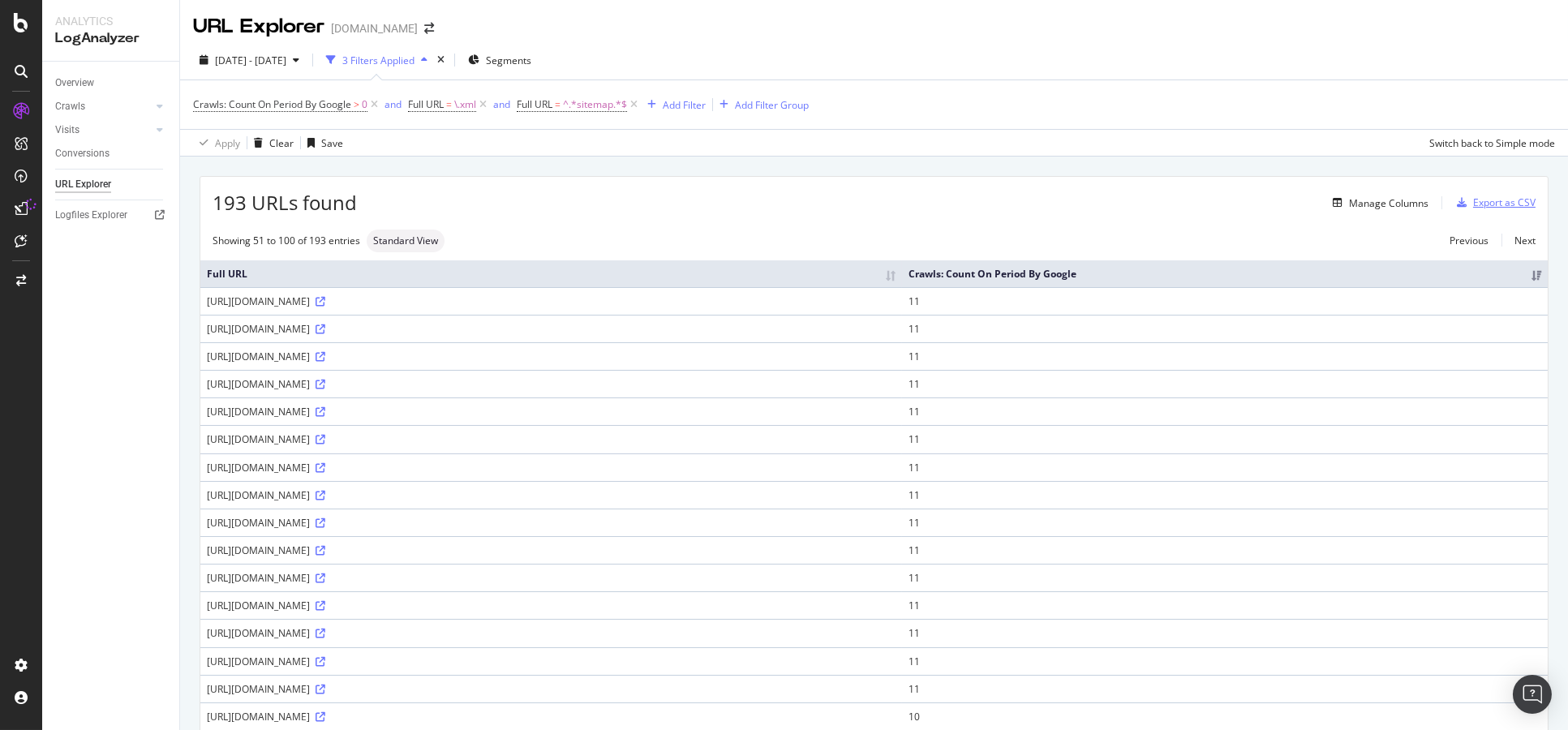
click at [1474, 205] on div "Export as CSV" at bounding box center [1504, 203] width 62 height 14
click at [375, 103] on icon at bounding box center [374, 104] width 14 height 17
click at [1354, 200] on div "Manage Columns" at bounding box center [1389, 204] width 80 height 14
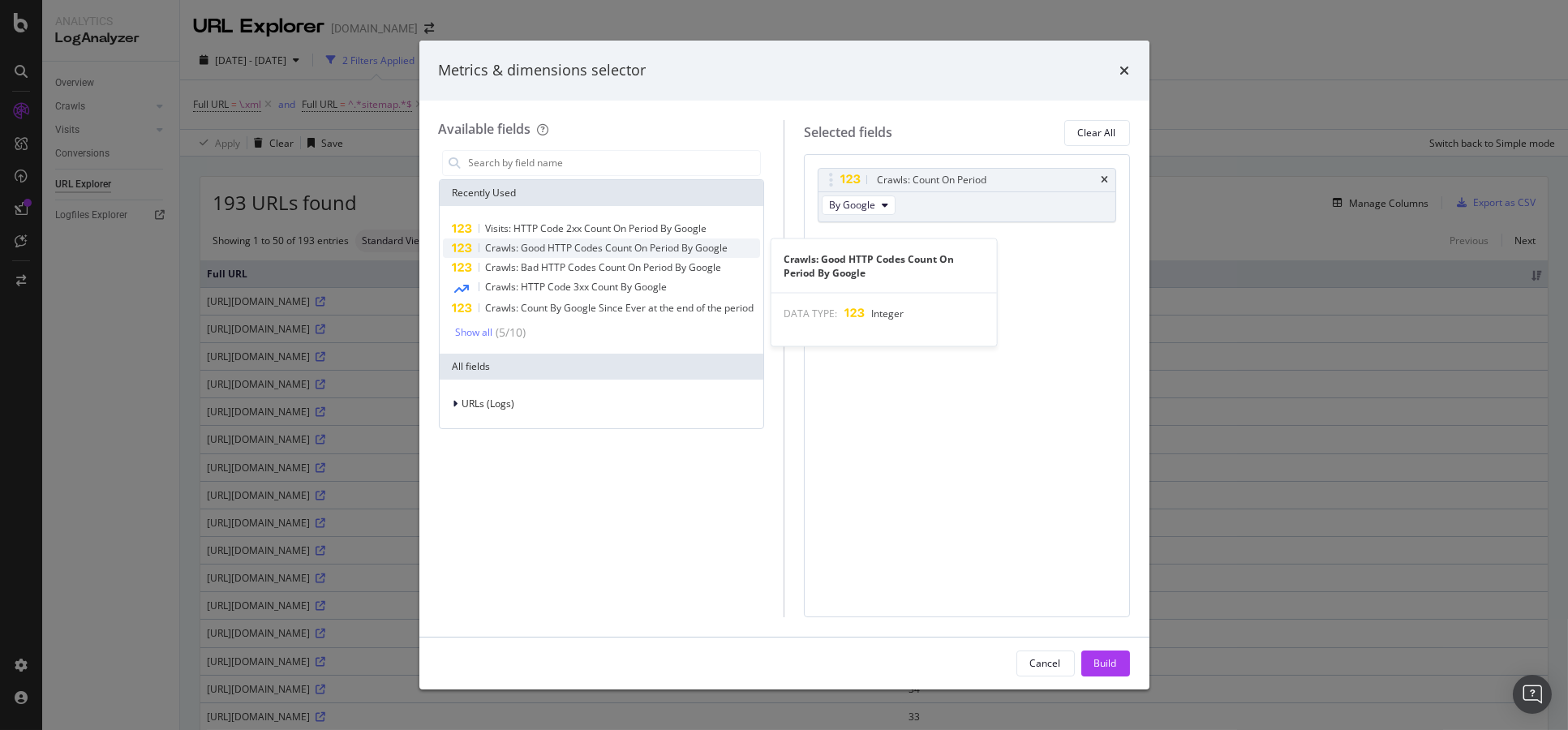
click at [568, 255] on div "Crawls: Good HTTP Codes Count On Period By Google" at bounding box center [603, 248] width 318 height 19
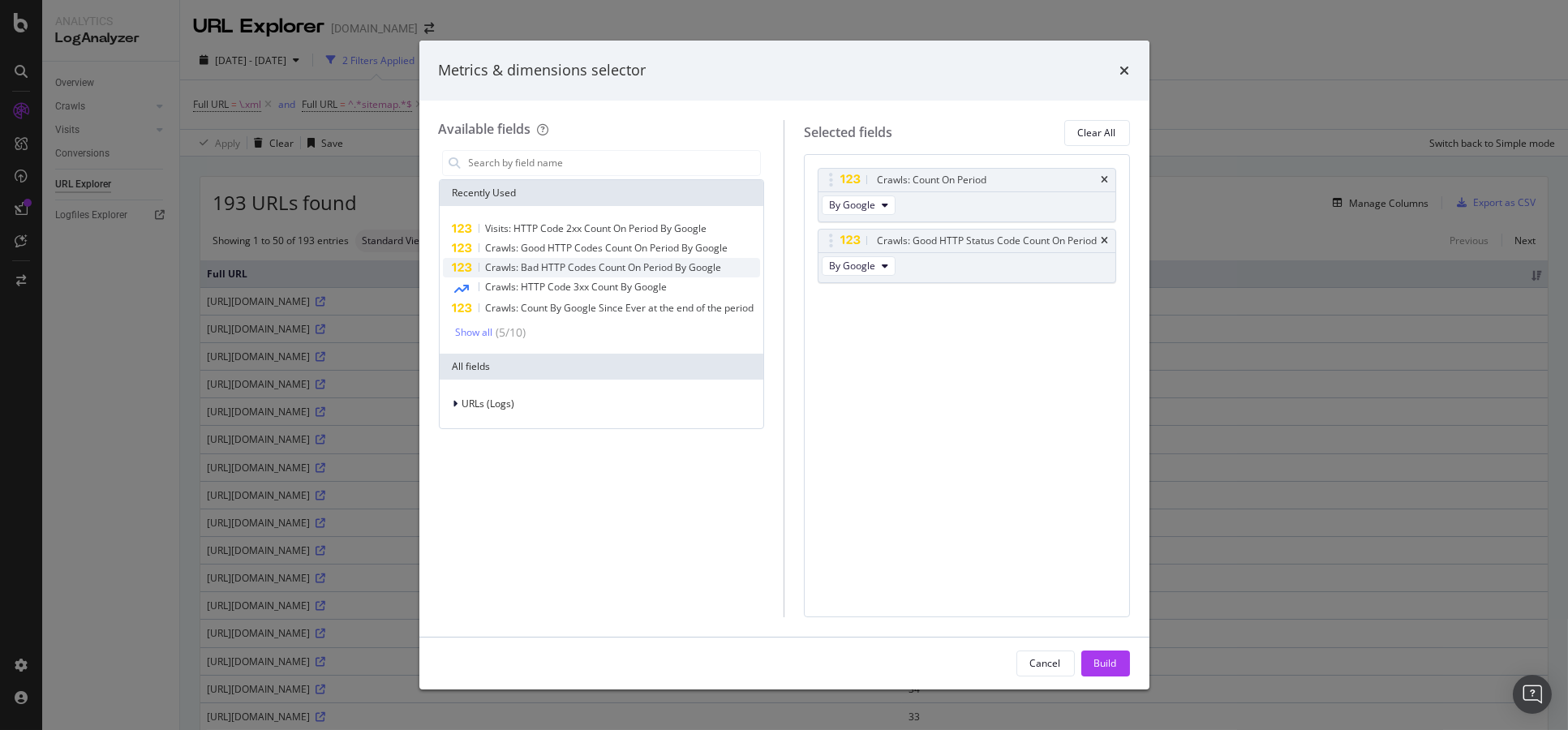
click at [577, 275] on div "Crawls: Bad HTTP Codes Count On Period By Google" at bounding box center [603, 268] width 318 height 19
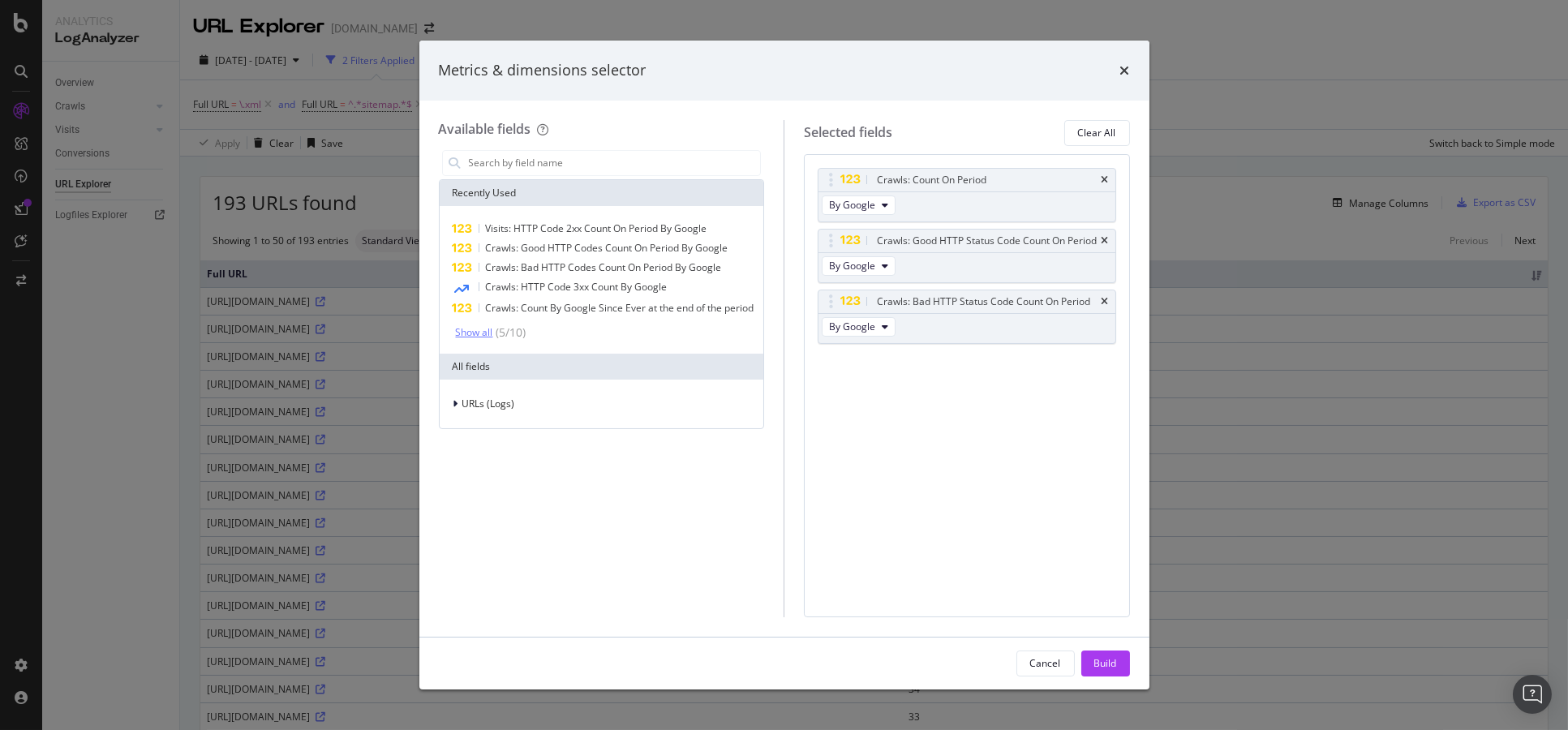
click at [472, 336] on div "Show all" at bounding box center [474, 332] width 38 height 11
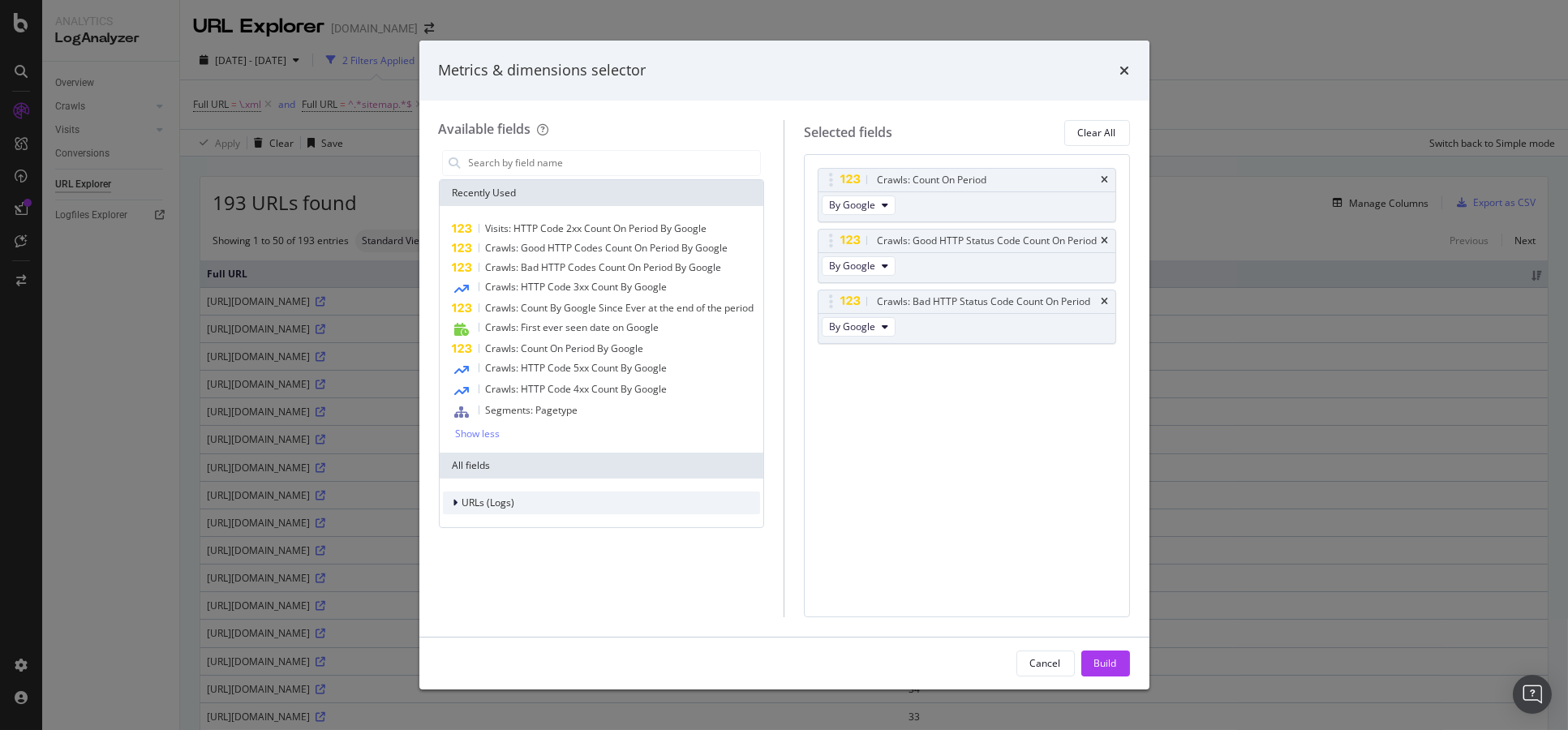
click at [477, 504] on span "URLs (Logs)" at bounding box center [489, 503] width 52 height 14
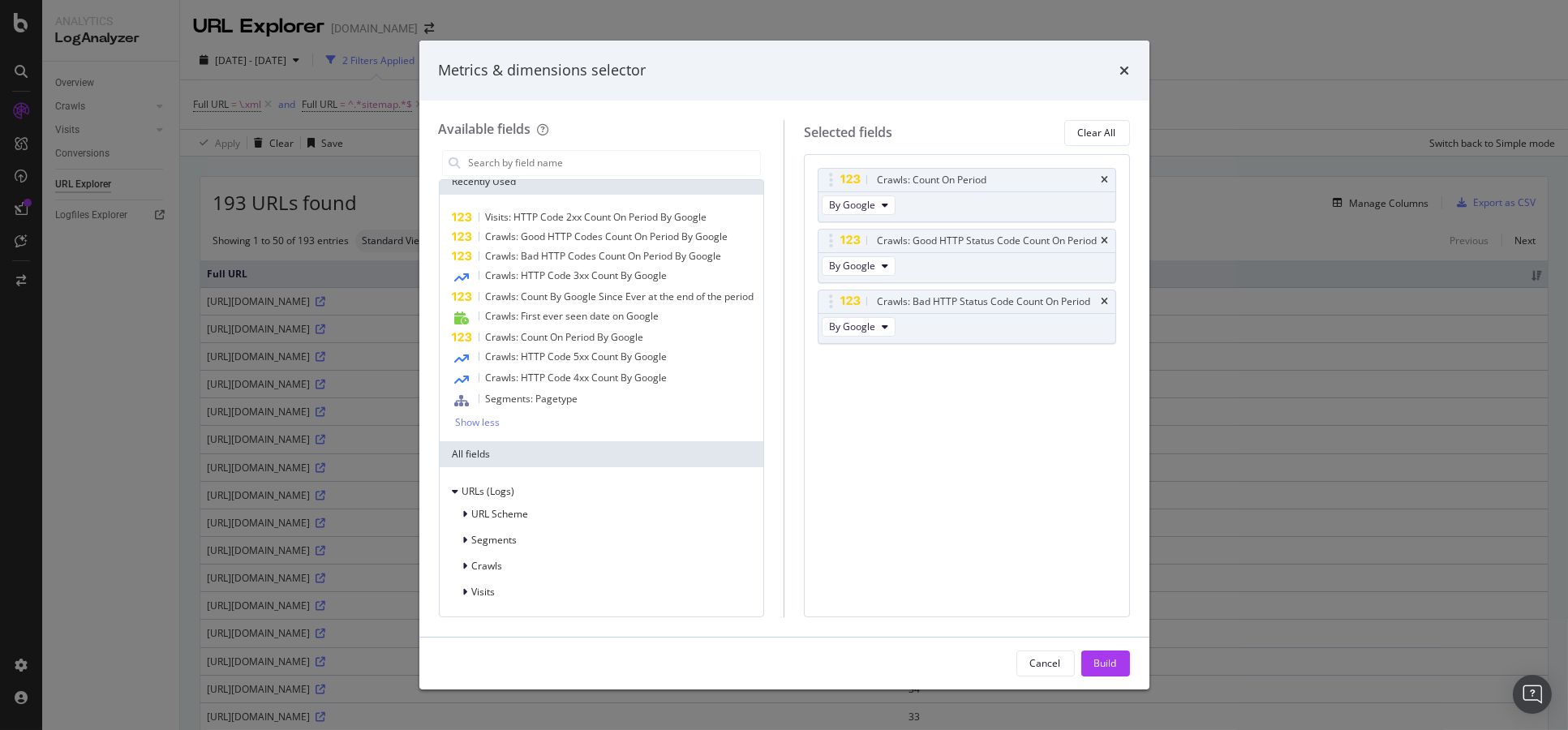
scroll to position [24, 0]
click at [518, 568] on div "Crawls" at bounding box center [603, 567] width 318 height 23
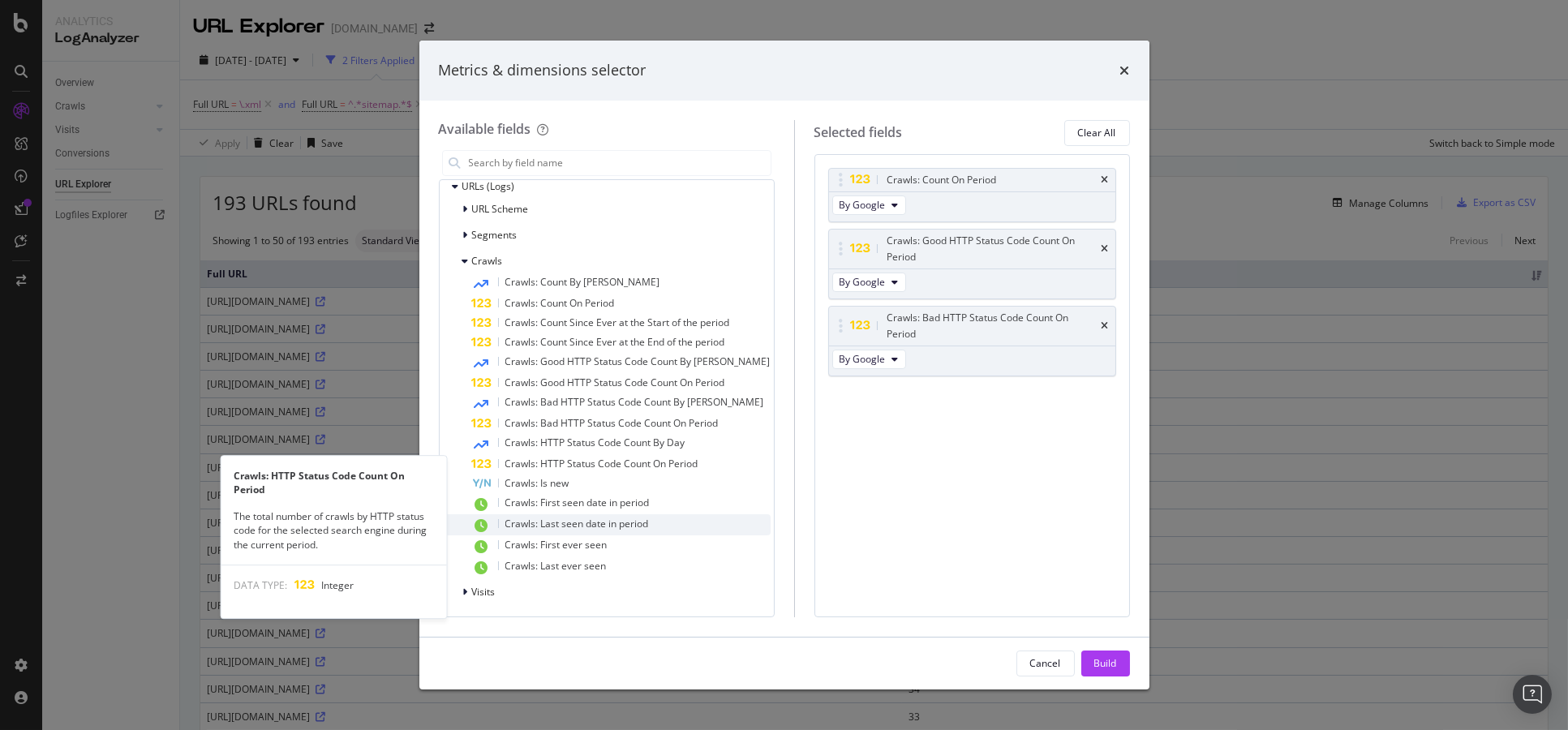
scroll to position [329, 0]
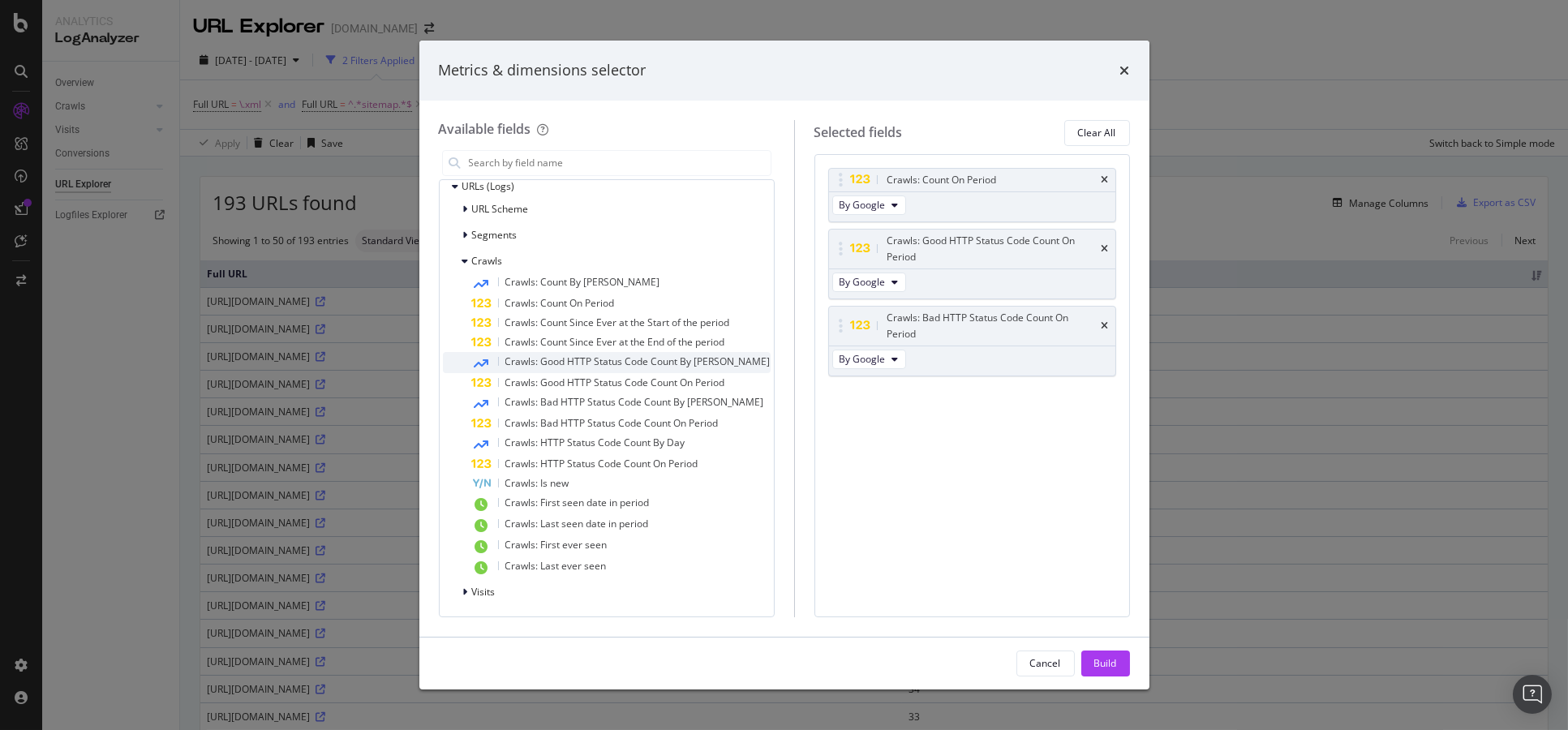
click at [715, 363] on div "Crawls: Good HTTP Status Code Count By Day" at bounding box center [621, 363] width 298 height 21
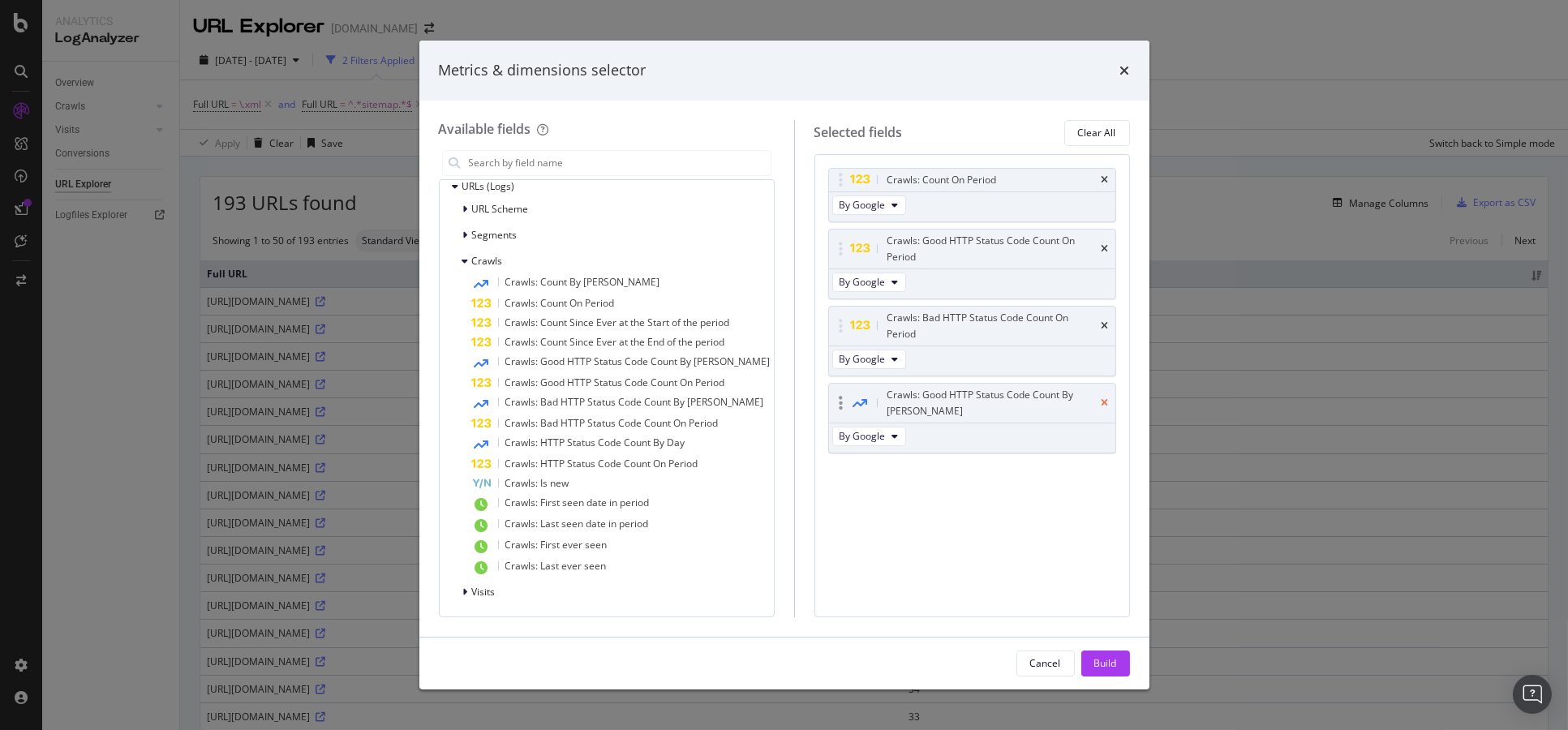
click at [1104, 399] on icon "times" at bounding box center [1105, 403] width 7 height 10
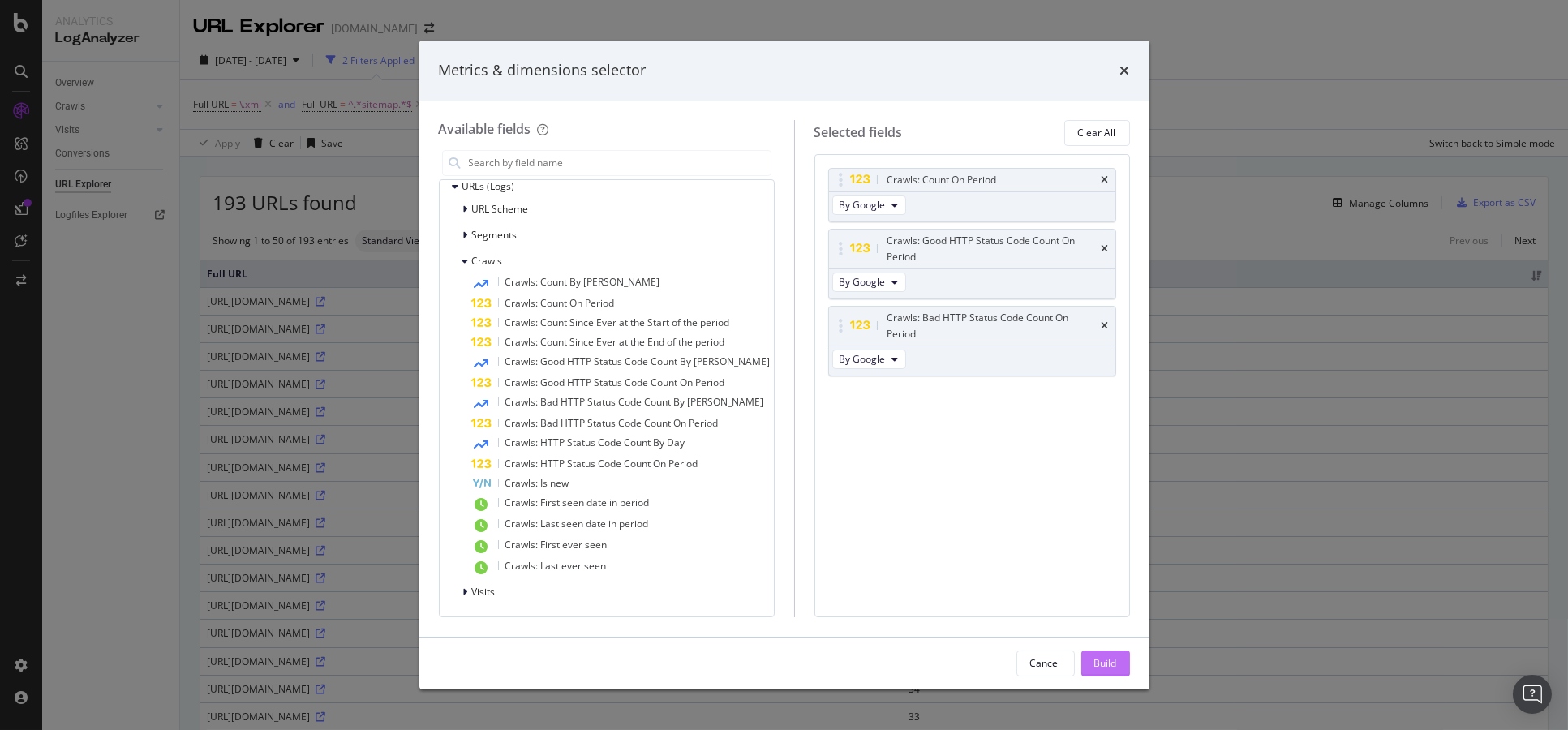
click at [1123, 665] on button "Build" at bounding box center [1106, 664] width 49 height 26
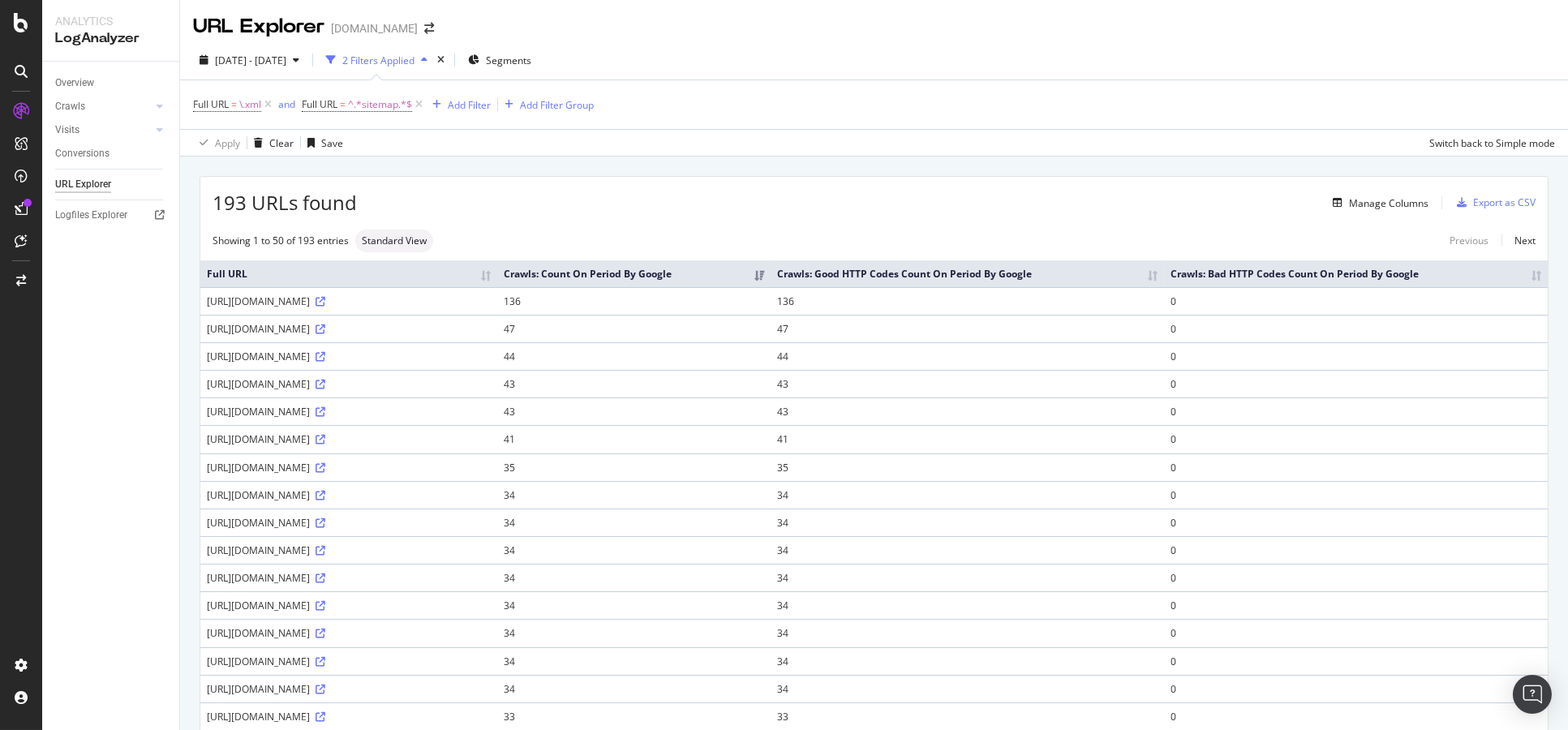
click at [1013, 198] on div "Manage Columns" at bounding box center [893, 203] width 1072 height 19
click at [1474, 204] on div "Export as CSV" at bounding box center [1504, 203] width 62 height 14
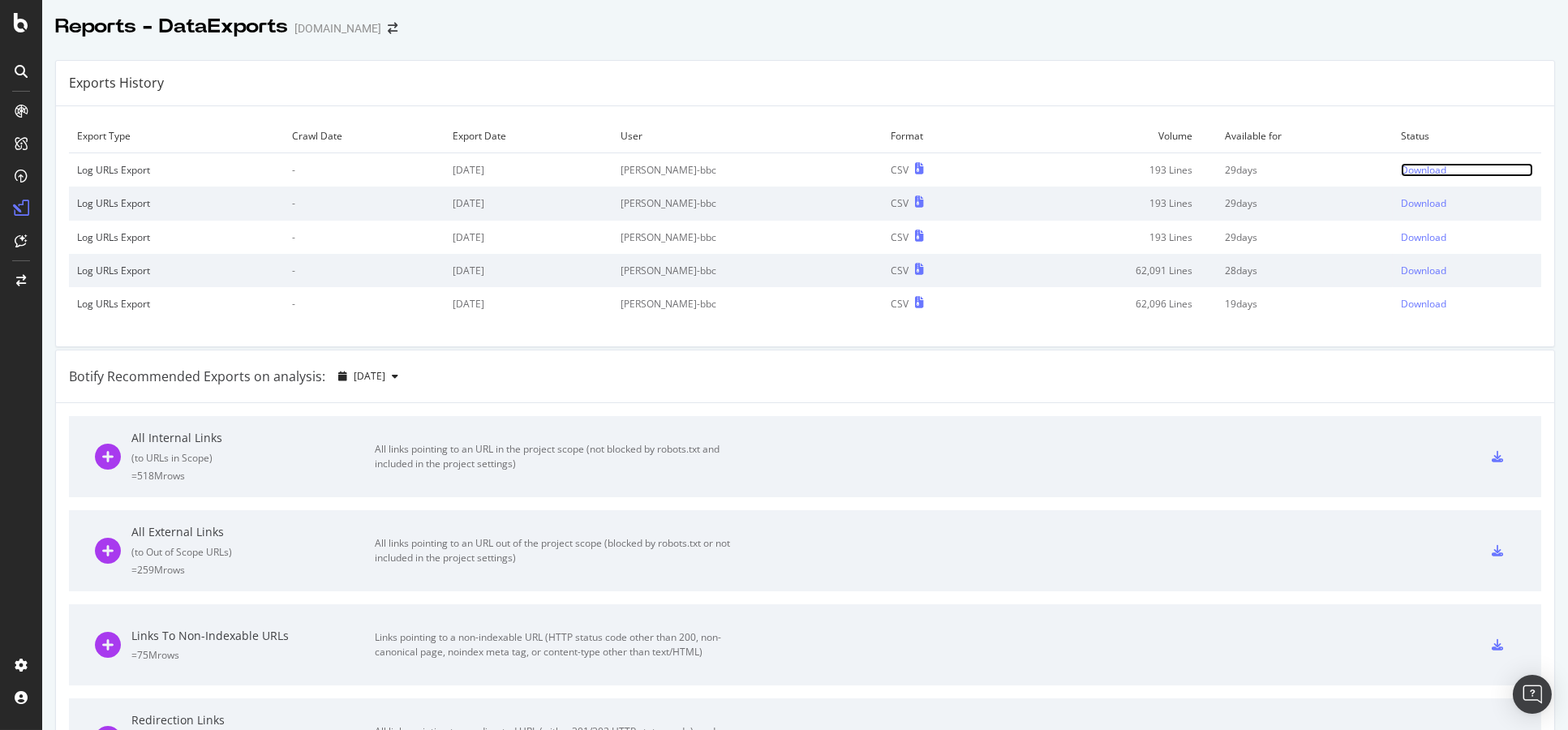
click at [1401, 163] on div "Download" at bounding box center [1424, 170] width 45 height 14
